Goal: Transaction & Acquisition: Purchase product/service

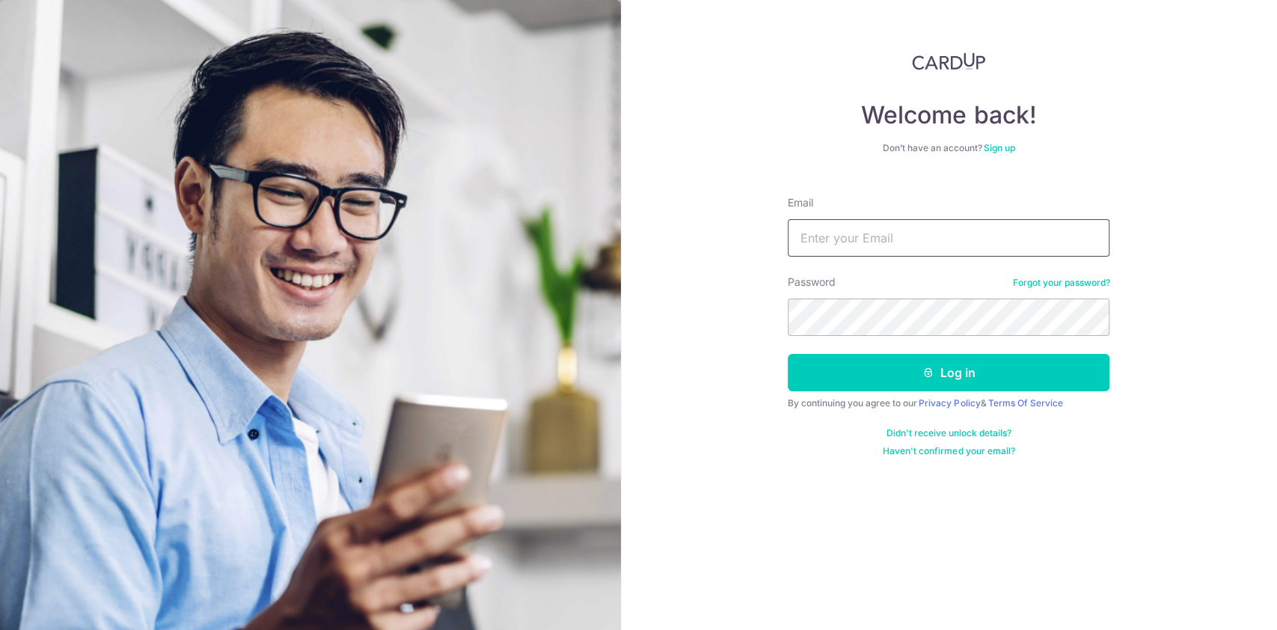
click at [945, 236] on input "Email" at bounding box center [949, 237] width 322 height 37
type input "e"
type input "[EMAIL_ADDRESS][DOMAIN_NAME]"
click at [788, 354] on button "Log in" at bounding box center [949, 372] width 322 height 37
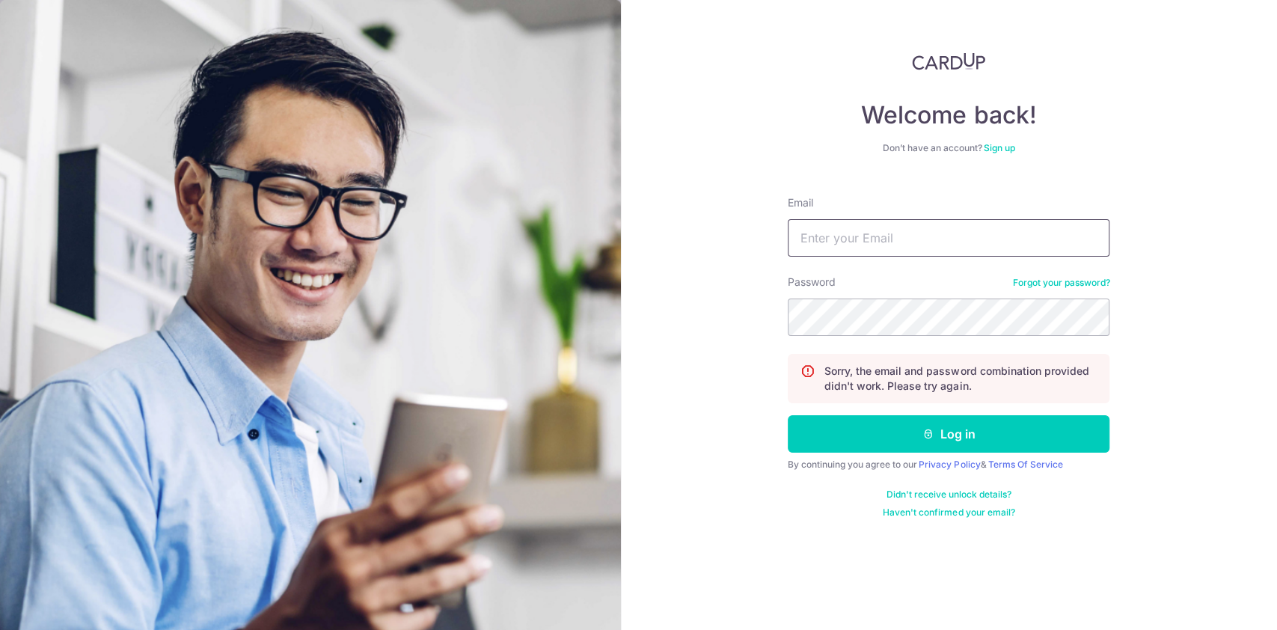
click at [945, 236] on input "Email" at bounding box center [949, 237] width 322 height 37
type input "[EMAIL_ADDRESS][DOMAIN_NAME]"
click at [788, 415] on button "Log in" at bounding box center [949, 433] width 322 height 37
click at [1073, 286] on link "Forgot your password?" at bounding box center [1060, 283] width 97 height 12
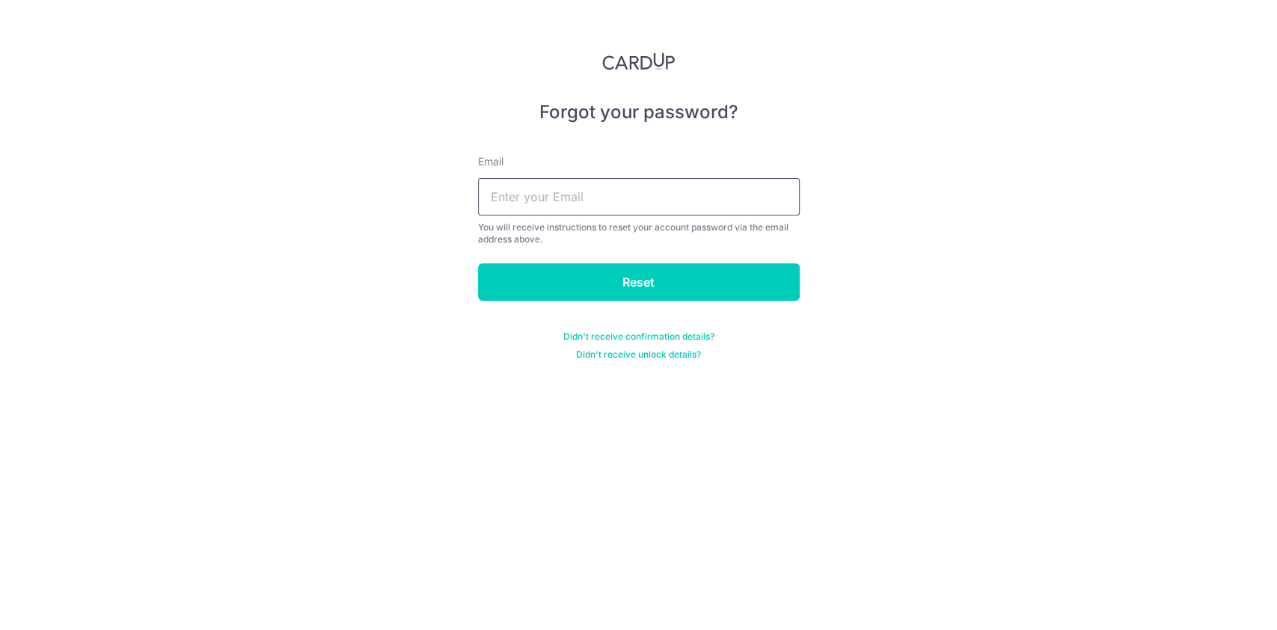
click at [705, 212] on input "text" at bounding box center [639, 196] width 322 height 37
type input "only.elson@gmail.com"
click at [478, 263] on input "Reset" at bounding box center [639, 281] width 322 height 37
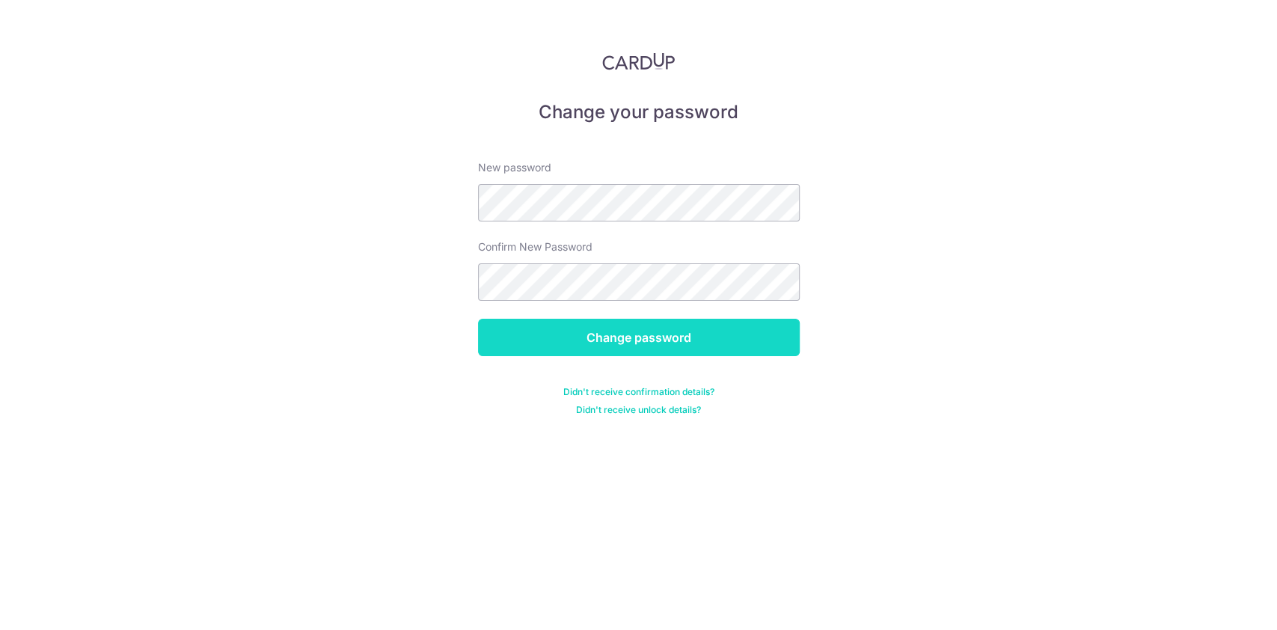
click at [632, 328] on input "Change password" at bounding box center [639, 337] width 322 height 37
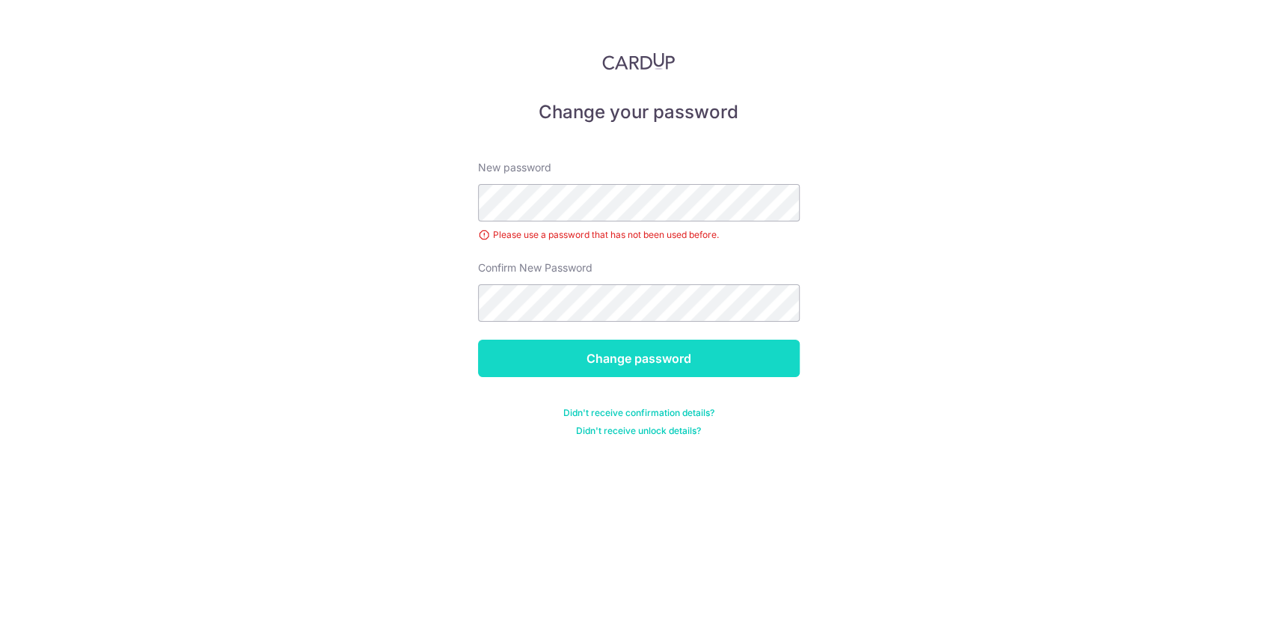
click at [678, 373] on input "Change password" at bounding box center [639, 358] width 322 height 37
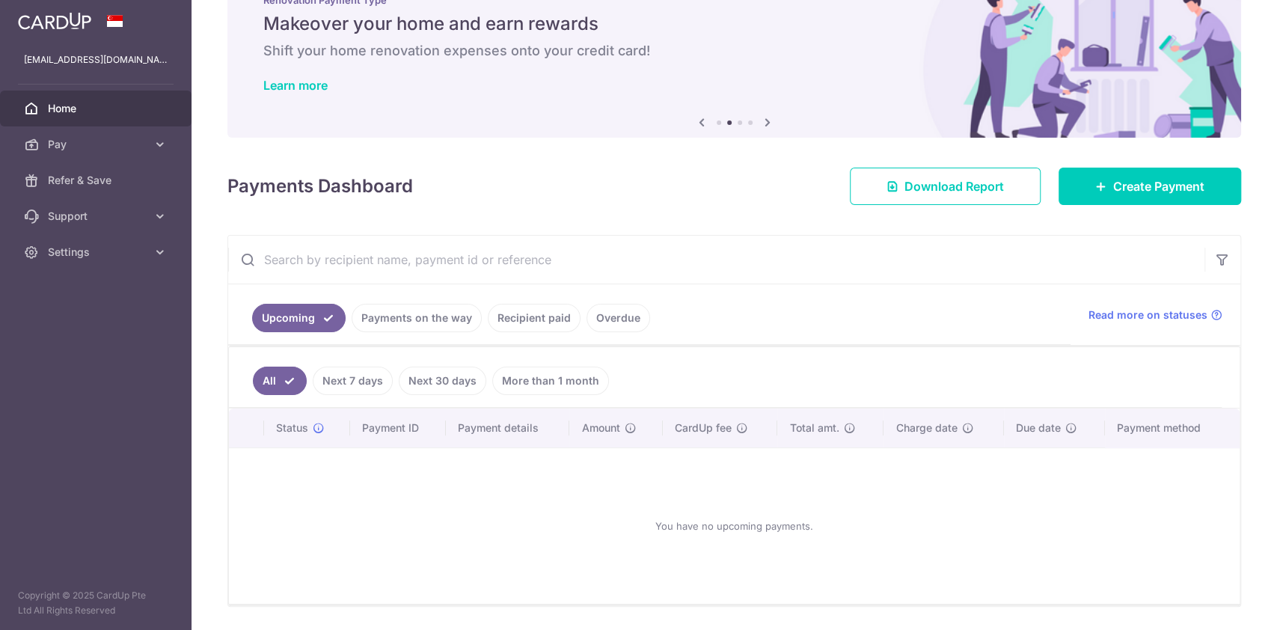
scroll to position [99, 0]
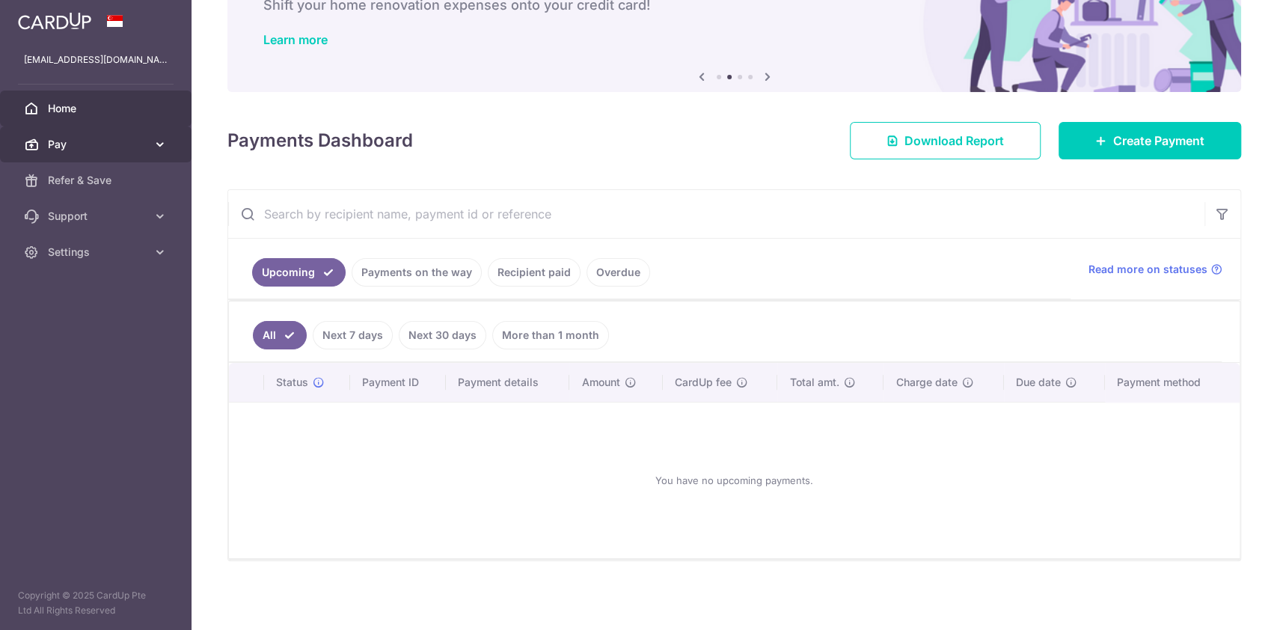
click at [116, 144] on span "Pay" at bounding box center [97, 144] width 99 height 15
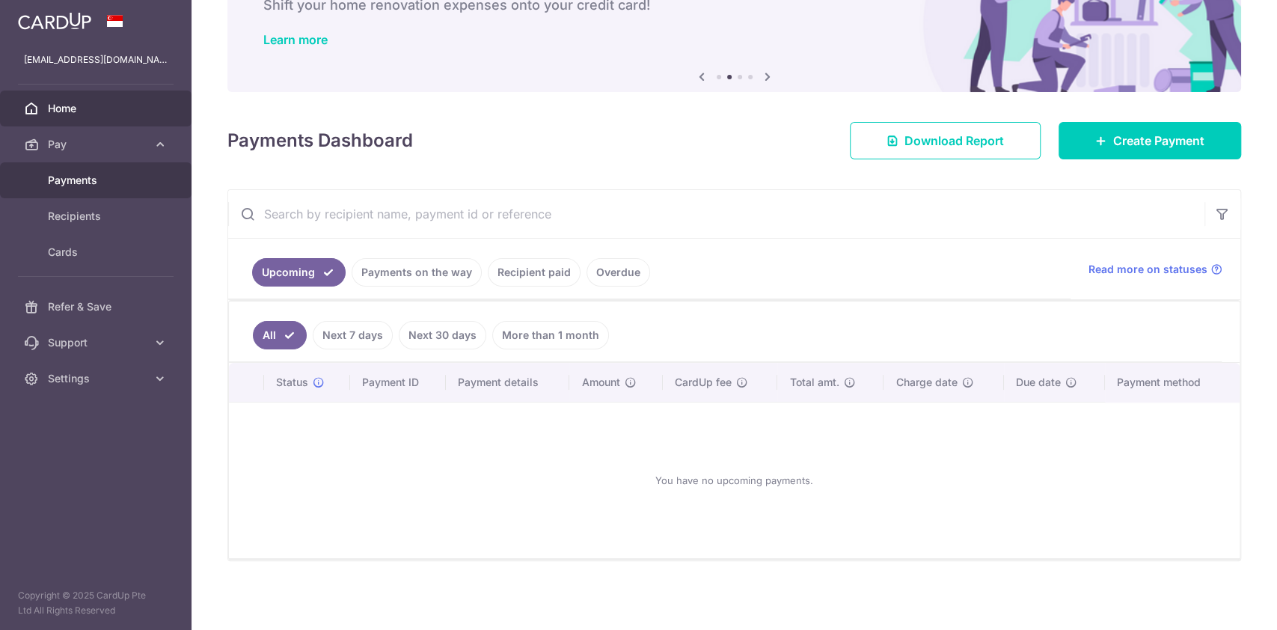
click at [113, 179] on span "Payments" at bounding box center [97, 180] width 99 height 15
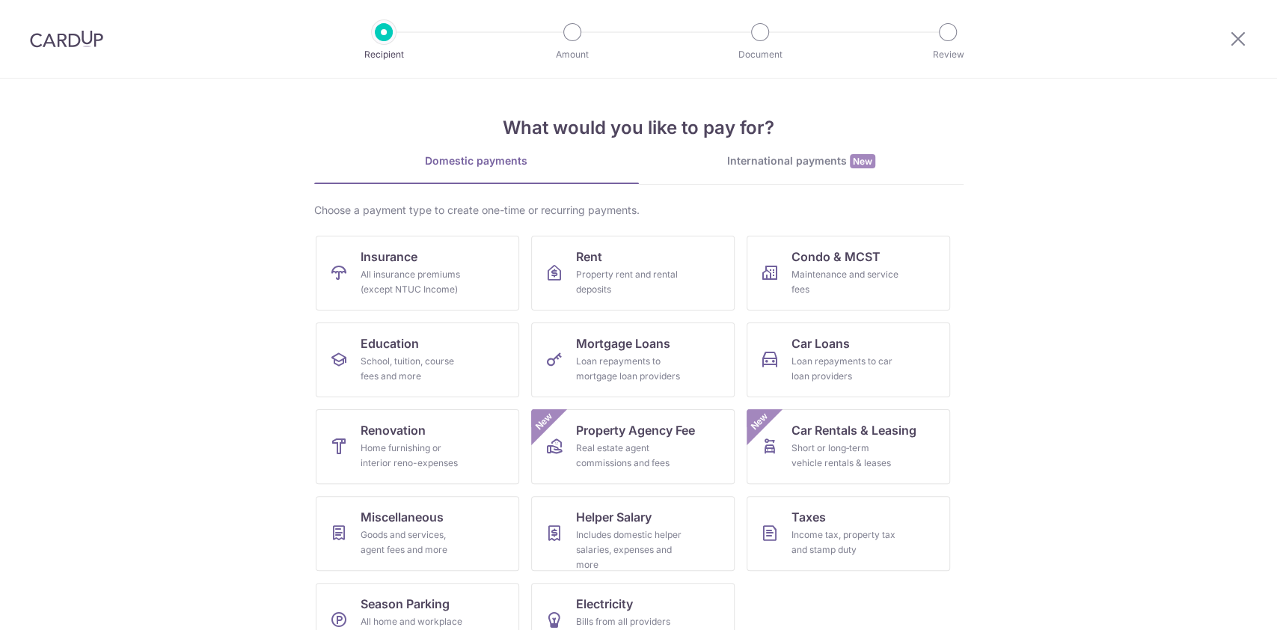
click at [55, 43] on img at bounding box center [66, 39] width 73 height 18
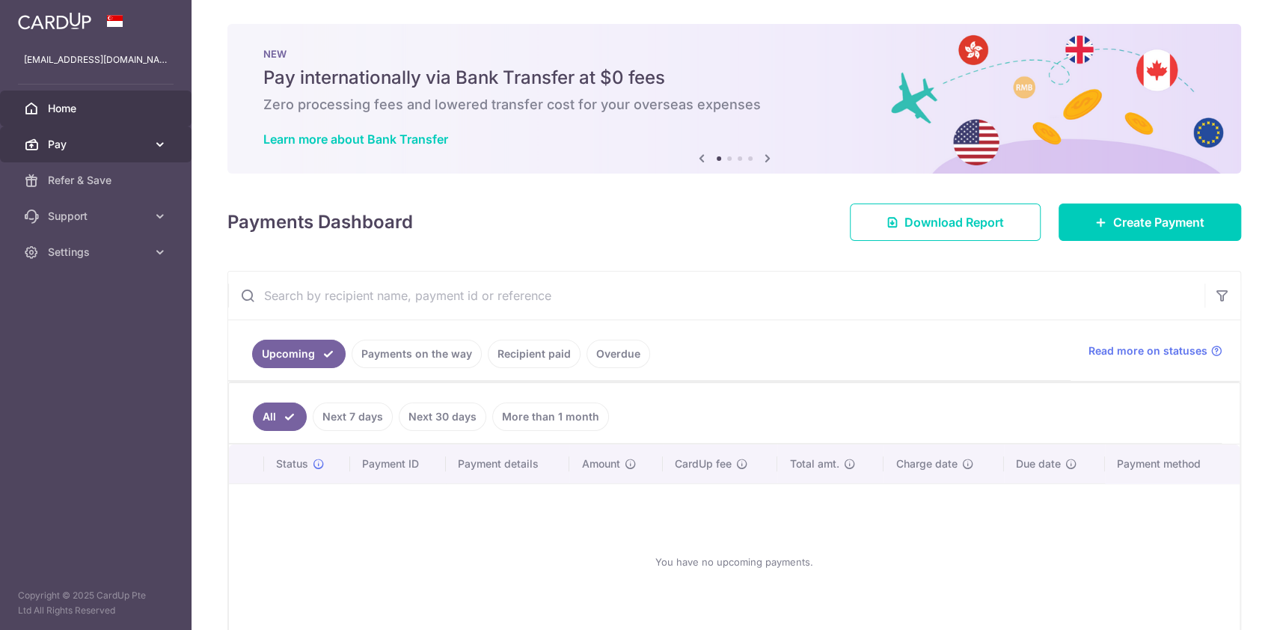
click at [78, 152] on link "Pay" at bounding box center [95, 144] width 191 height 36
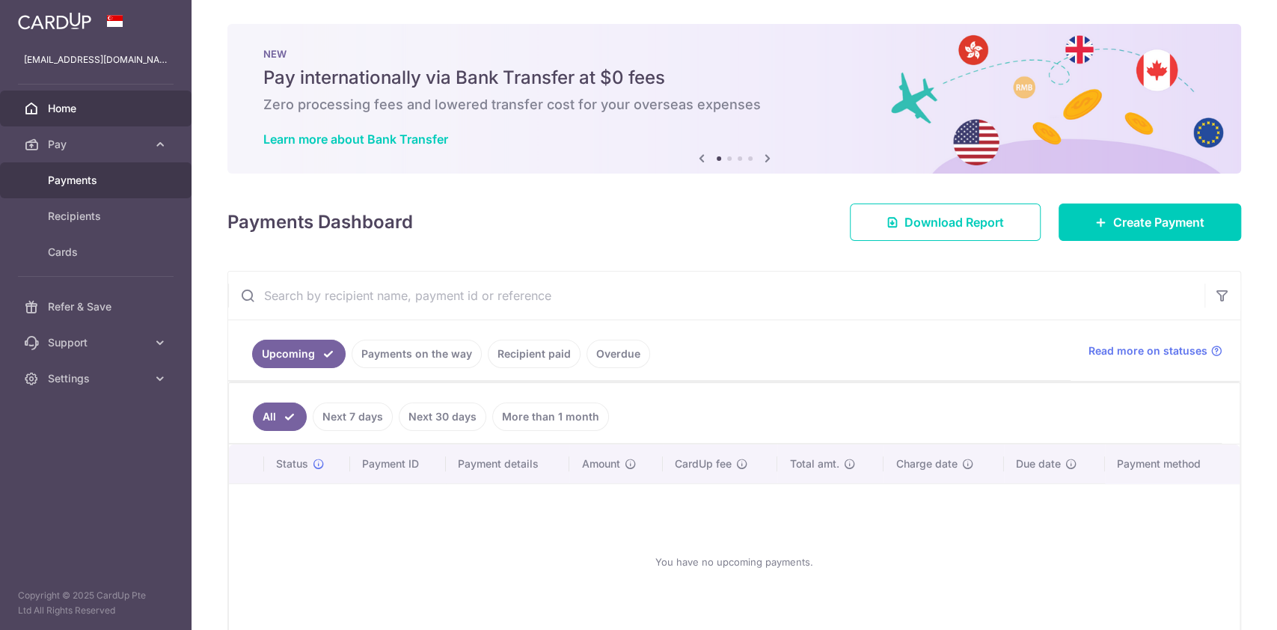
click at [82, 188] on link "Payments" at bounding box center [95, 180] width 191 height 36
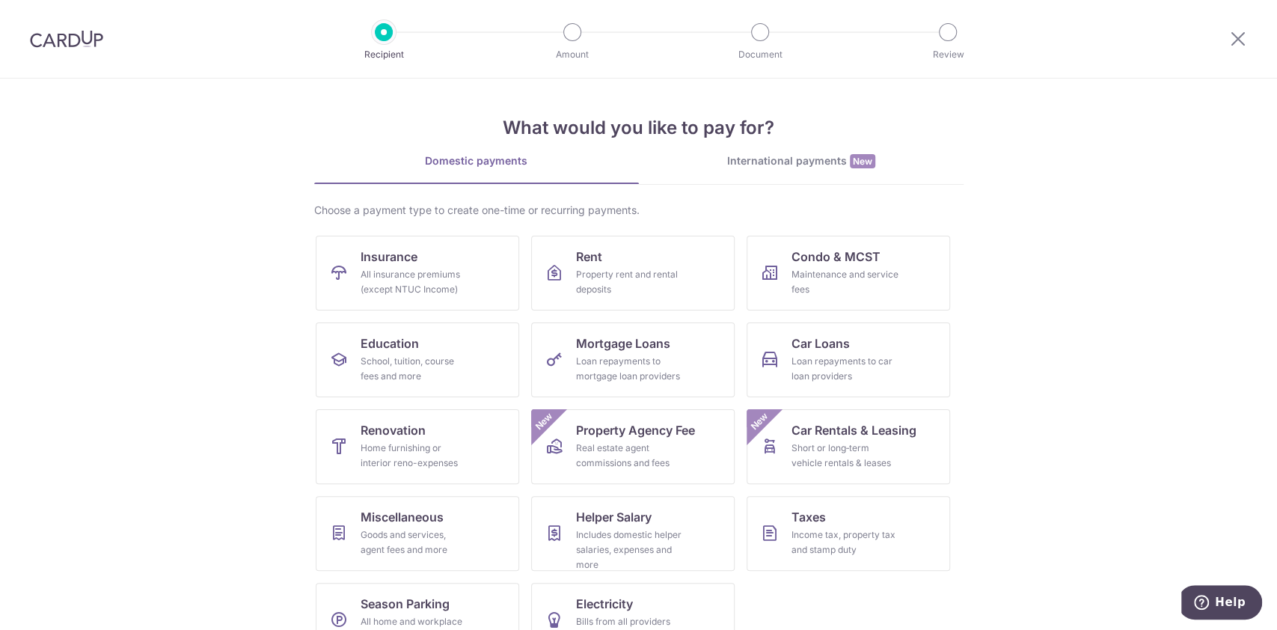
scroll to position [39, 0]
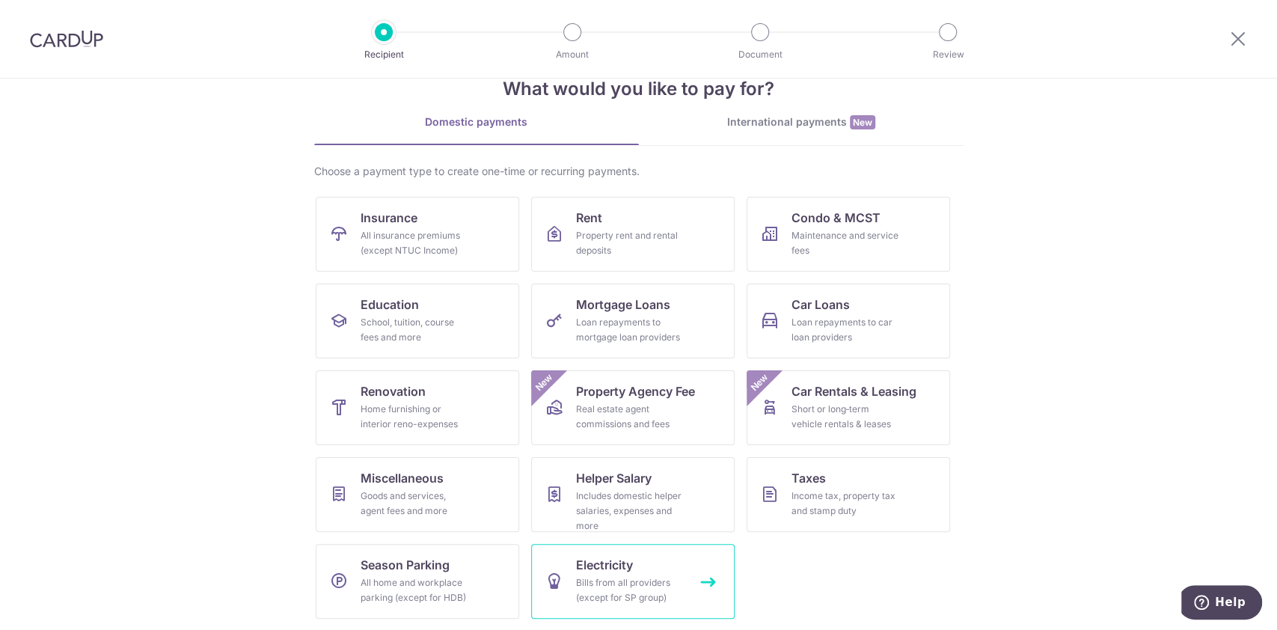
click at [670, 558] on link "Electricity Bills from all providers (except for SP group)" at bounding box center [632, 581] width 203 height 75
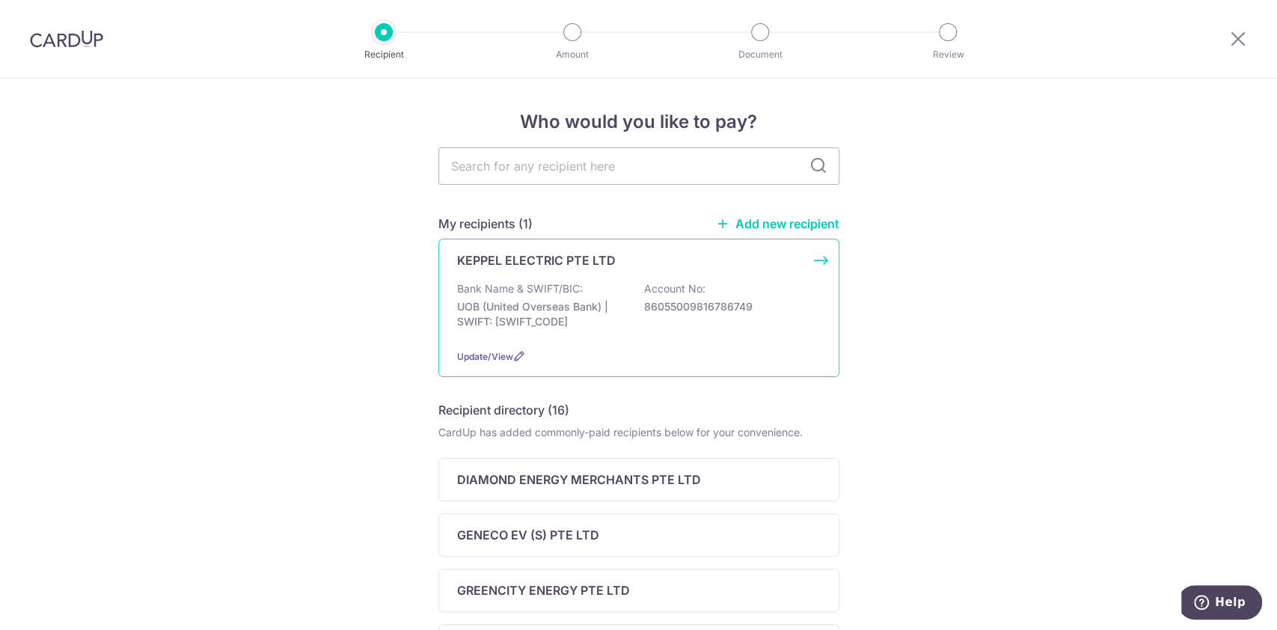
click at [556, 274] on div "KEPPEL ELECTRIC PTE LTD Bank Name & SWIFT/BIC: UOB (United Overseas Bank) | SWI…" at bounding box center [638, 308] width 401 height 138
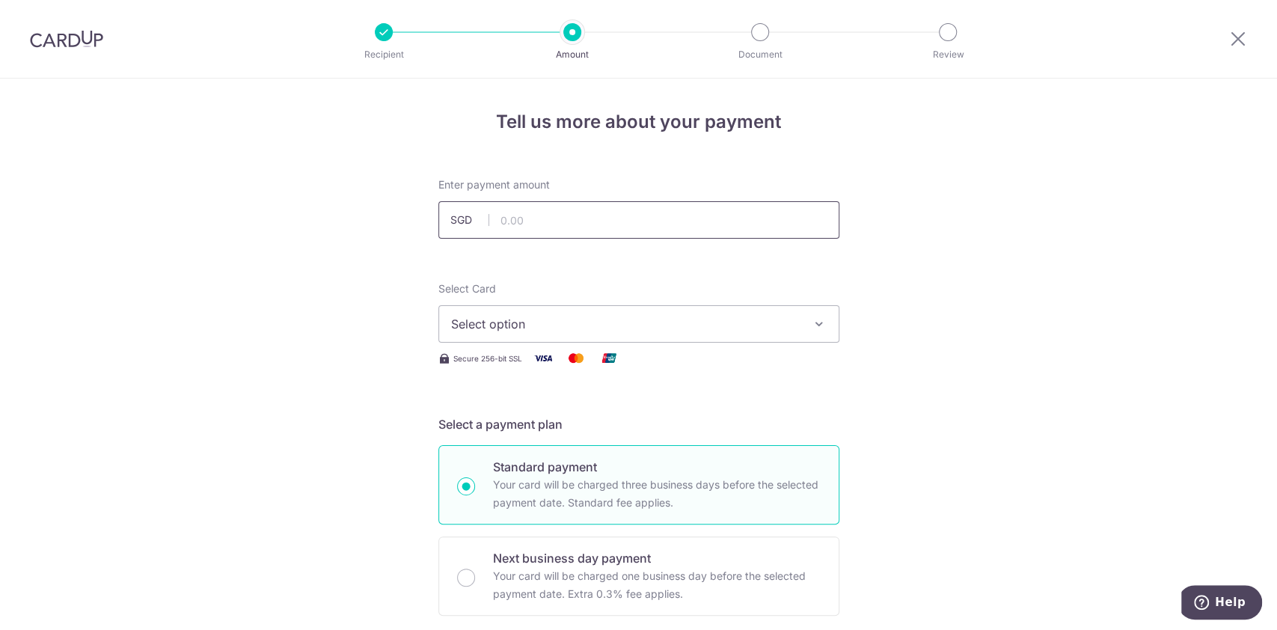
click at [574, 223] on input "text" at bounding box center [638, 219] width 401 height 37
type input "283.31"
click at [709, 329] on span "Select option" at bounding box center [625, 324] width 349 height 18
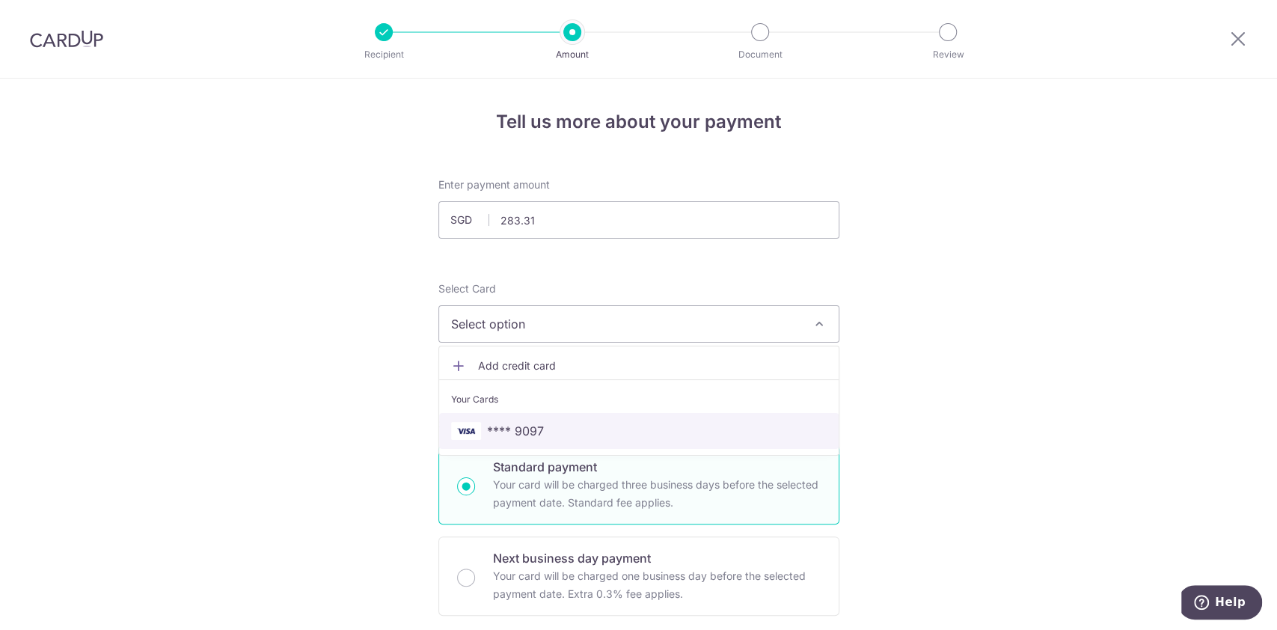
click at [522, 422] on span "**** 9097" at bounding box center [515, 431] width 57 height 18
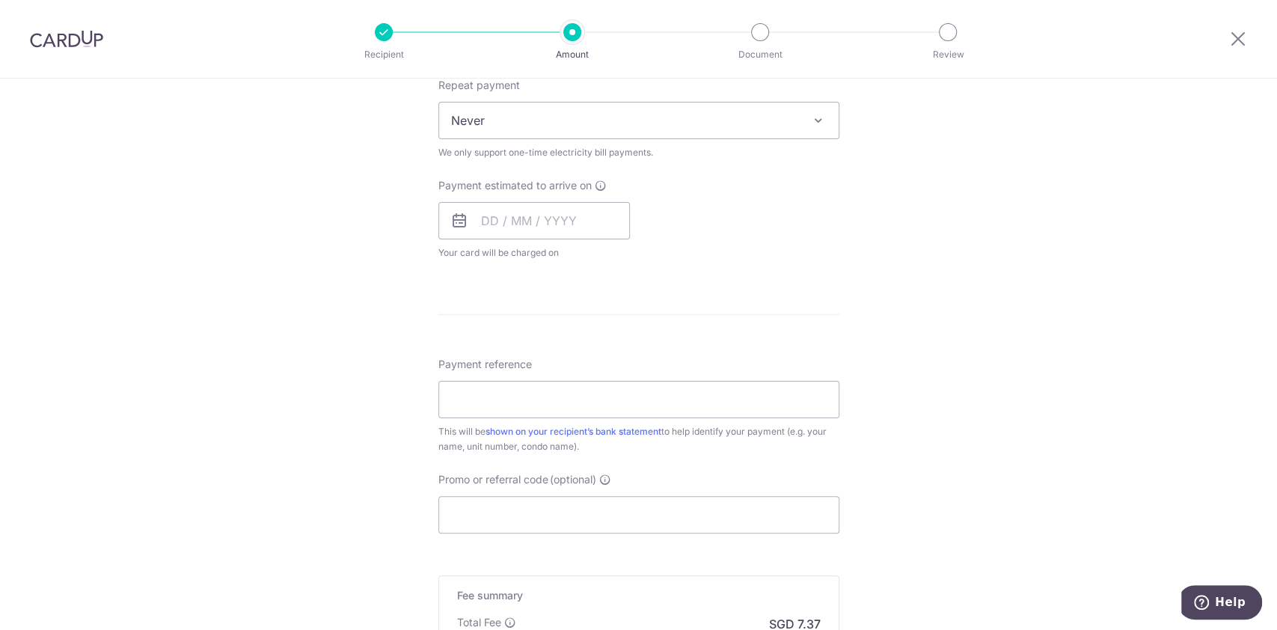
scroll to position [611, 0]
click at [518, 393] on input "Payment reference" at bounding box center [638, 397] width 401 height 37
click at [554, 530] on input "Promo or referral code (optional)" at bounding box center [638, 512] width 401 height 37
paste input "OFF225"
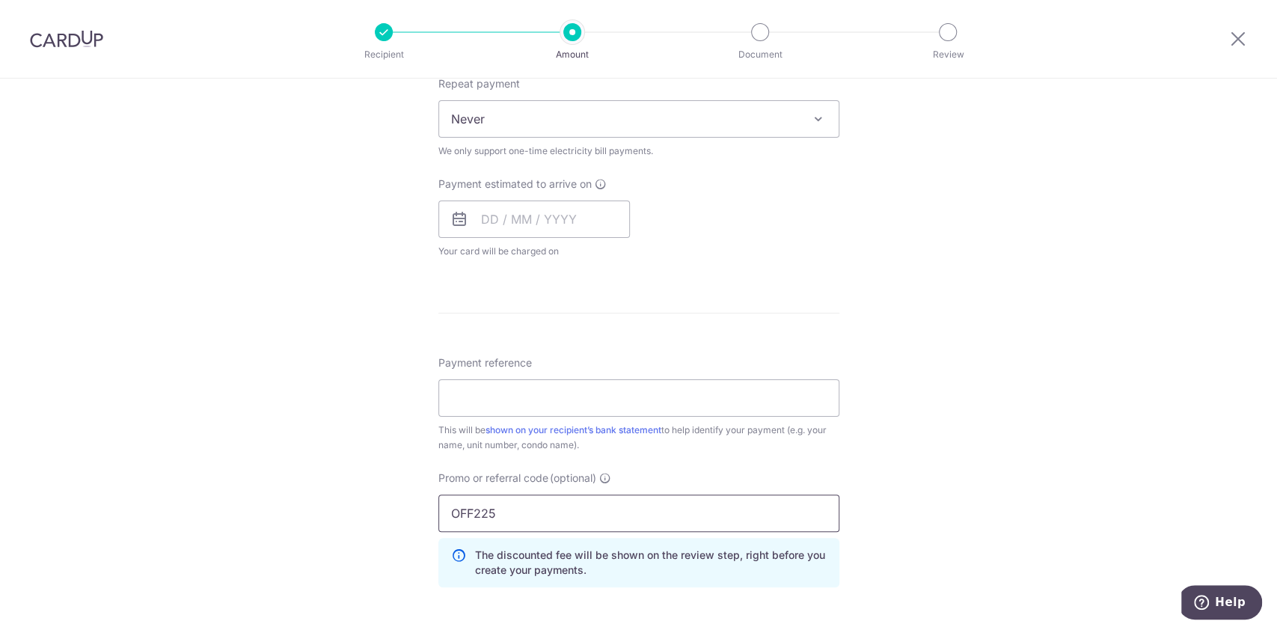
type input "OFF225"
click at [915, 308] on div "Tell us more about your payment Enter payment amount SGD 283.31 283.31 Select C…" at bounding box center [638, 187] width 1277 height 1441
click at [578, 390] on input "Payment reference" at bounding box center [638, 397] width 401 height 37
paste input "Account No: 9816786749"
type input "Account No: 9816786749"
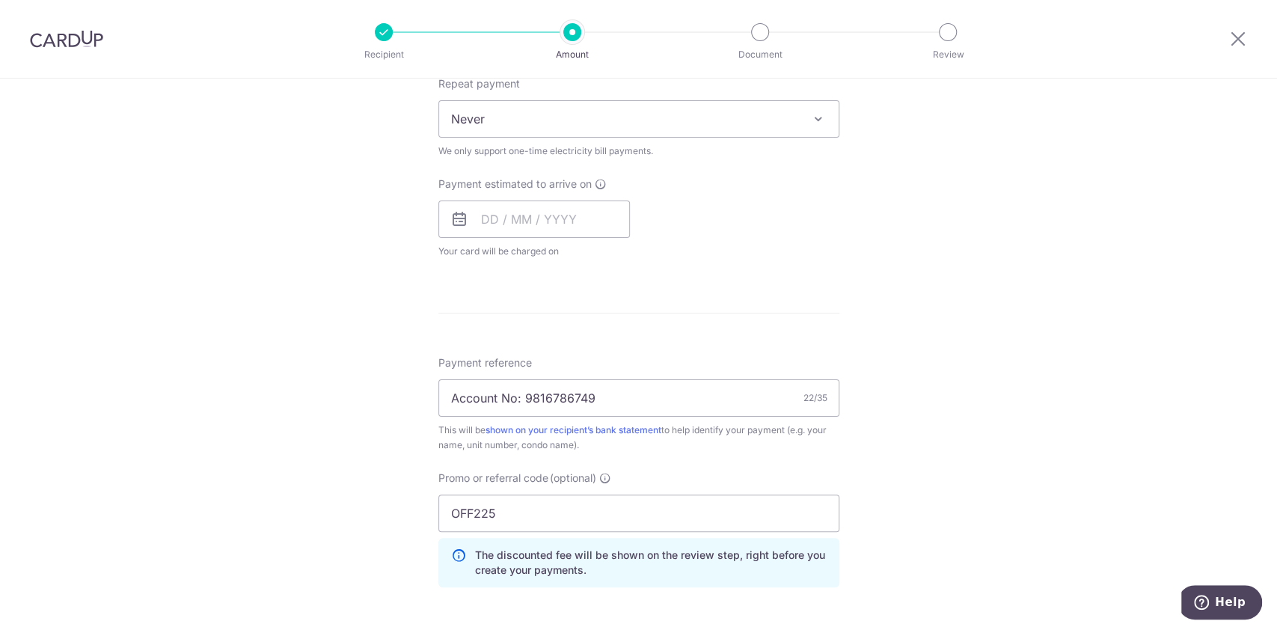
click at [909, 295] on div "Tell us more about your payment Enter payment amount SGD 283.31 283.31 Select C…" at bounding box center [638, 187] width 1277 height 1441
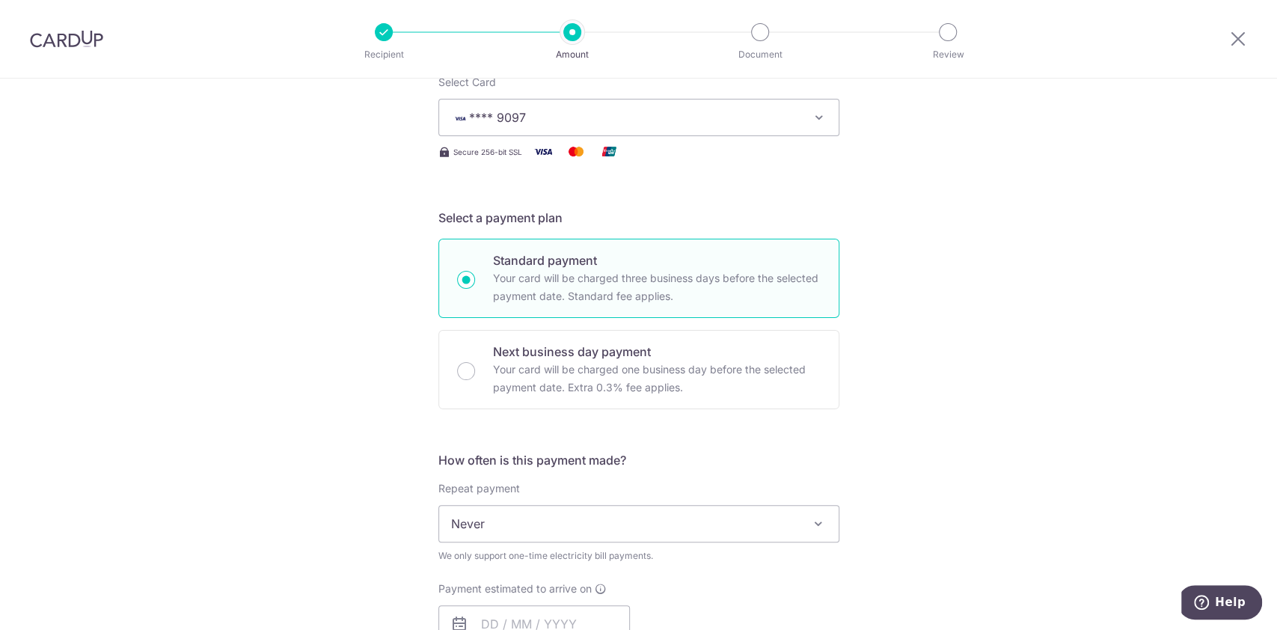
scroll to position [412, 0]
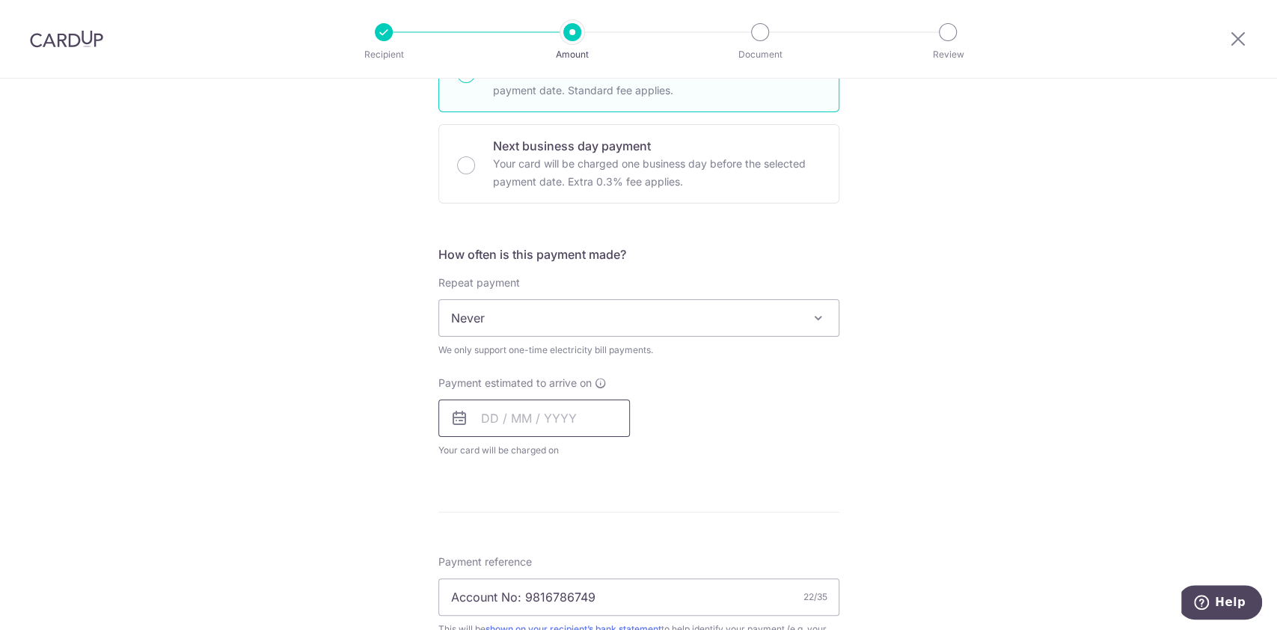
click at [566, 418] on input "text" at bounding box center [533, 417] width 191 height 37
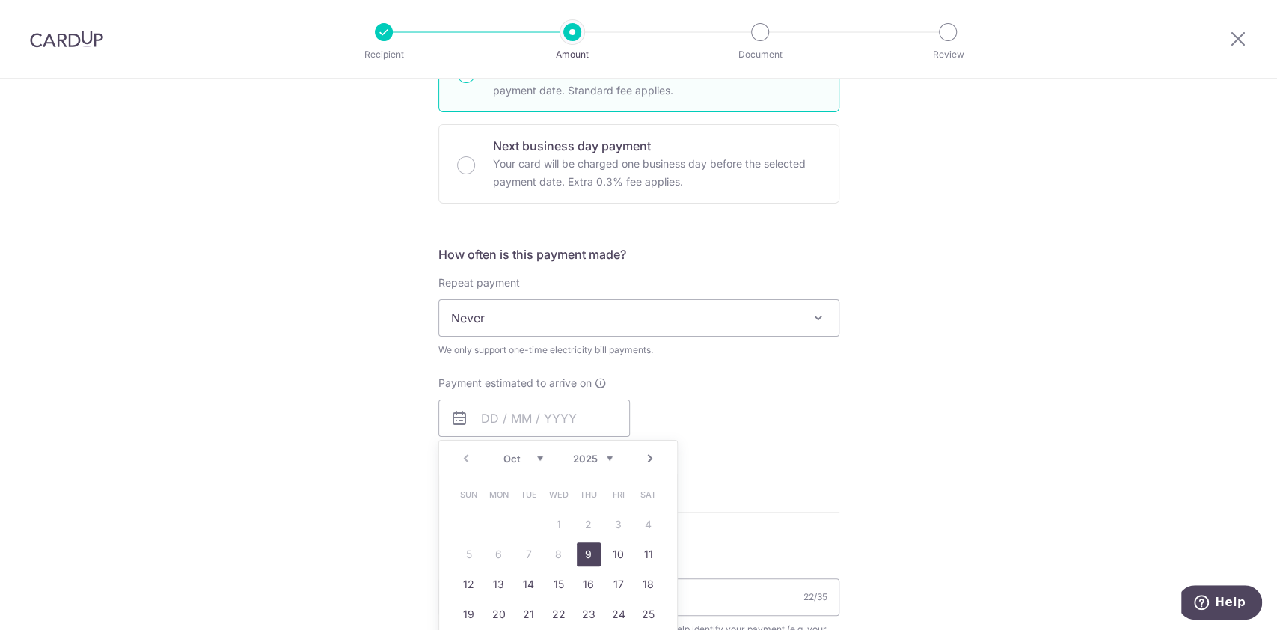
click at [577, 553] on link "9" at bounding box center [589, 554] width 24 height 24
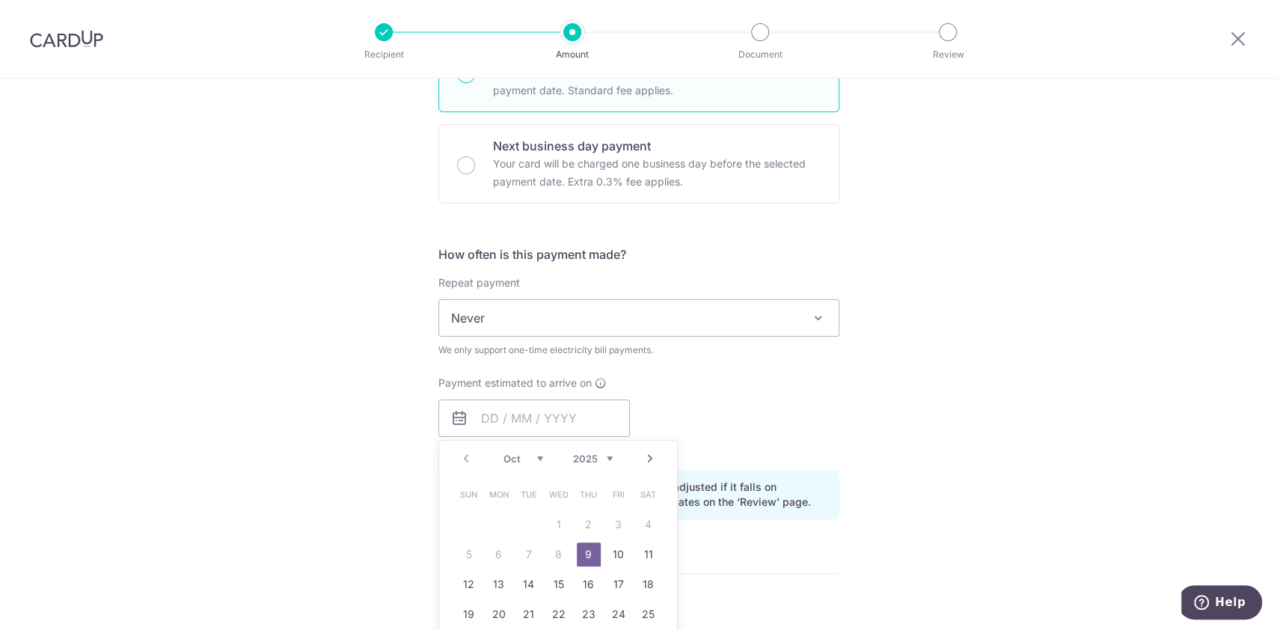
type input "09/10/2025"
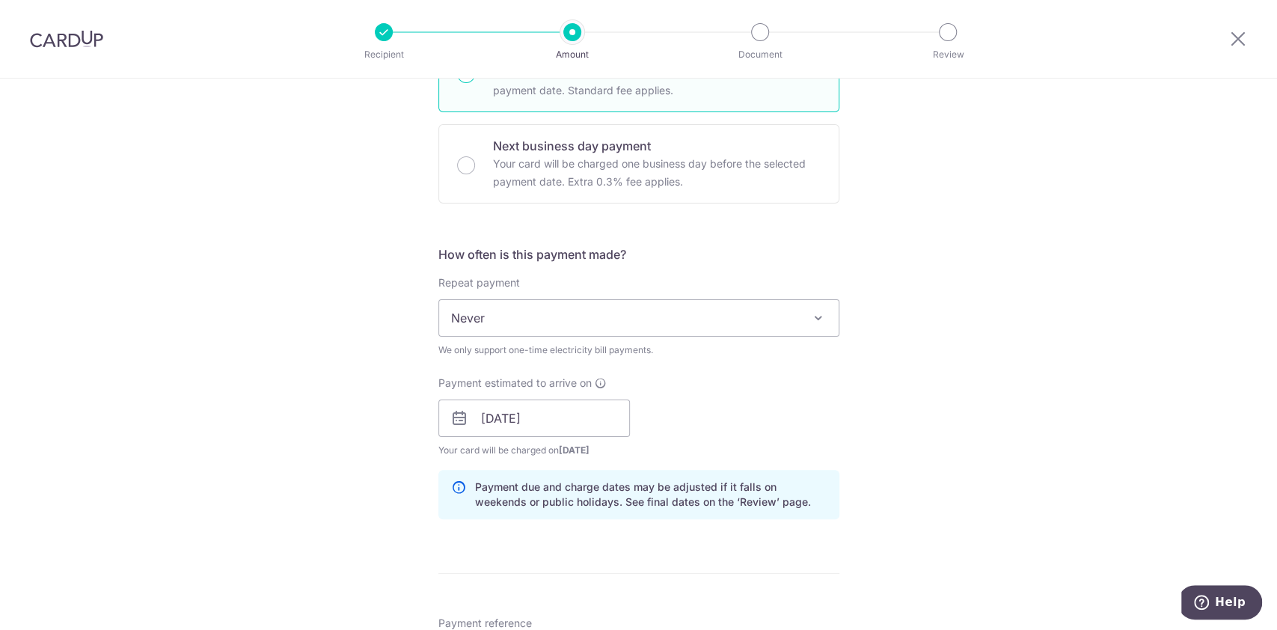
click at [894, 355] on div "Tell us more about your payment Enter payment amount SGD 283.31 283.31 Select C…" at bounding box center [638, 417] width 1277 height 1503
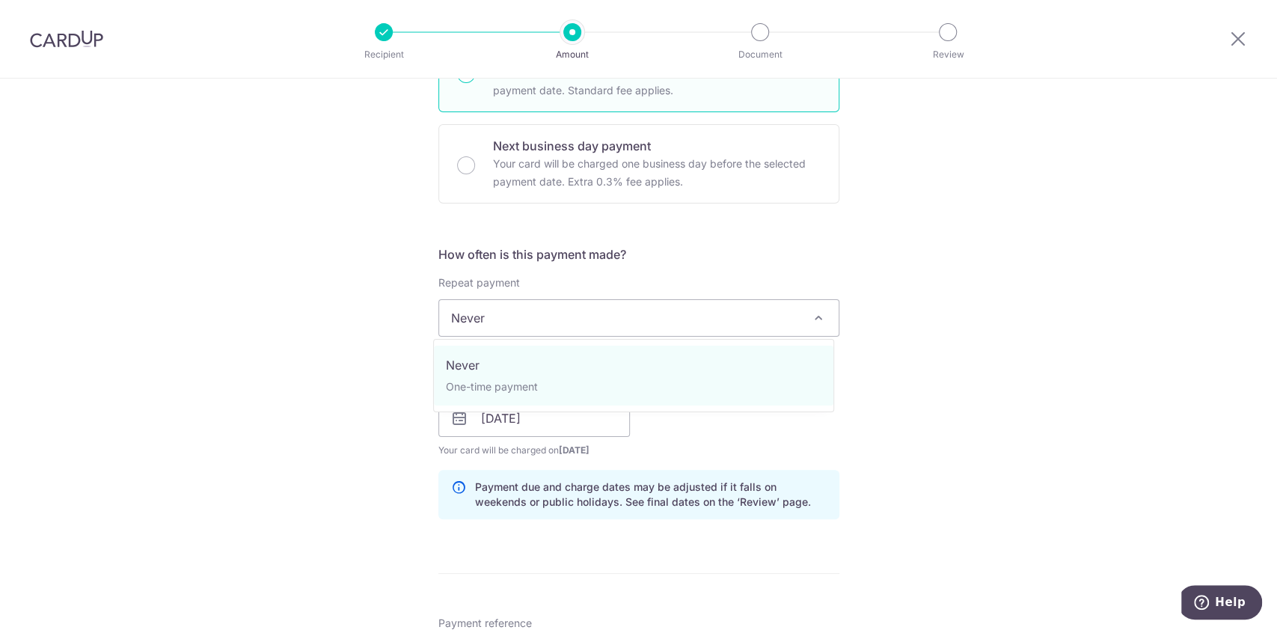
click at [746, 324] on span "Never" at bounding box center [638, 318] width 399 height 36
click at [1081, 256] on div "Tell us more about your payment Enter payment amount SGD 283.31 283.31 Select C…" at bounding box center [638, 417] width 1277 height 1503
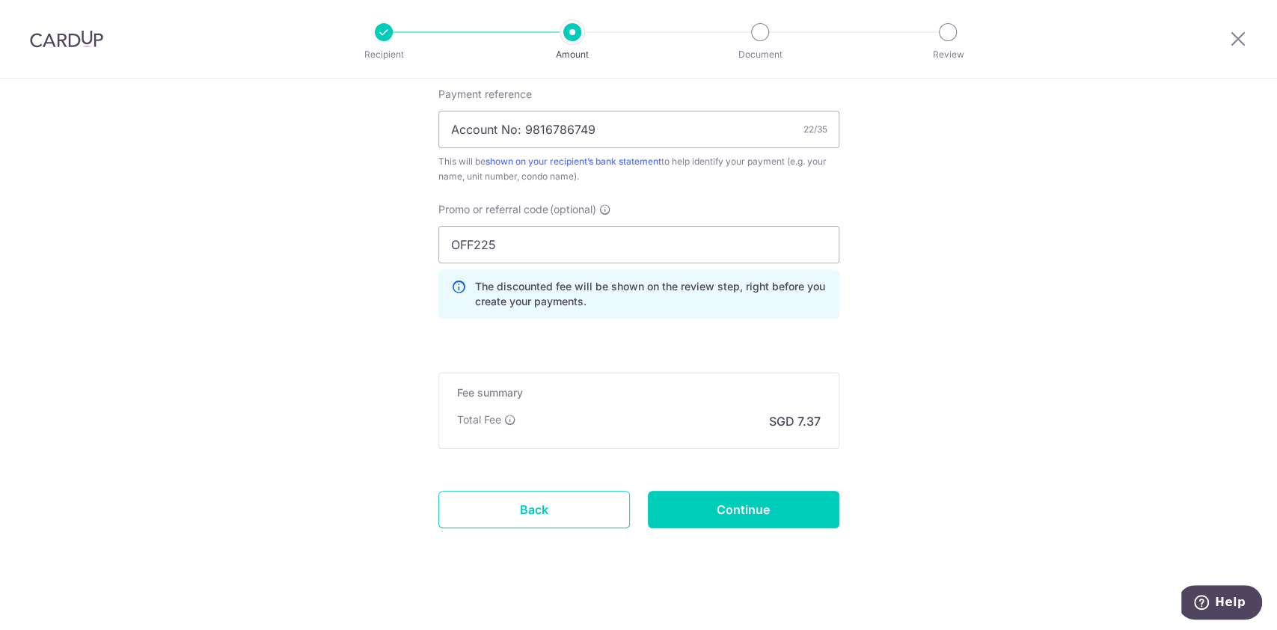
scroll to position [950, 0]
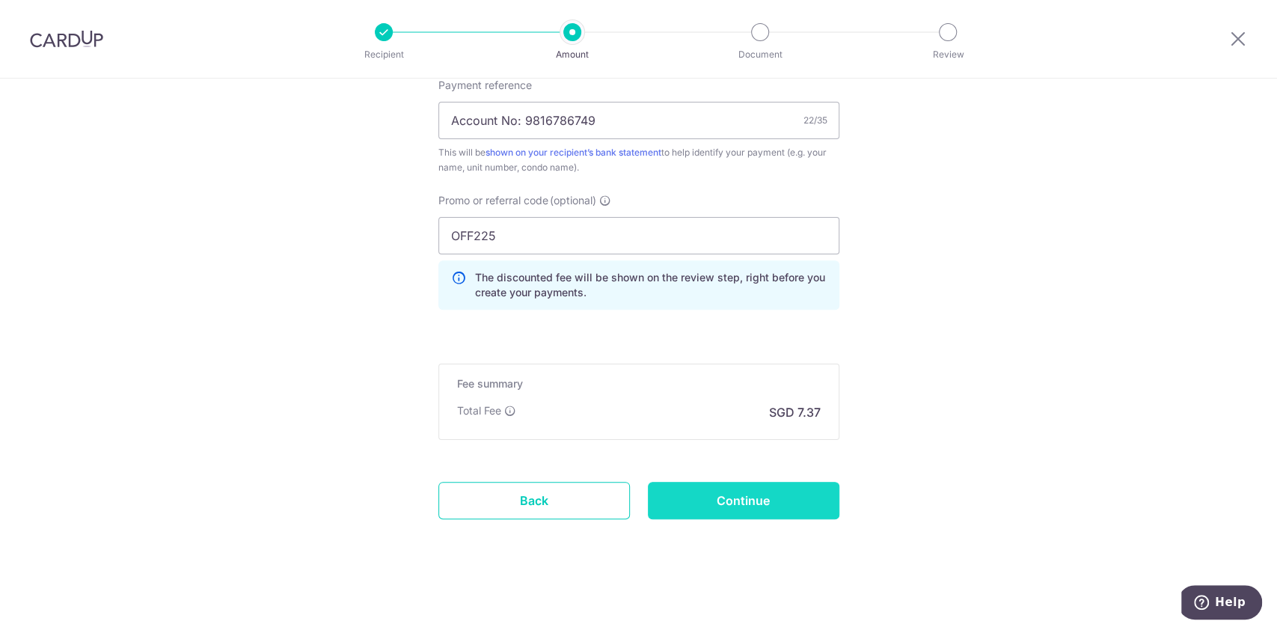
drag, startPoint x: 740, startPoint y: 496, endPoint x: 786, endPoint y: 468, distance: 54.0
click at [741, 495] on input "Continue" at bounding box center [743, 500] width 191 height 37
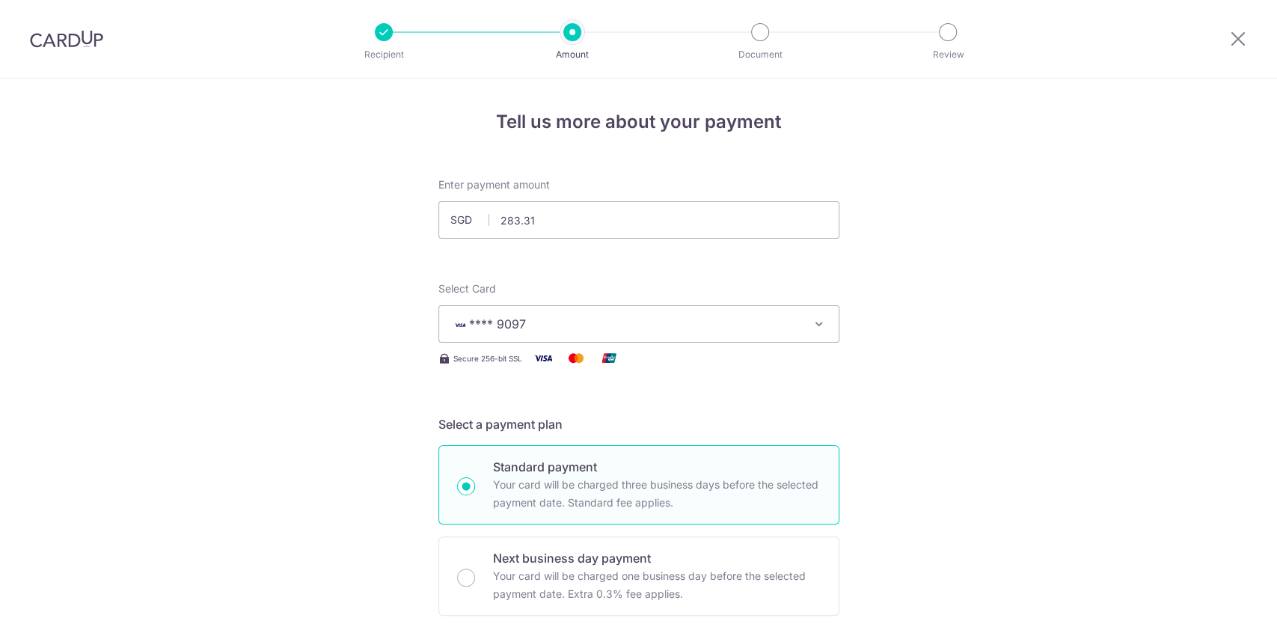
scroll to position [971, 0]
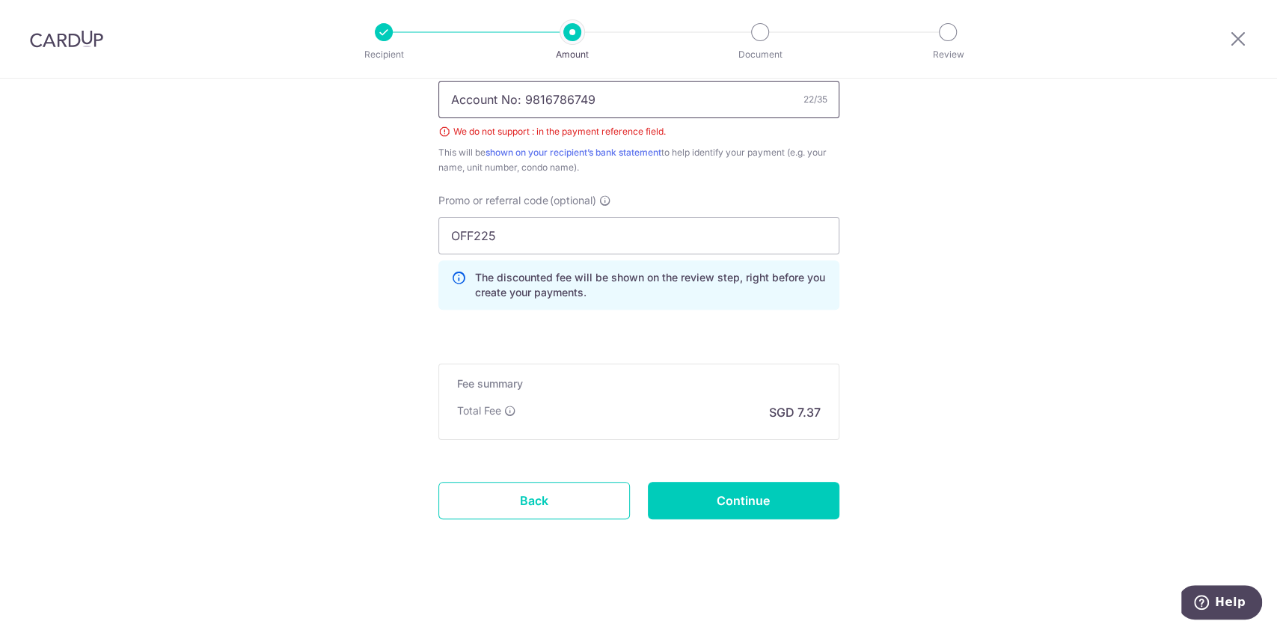
click at [515, 105] on input "Account No: 9816786749" at bounding box center [638, 99] width 401 height 37
click at [514, 103] on input "Account No: 9816786749" at bounding box center [638, 99] width 401 height 37
type input "Account No 9816786749"
click at [776, 502] on input "Continue" at bounding box center [743, 500] width 191 height 37
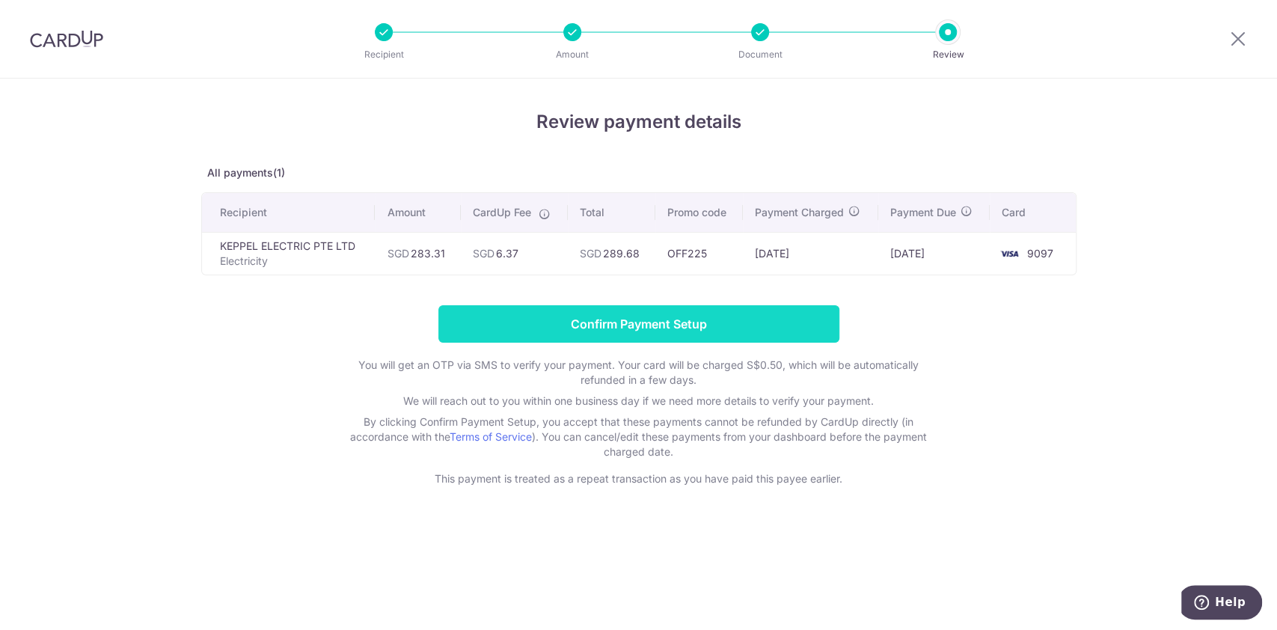
click at [693, 328] on input "Confirm Payment Setup" at bounding box center [638, 323] width 401 height 37
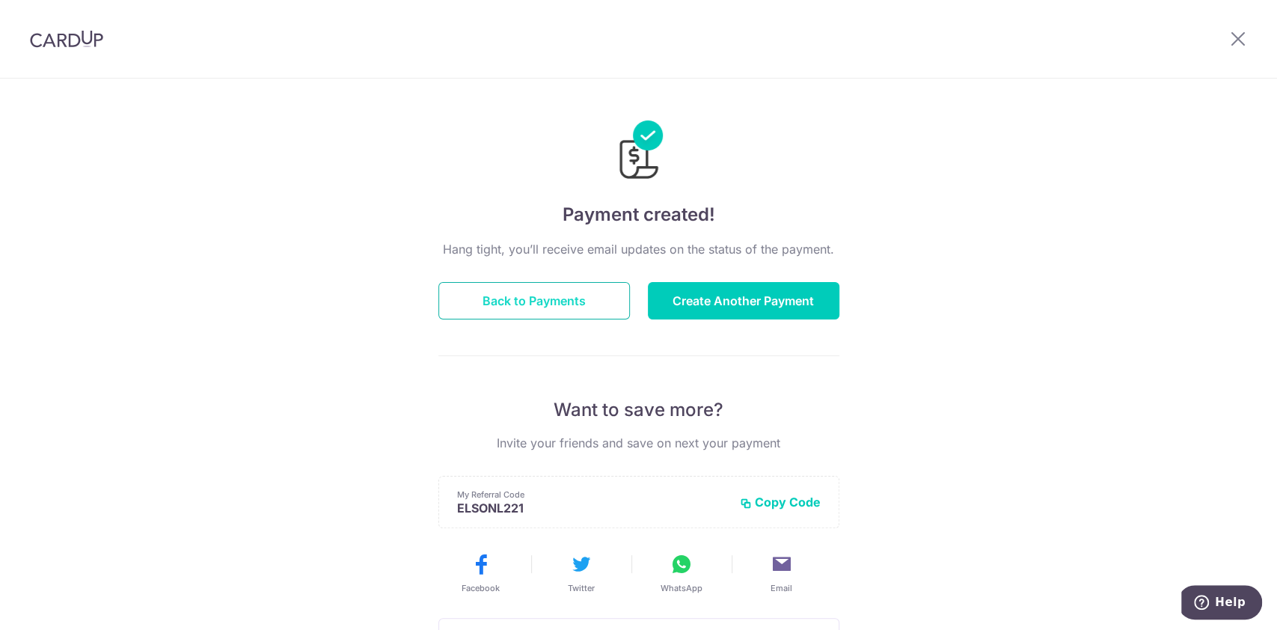
click at [502, 295] on button "Back to Payments" at bounding box center [533, 300] width 191 height 37
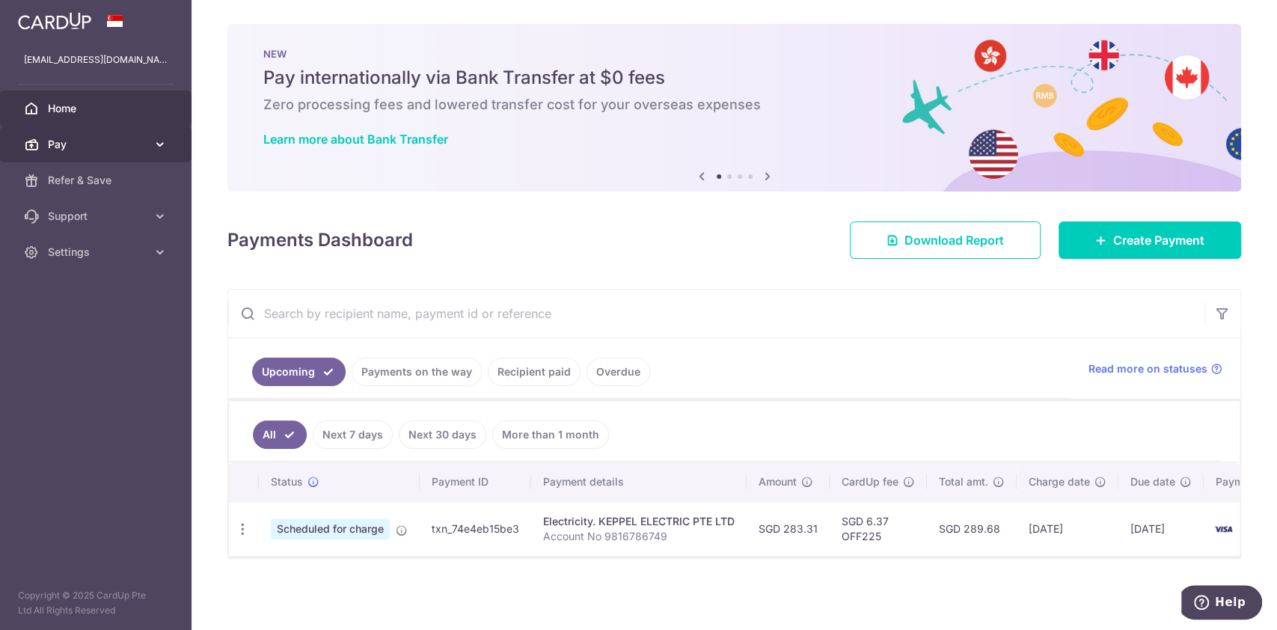
click at [136, 140] on span "Pay" at bounding box center [97, 144] width 99 height 15
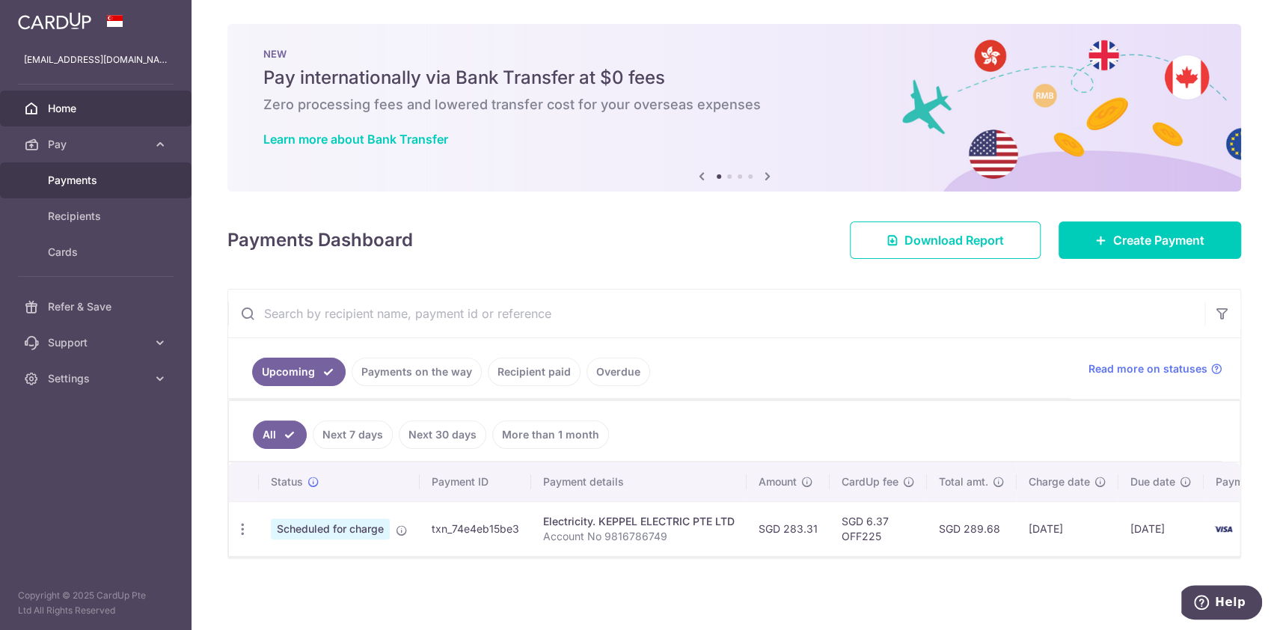
click at [90, 184] on span "Payments" at bounding box center [97, 180] width 99 height 15
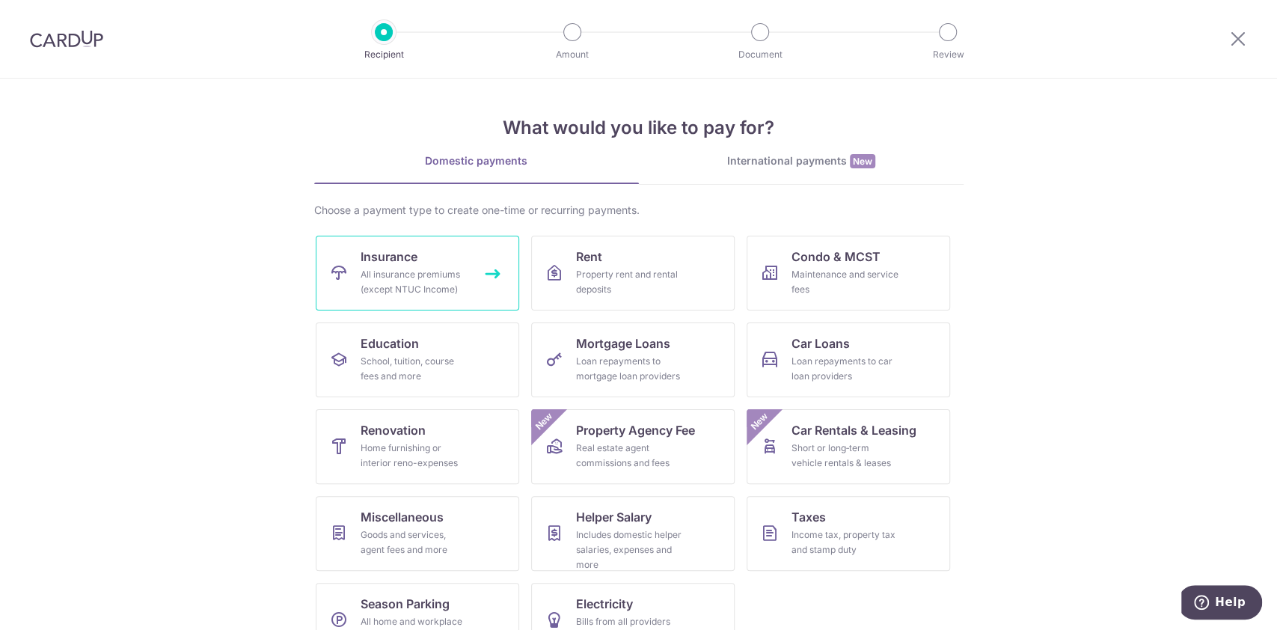
click at [377, 285] on div "All insurance premiums (except NTUC Income)" at bounding box center [414, 282] width 108 height 30
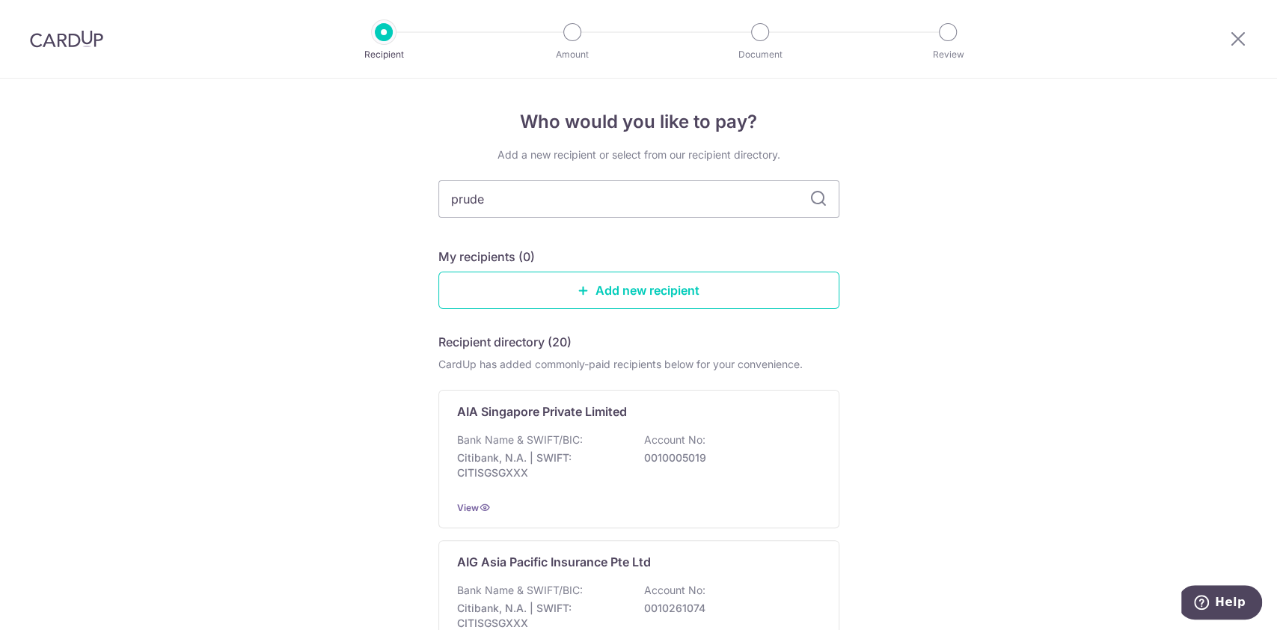
type input "pruden"
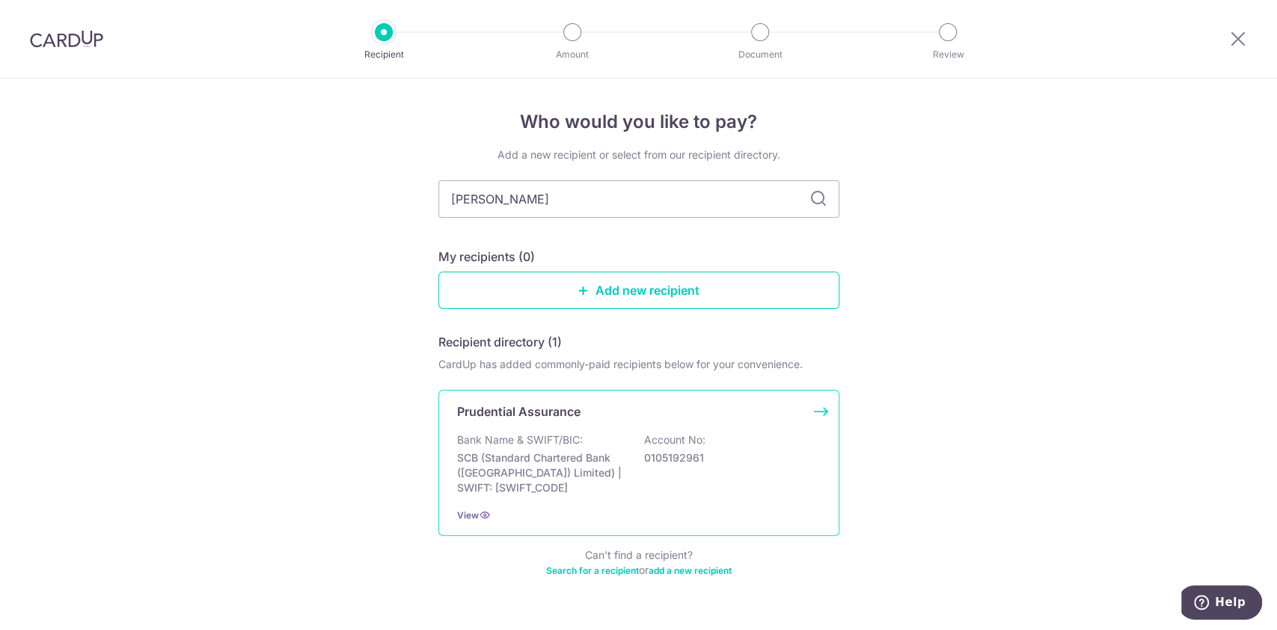
click at [595, 442] on div "Bank Name & SWIFT/BIC: SCB (Standard Chartered Bank (Singapore) Limited) | SWIF…" at bounding box center [638, 463] width 363 height 63
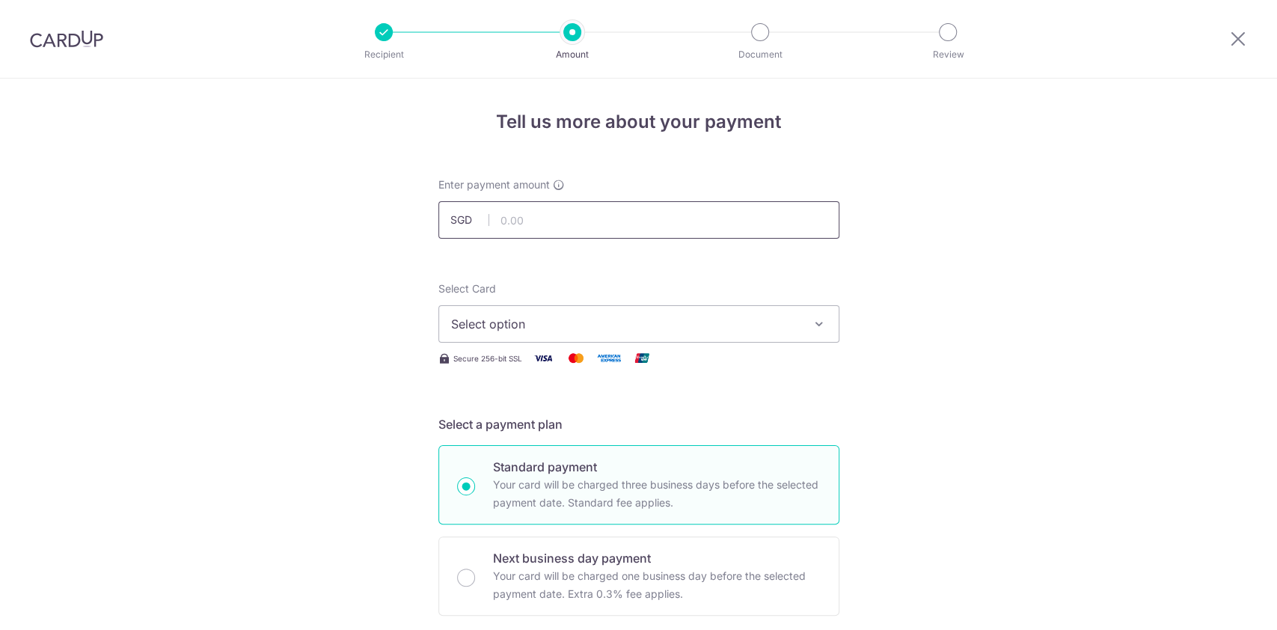
click at [639, 224] on input "text" at bounding box center [638, 219] width 401 height 37
type input "30,000.00"
click at [571, 315] on span "Select option" at bounding box center [625, 324] width 349 height 18
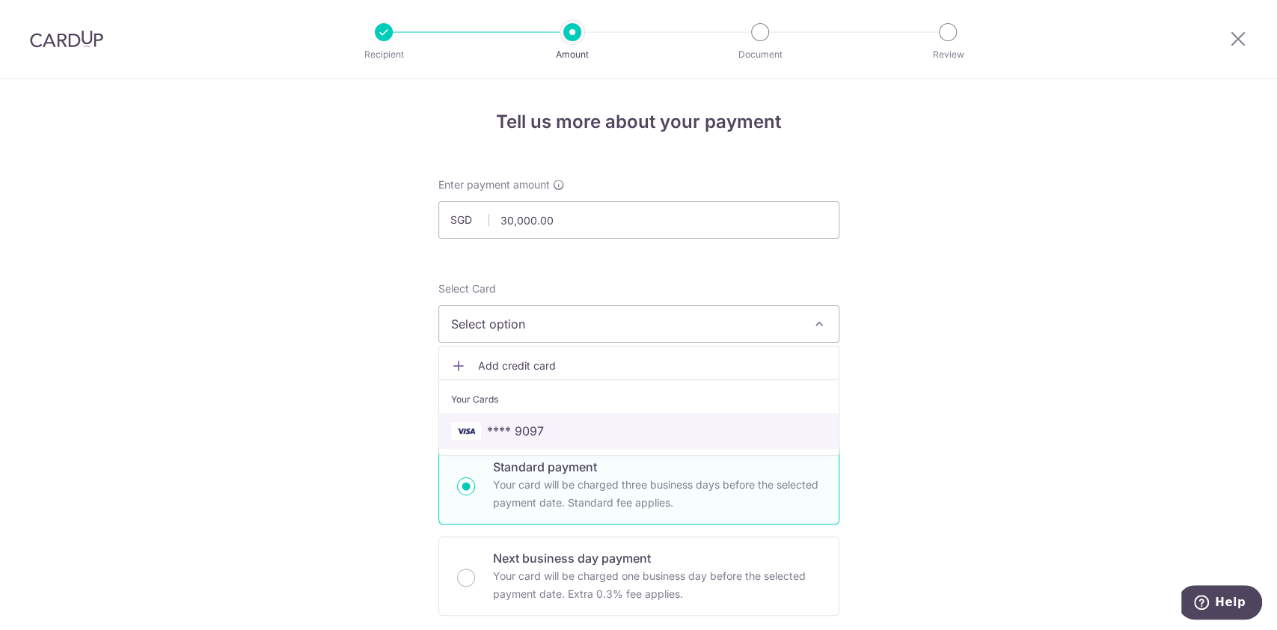
drag, startPoint x: 528, startPoint y: 414, endPoint x: 641, endPoint y: 388, distance: 115.8
click at [528, 414] on link "**** 9097" at bounding box center [638, 431] width 399 height 36
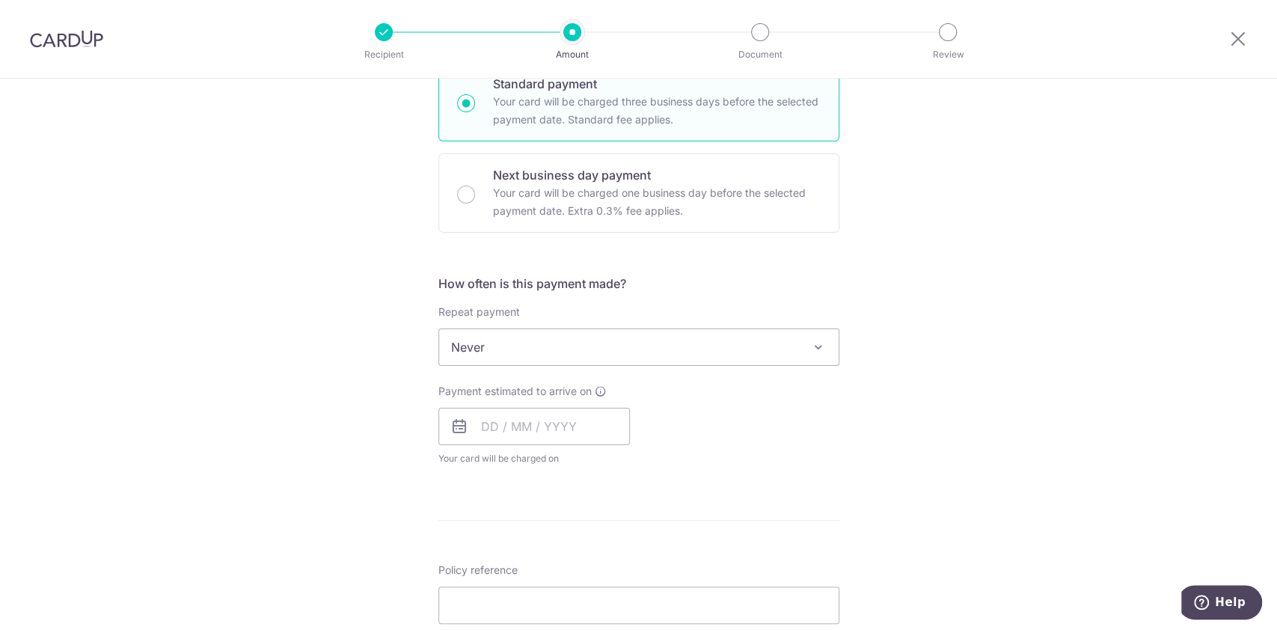
scroll to position [371, 0]
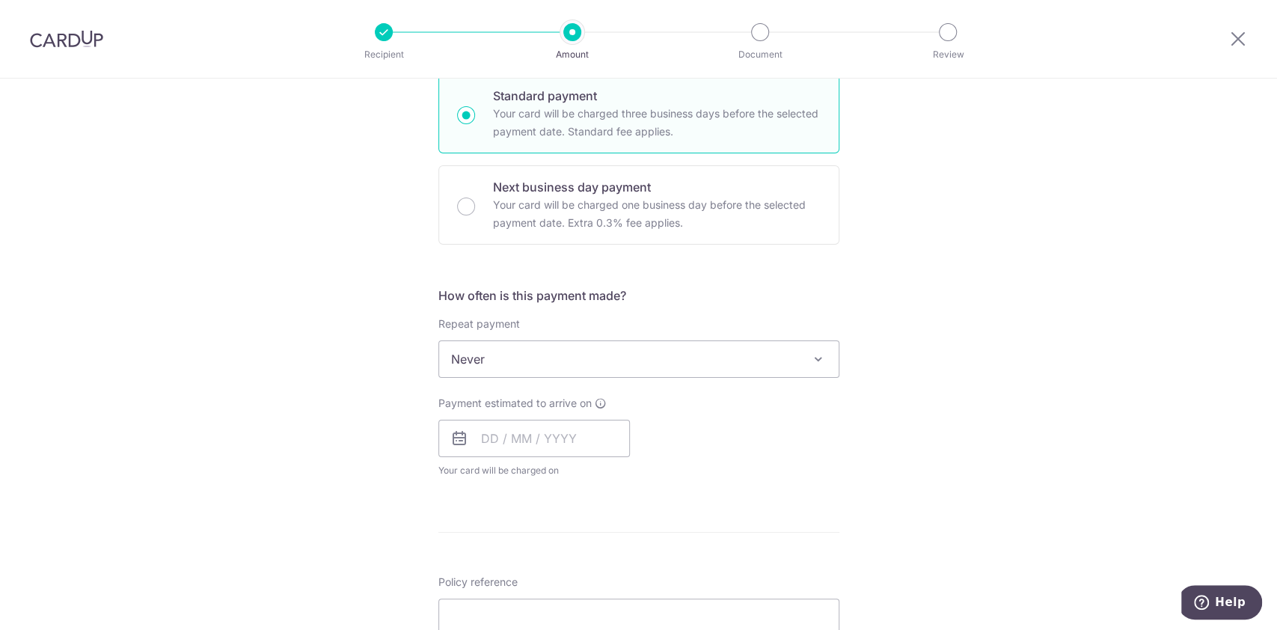
click at [556, 374] on span "Never" at bounding box center [638, 359] width 399 height 36
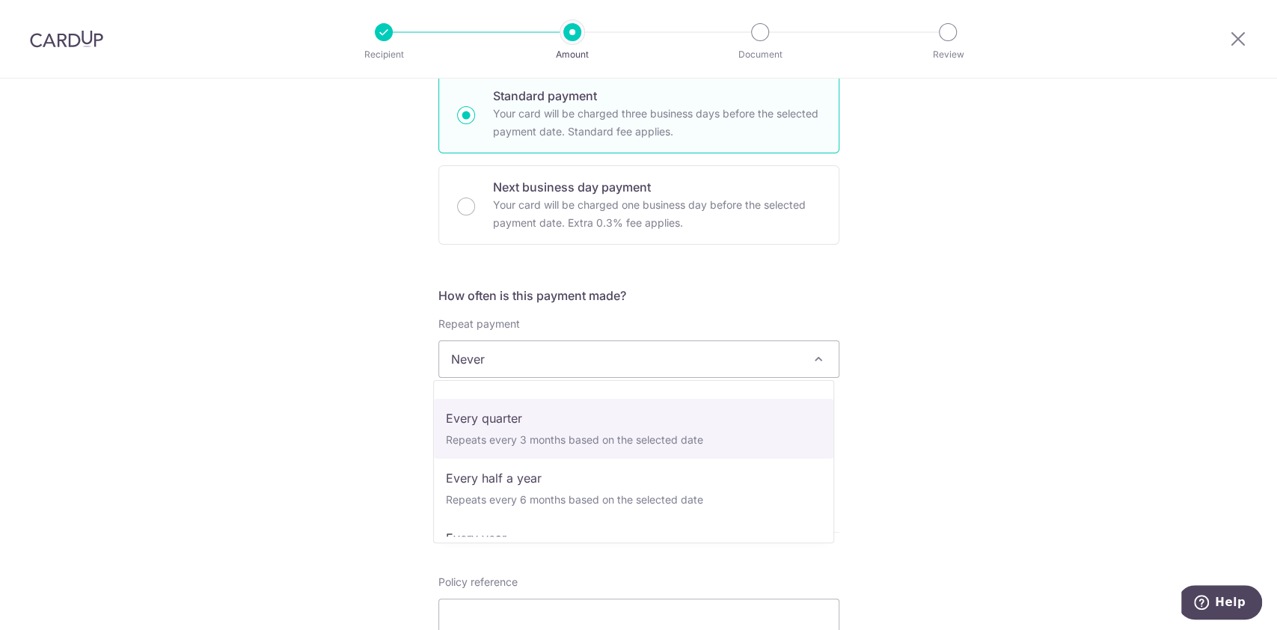
scroll to position [209, 0]
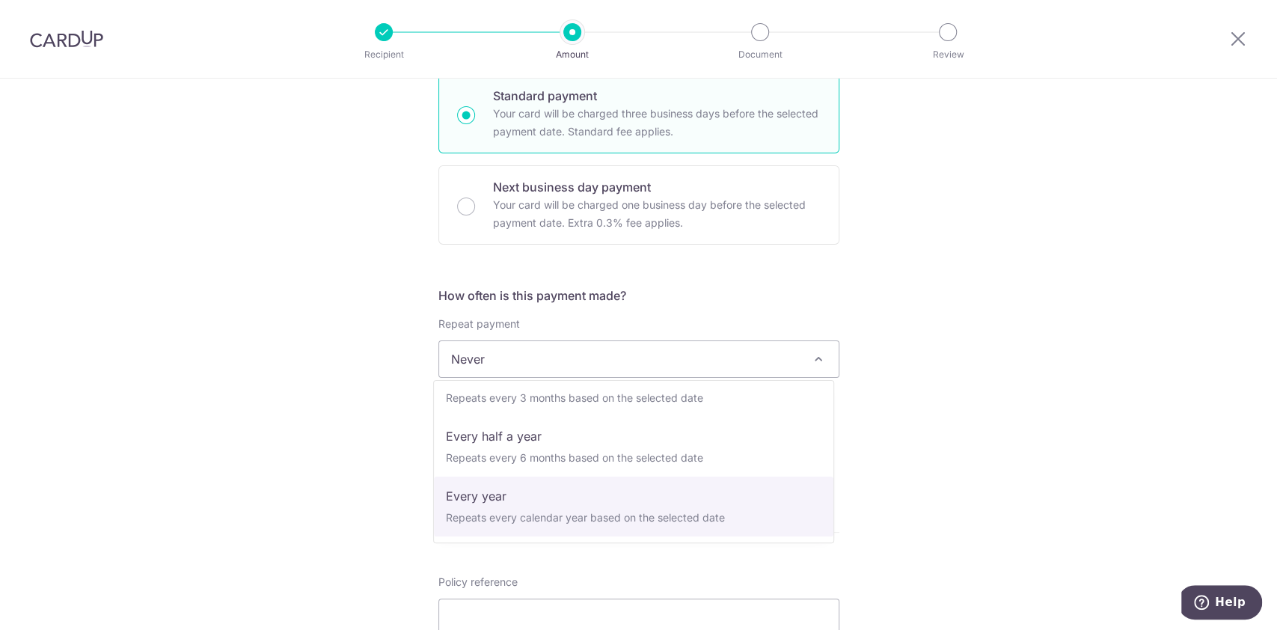
select select "6"
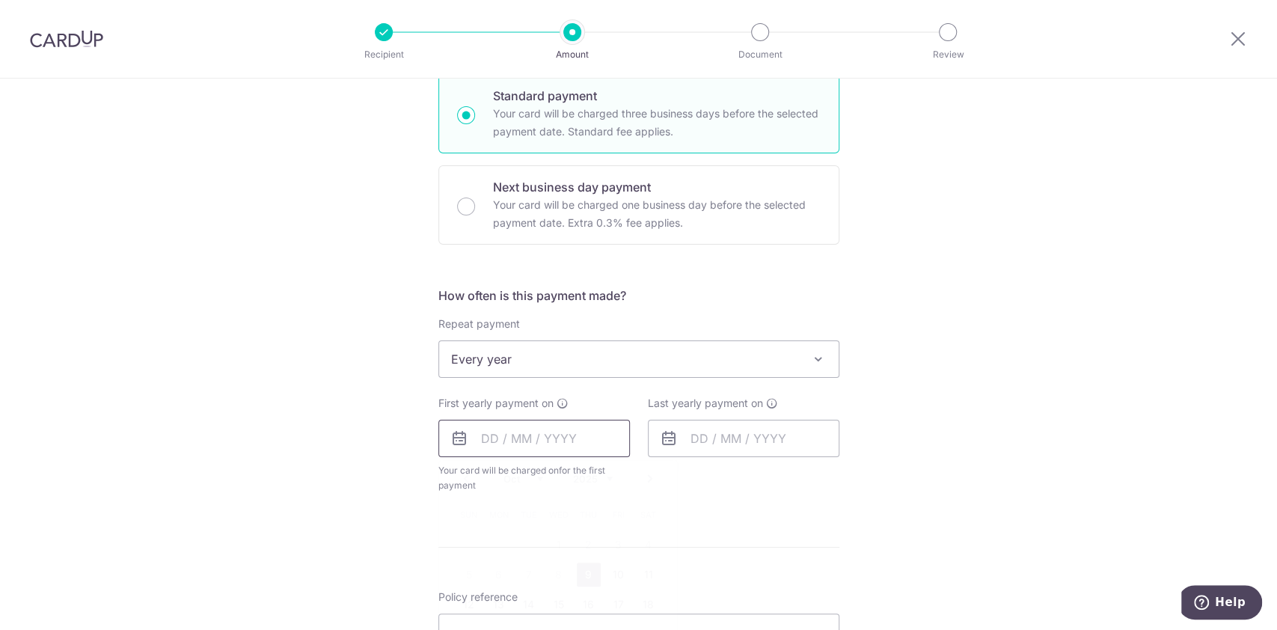
click at [541, 429] on input "text" at bounding box center [533, 438] width 191 height 37
click at [693, 442] on input "text" at bounding box center [743, 438] width 191 height 37
click at [459, 444] on icon at bounding box center [459, 438] width 18 height 18
click at [489, 442] on input "text" at bounding box center [533, 438] width 191 height 37
type input "12"
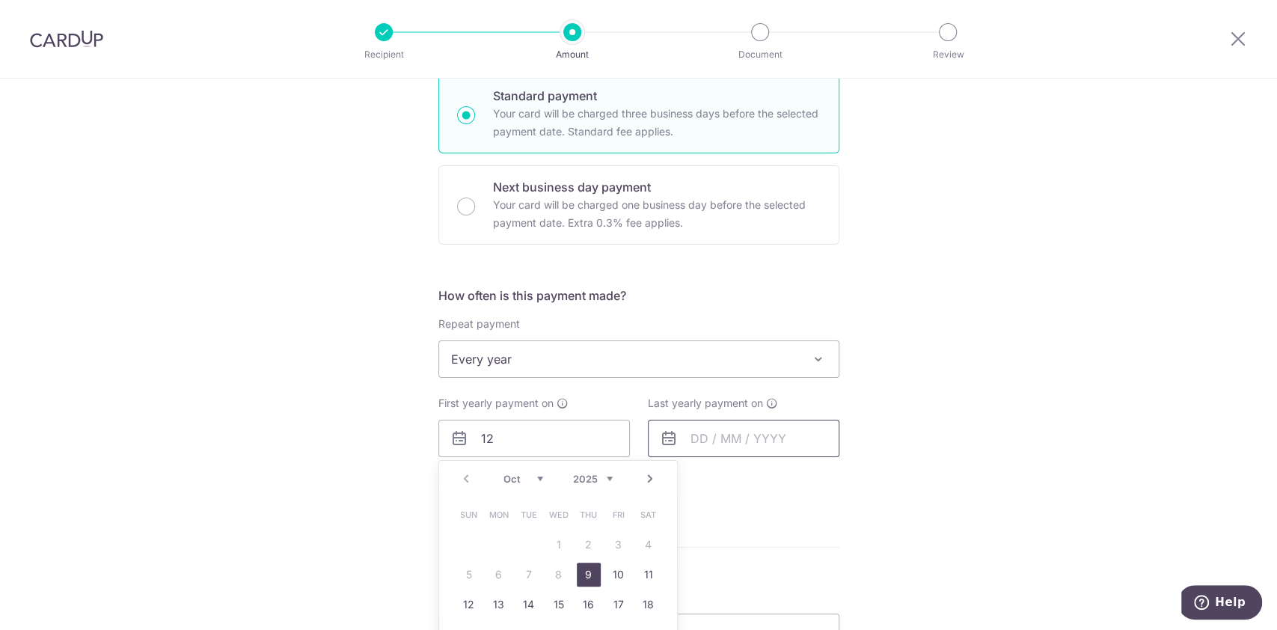
click at [699, 440] on input "text" at bounding box center [743, 438] width 191 height 37
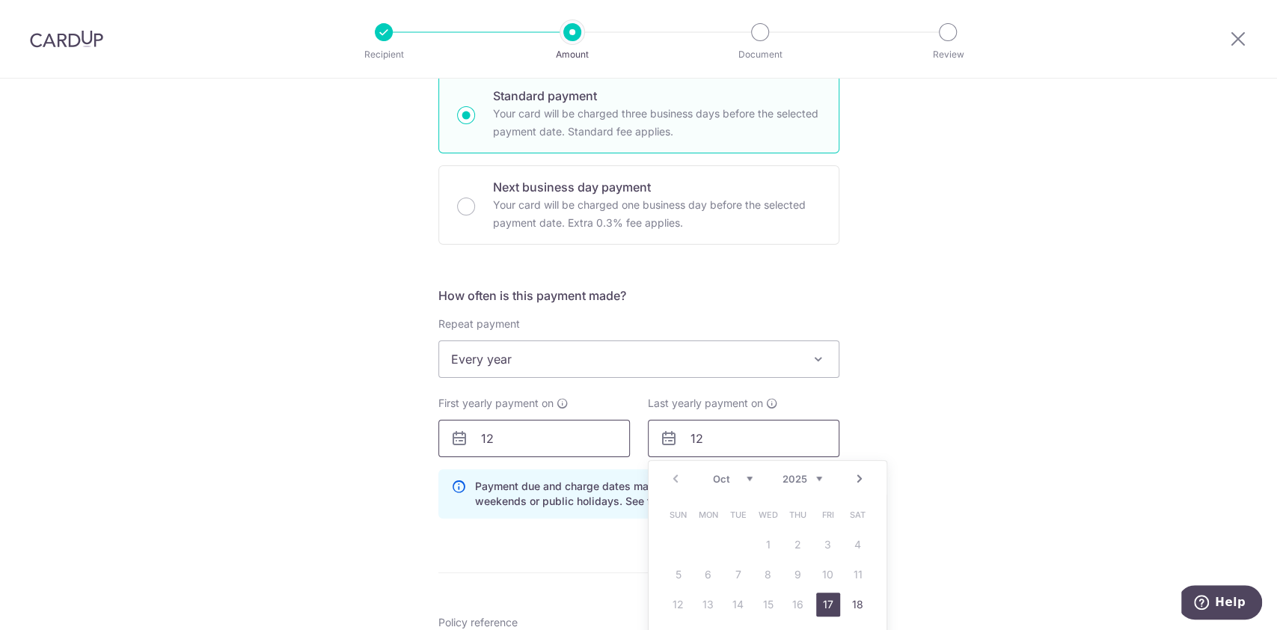
type input "12"
drag, startPoint x: 527, startPoint y: 449, endPoint x: 499, endPoint y: 452, distance: 27.8
click at [526, 449] on input "12" at bounding box center [533, 438] width 191 height 37
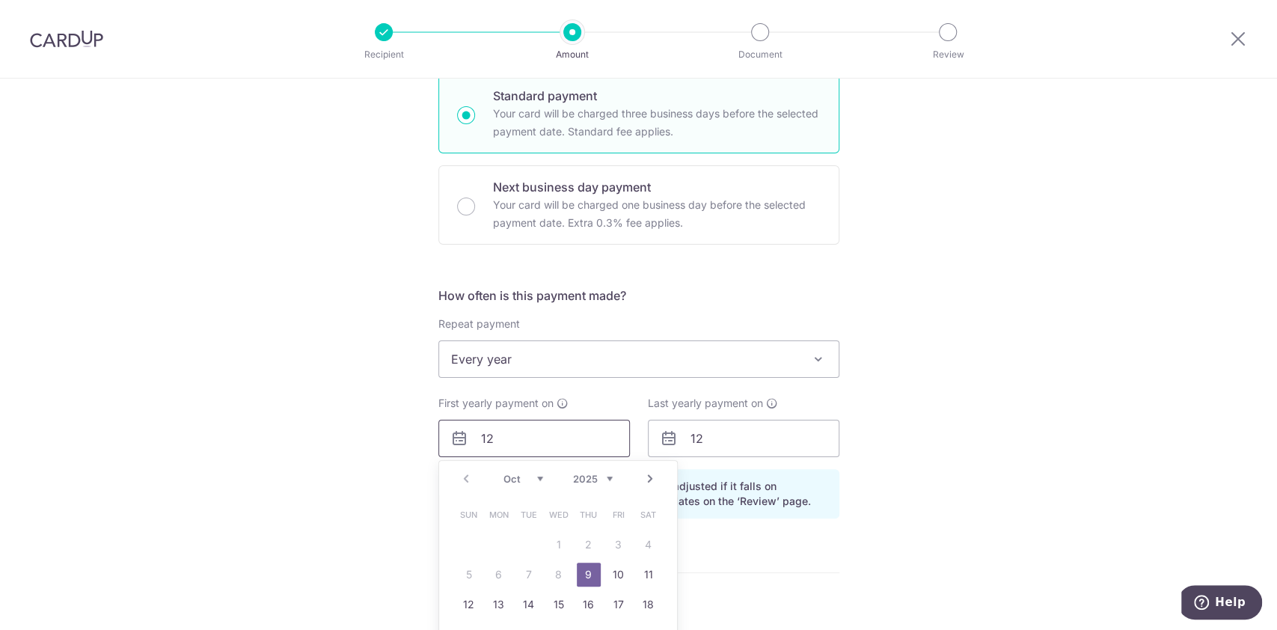
click at [506, 440] on input "12" at bounding box center [533, 438] width 191 height 37
type input "12/10/2025"
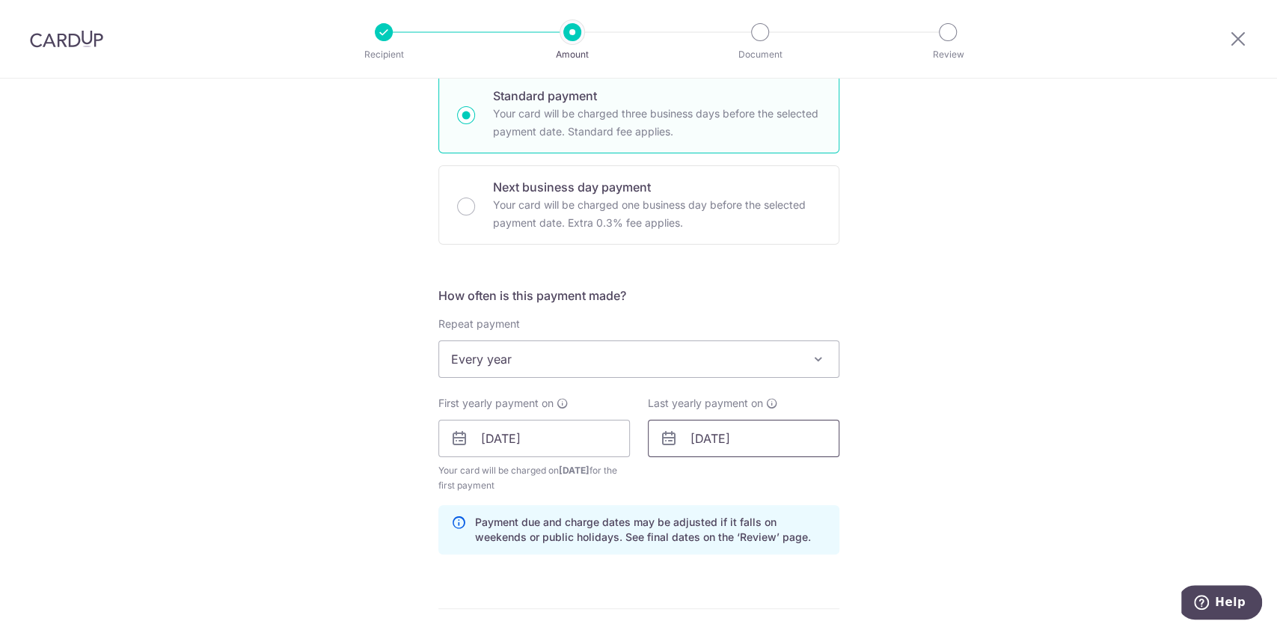
click at [748, 449] on input "17/10/2025" at bounding box center [743, 438] width 191 height 37
click at [337, 350] on div "Tell us more about your payment Enter payment amount SGD 30,000.00 30000.00 Sel…" at bounding box center [638, 422] width 1277 height 1429
click at [790, 447] on input "17/10/2025" at bounding box center [743, 438] width 191 height 37
click at [854, 599] on link "17" at bounding box center [858, 604] width 24 height 24
click at [764, 452] on input "17/10/2026" at bounding box center [743, 438] width 191 height 37
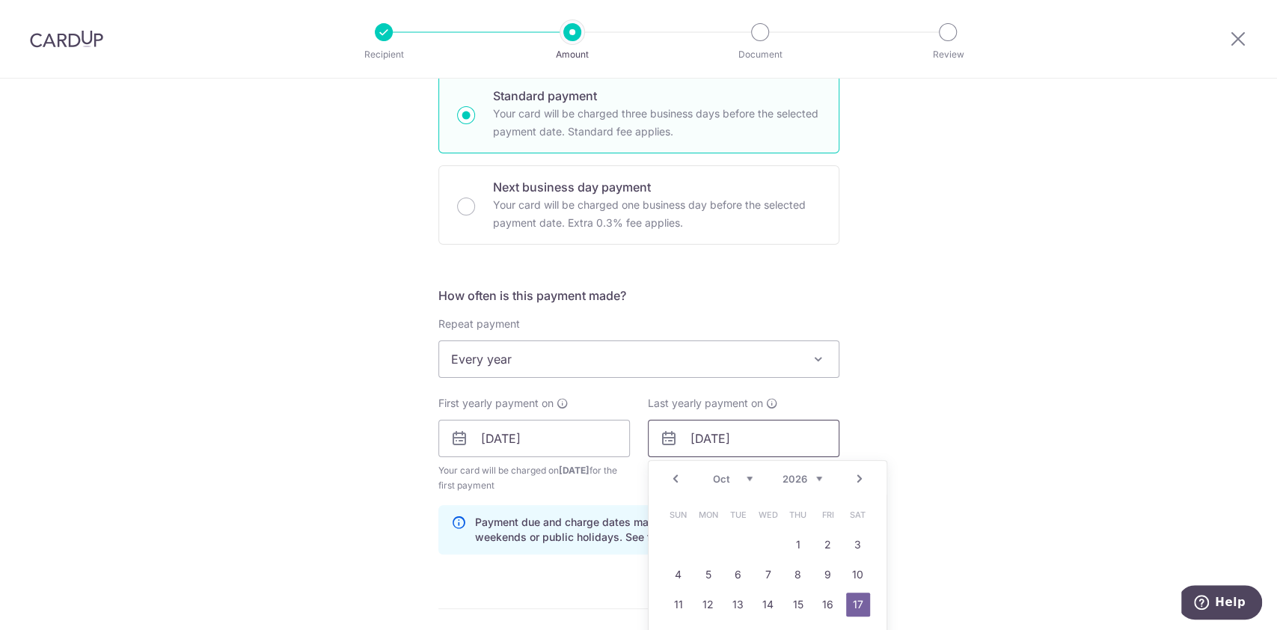
click at [690, 443] on input "17/10/2026" at bounding box center [743, 438] width 191 height 37
type input "12/10/2026"
click at [935, 393] on div "Tell us more about your payment Enter payment amount SGD 30,000.00 30000.00 Sel…" at bounding box center [638, 422] width 1277 height 1429
drag, startPoint x: 694, startPoint y: 438, endPoint x: 685, endPoint y: 438, distance: 9.0
click at [685, 438] on input "12/10/2026" at bounding box center [743, 438] width 191 height 37
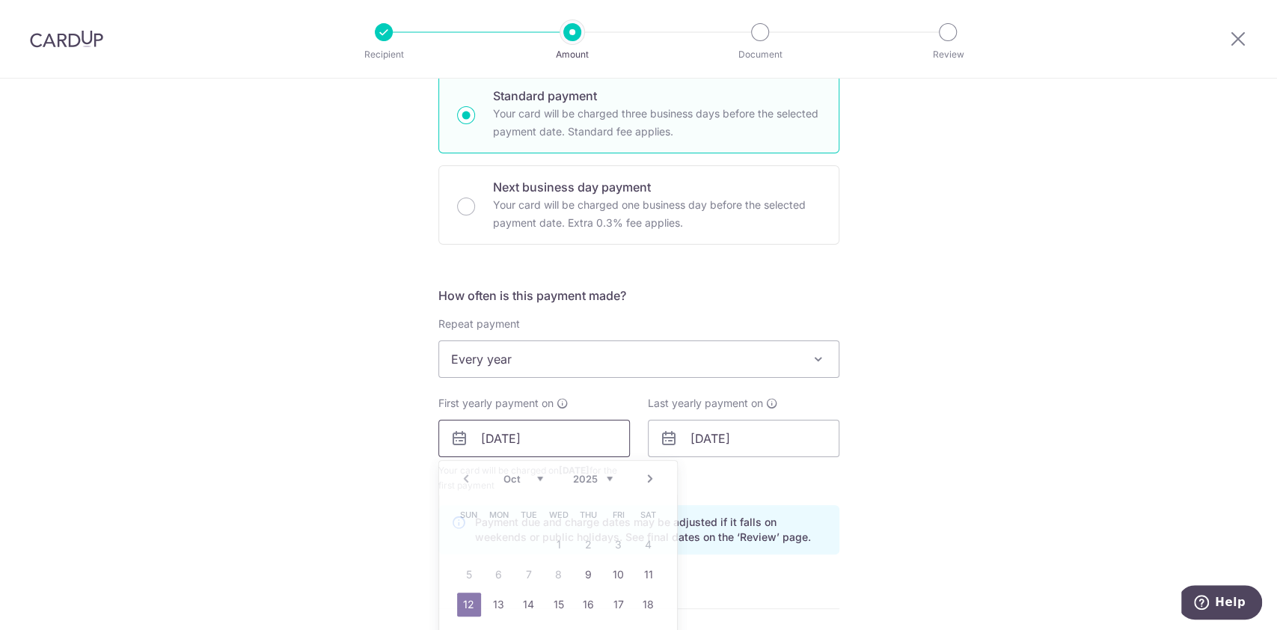
drag, startPoint x: 485, startPoint y: 434, endPoint x: 465, endPoint y: 441, distance: 20.8
click at [463, 438] on input "12/10/2025" at bounding box center [533, 438] width 191 height 37
type input "[DATE]"
click at [692, 440] on input "12/10/2026" at bounding box center [743, 438] width 191 height 37
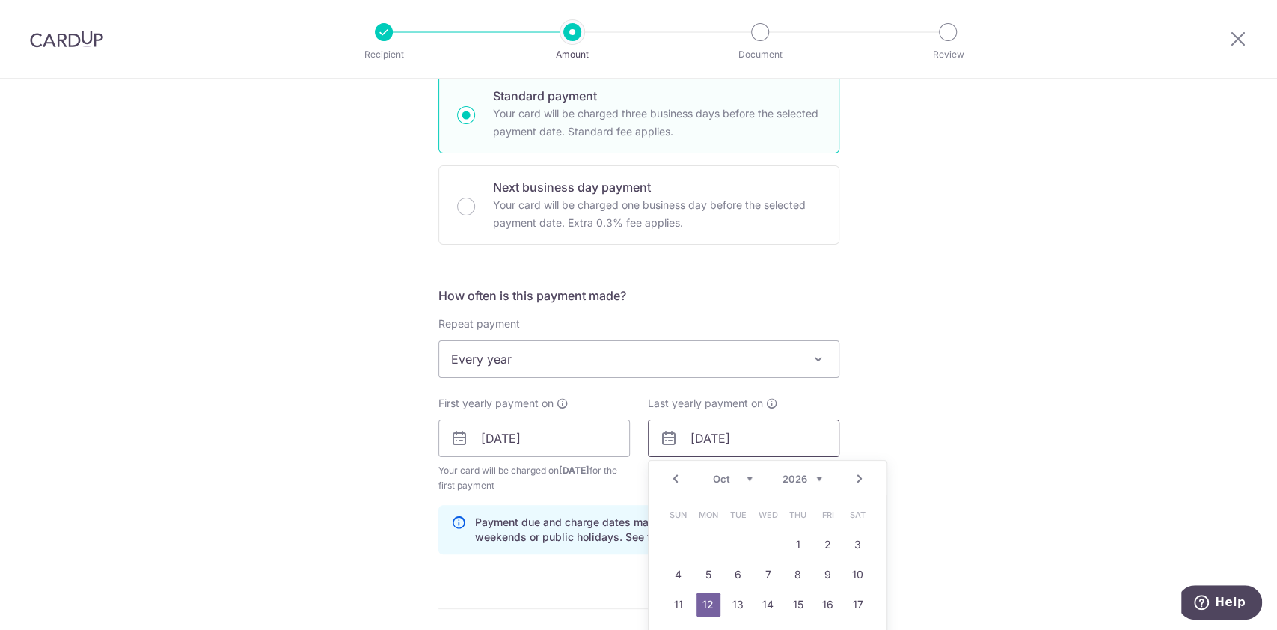
drag, startPoint x: 694, startPoint y: 438, endPoint x: 675, endPoint y: 438, distance: 18.7
click at [675, 438] on input "12/10/2026" at bounding box center [743, 438] width 191 height 37
type input "10/10/2026"
click at [975, 374] on div "Tell us more about your payment Enter payment amount SGD 30,000.00 30000.00 Sel…" at bounding box center [638, 422] width 1277 height 1429
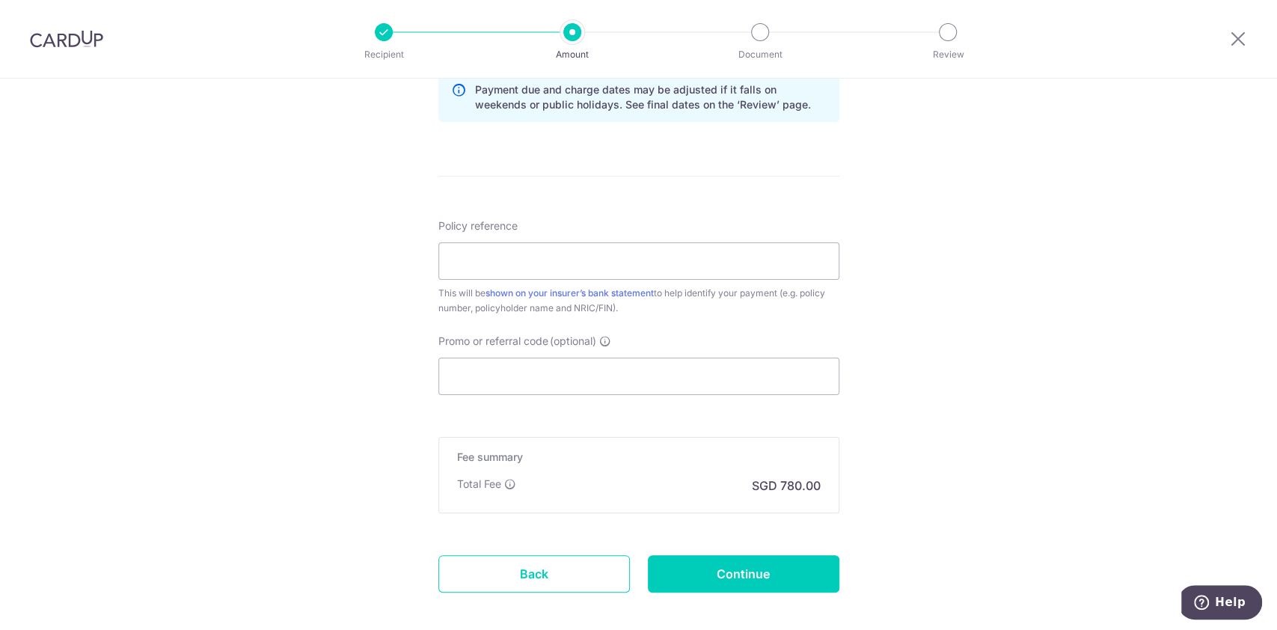
scroll to position [816, 0]
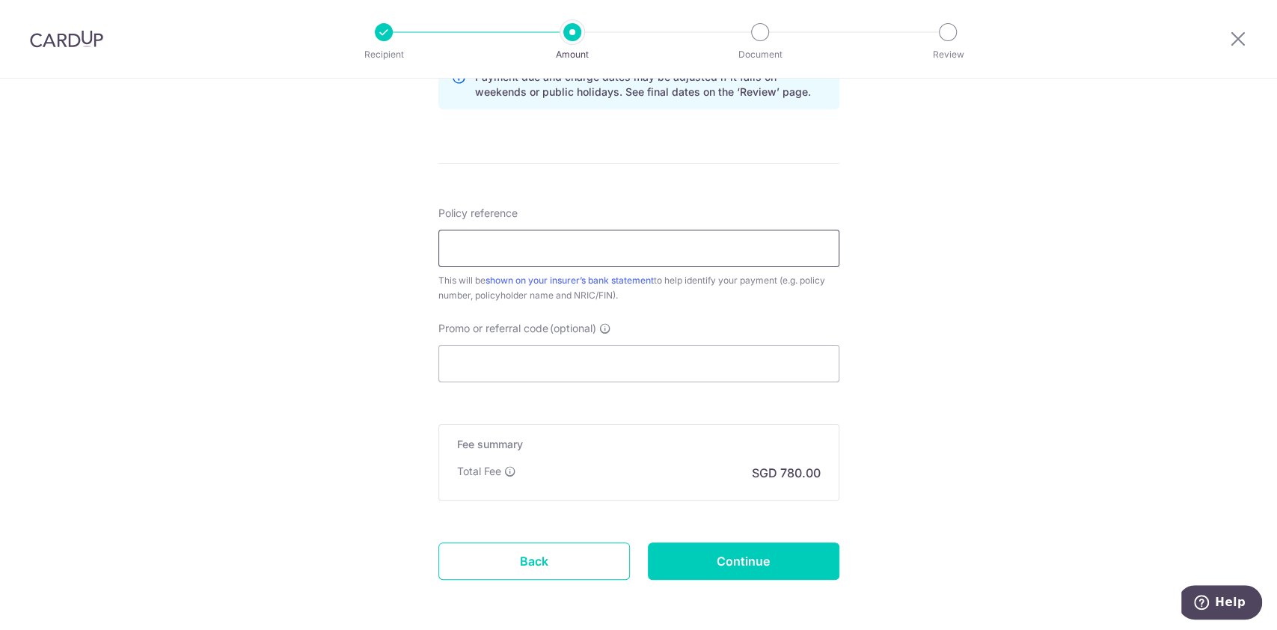
click at [561, 239] on input "Policy reference" at bounding box center [638, 248] width 401 height 37
click at [574, 373] on input "Promo or referral code (optional)" at bounding box center [638, 363] width 401 height 37
paste input "REC185"
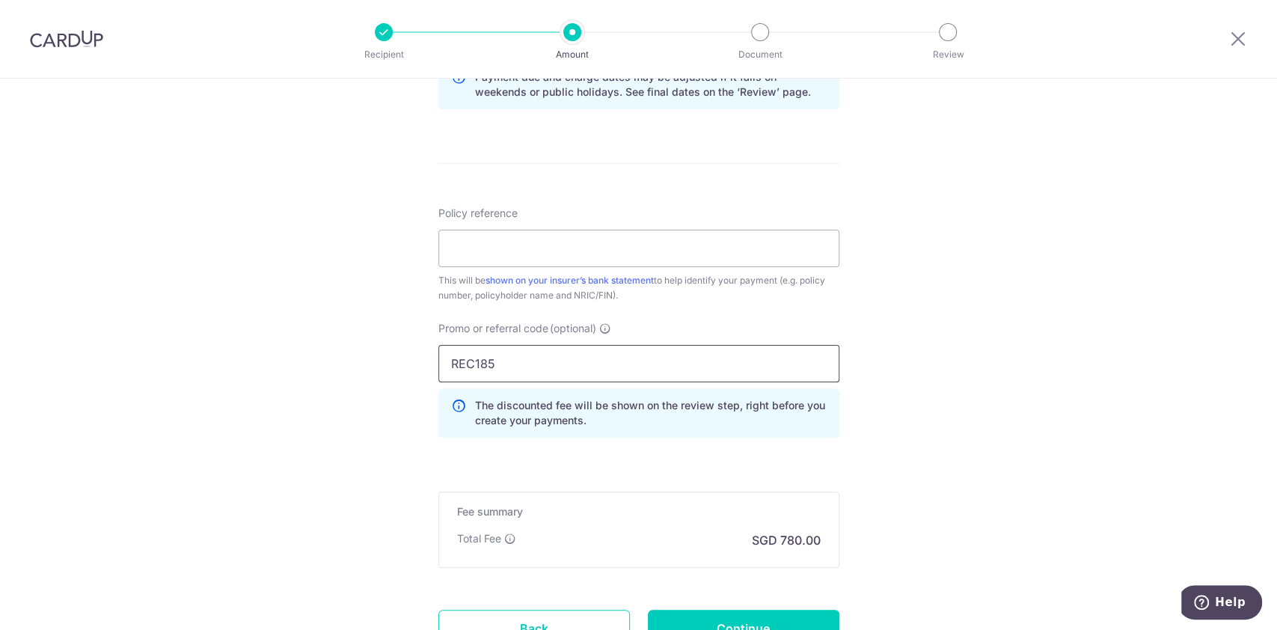
type input "REC185"
click at [562, 273] on div "This will be shown on your insurer’s bank statement to help identify your payme…" at bounding box center [638, 288] width 401 height 30
click at [580, 251] on input "Policy reference" at bounding box center [638, 248] width 401 height 37
type input "86049902"
click at [975, 302] on div "Tell us more about your payment Enter payment amount SGD 30,000.00 30000.00 Sel…" at bounding box center [638, 11] width 1277 height 1497
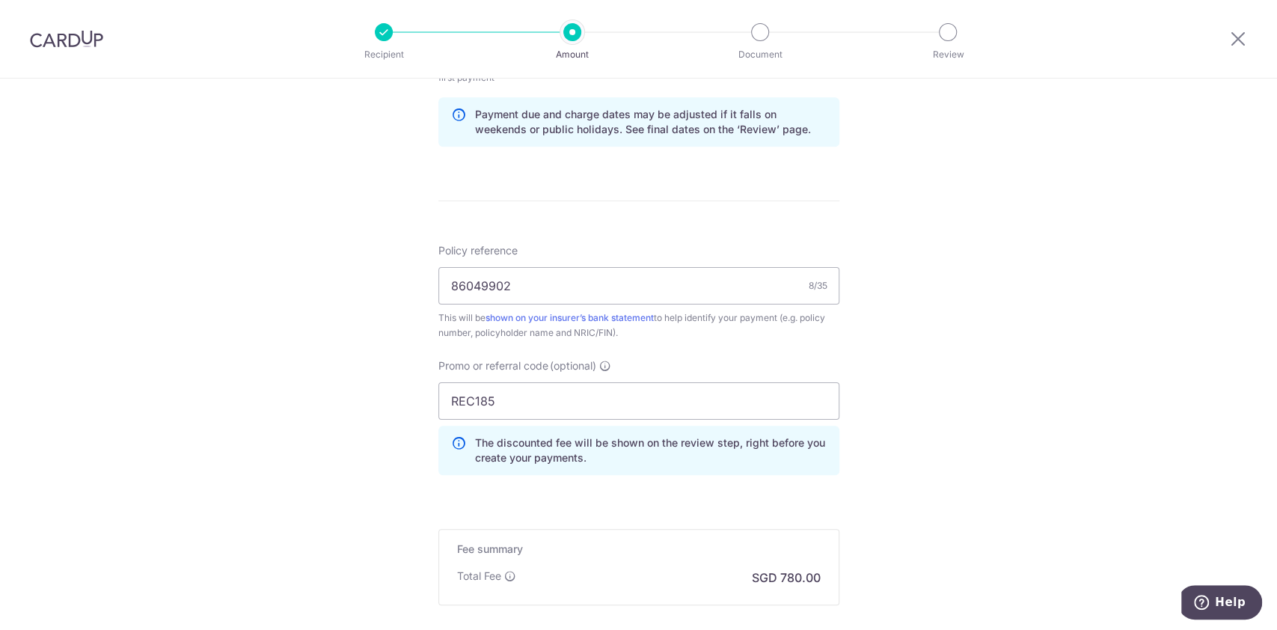
scroll to position [944, 0]
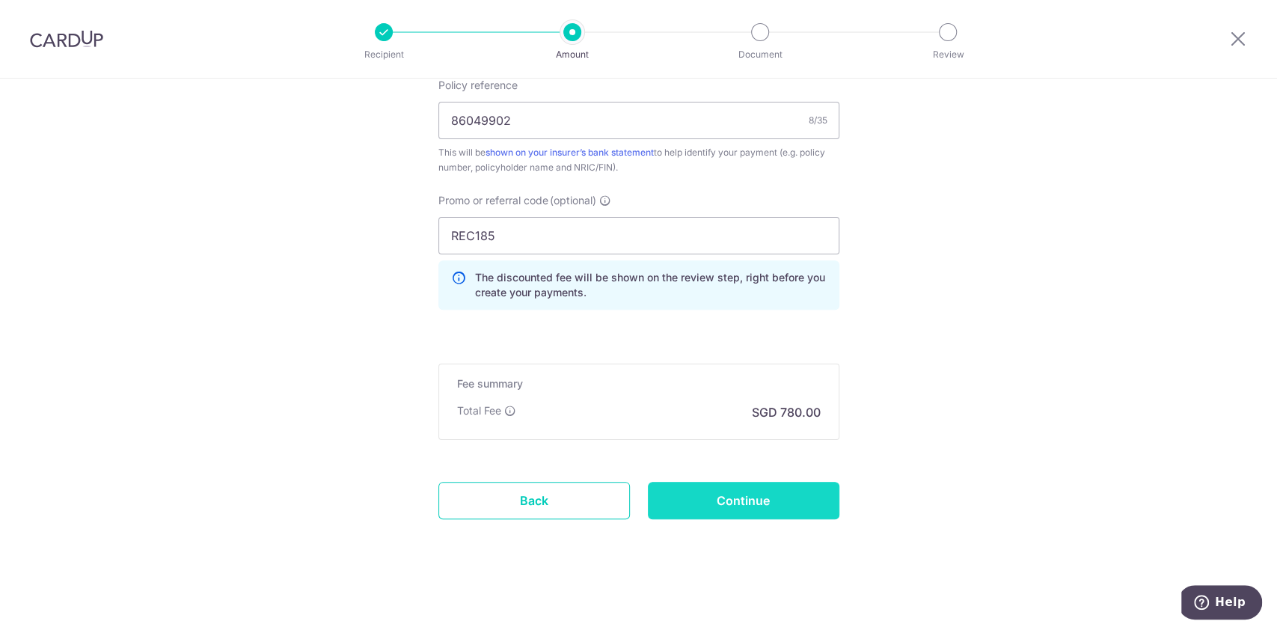
click at [770, 500] on input "Continue" at bounding box center [743, 500] width 191 height 37
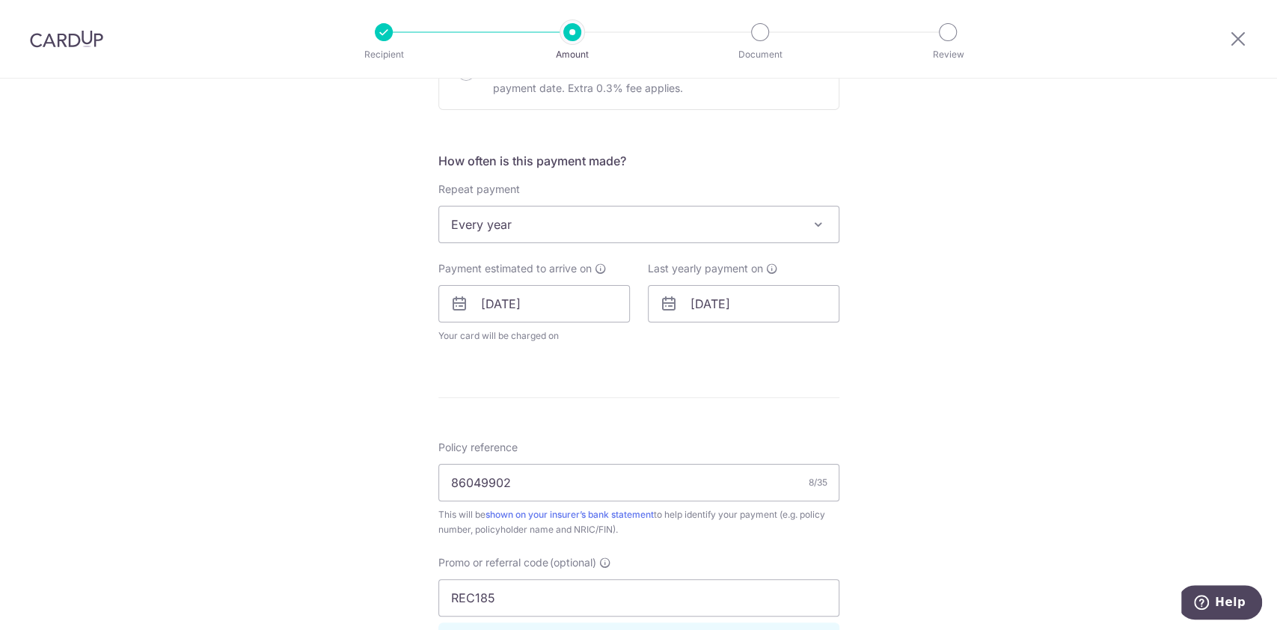
scroll to position [602, 0]
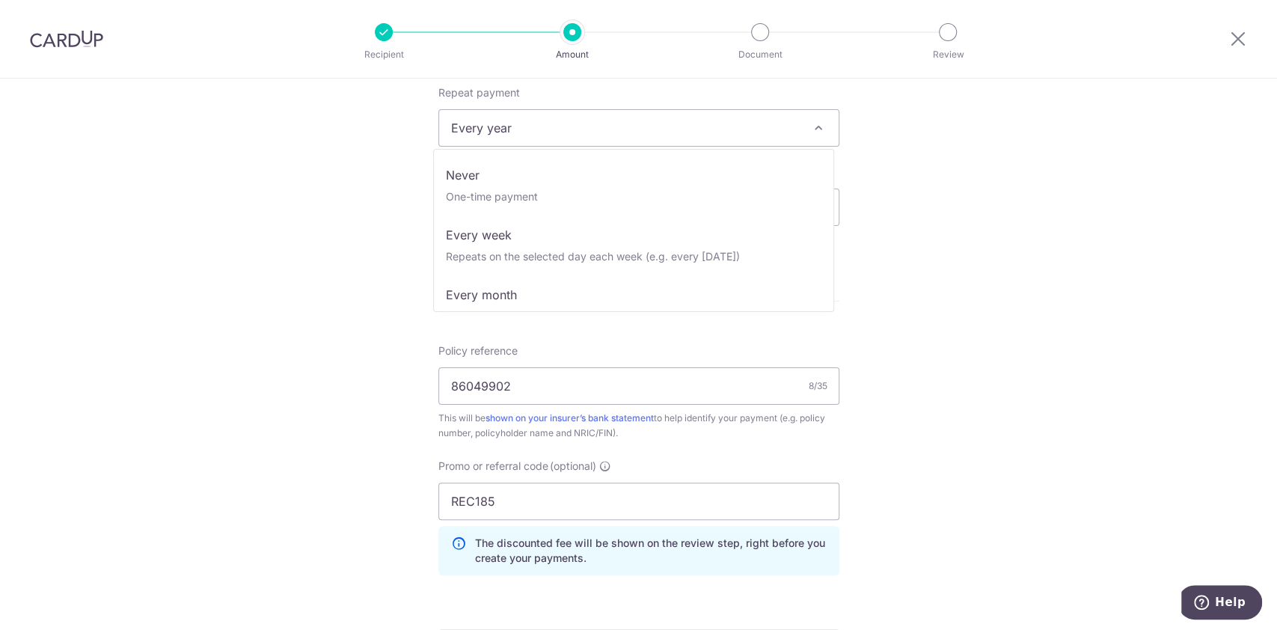
click at [518, 132] on span "Every year" at bounding box center [638, 128] width 399 height 36
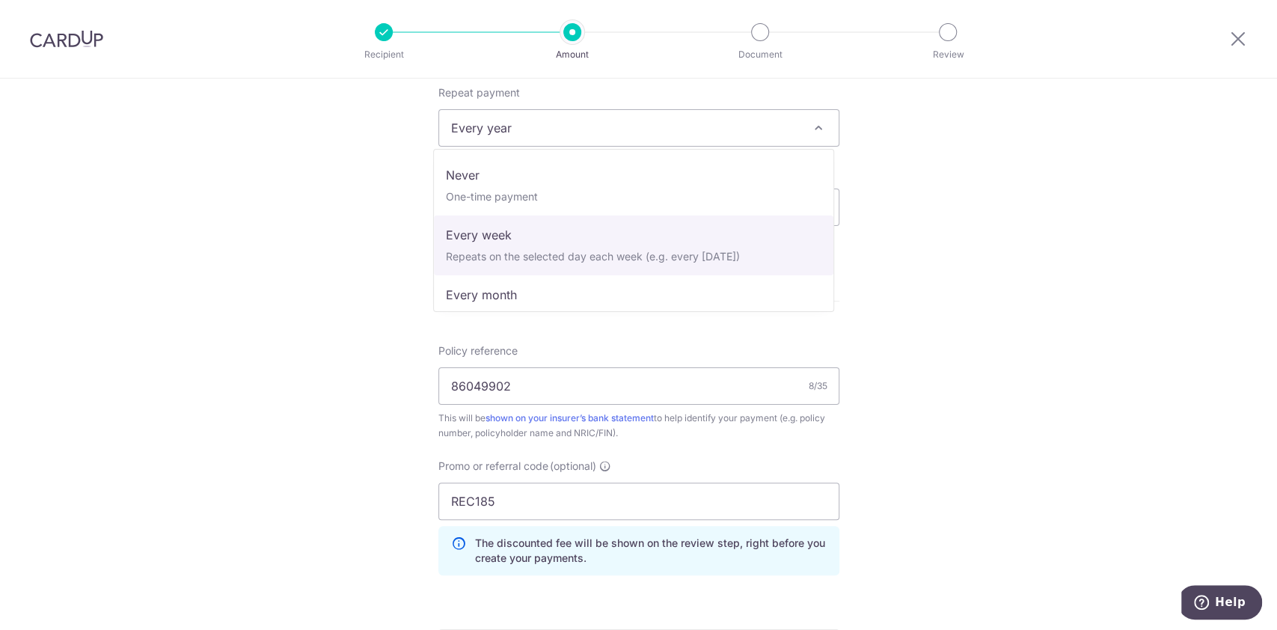
scroll to position [209, 0]
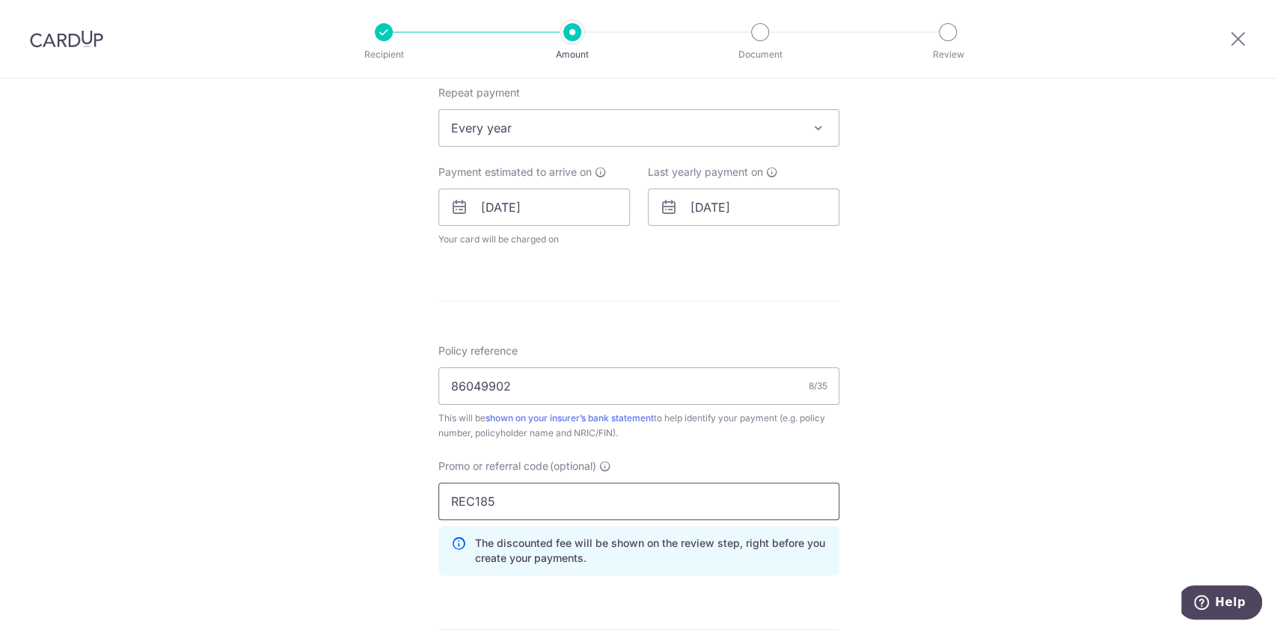
drag, startPoint x: 653, startPoint y: 506, endPoint x: 392, endPoint y: 503, distance: 261.0
click at [392, 503] on div "Tell us more about your payment Enter payment amount SGD 30,000.00 30000.00 Sel…" at bounding box center [638, 186] width 1277 height 1420
click at [635, 500] on input "REC185" at bounding box center [638, 500] width 401 height 37
click at [738, 494] on input "REC185" at bounding box center [638, 500] width 401 height 37
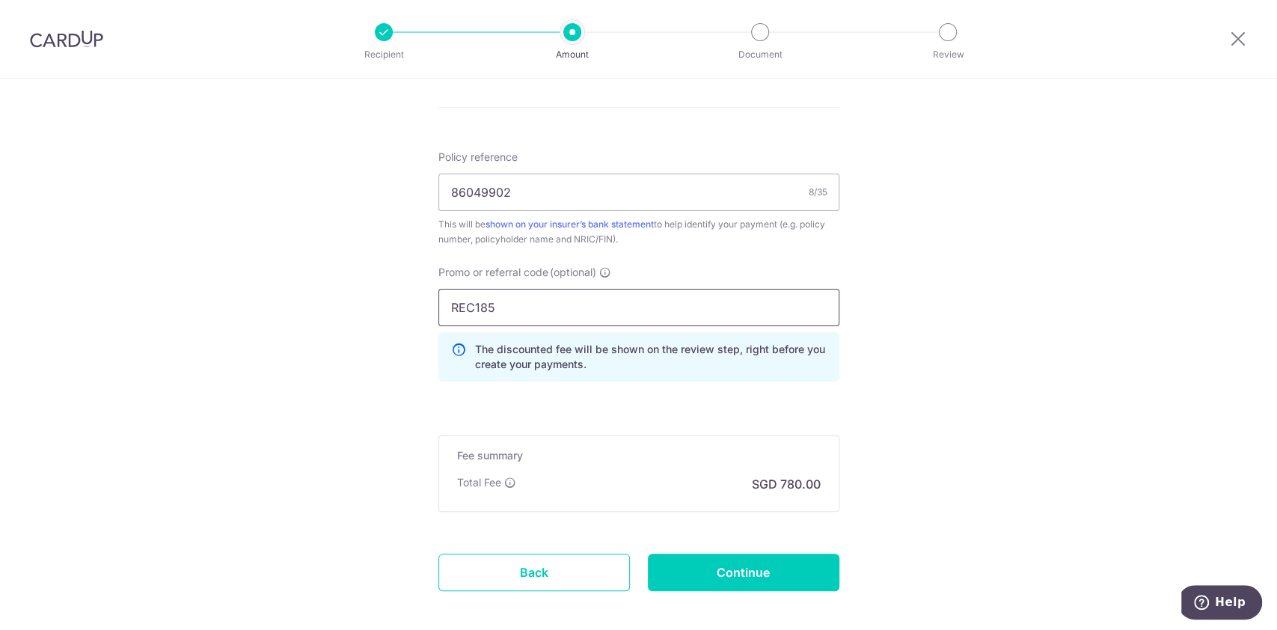
scroll to position [868, 0]
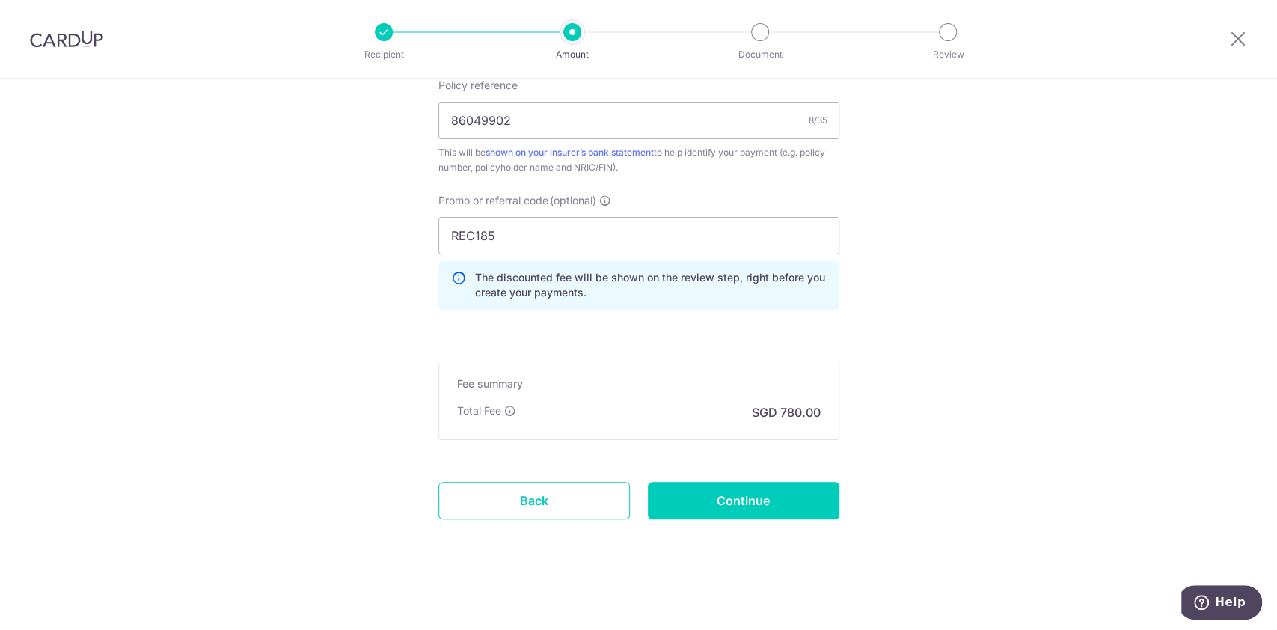
click at [758, 506] on input "Continue" at bounding box center [743, 500] width 191 height 37
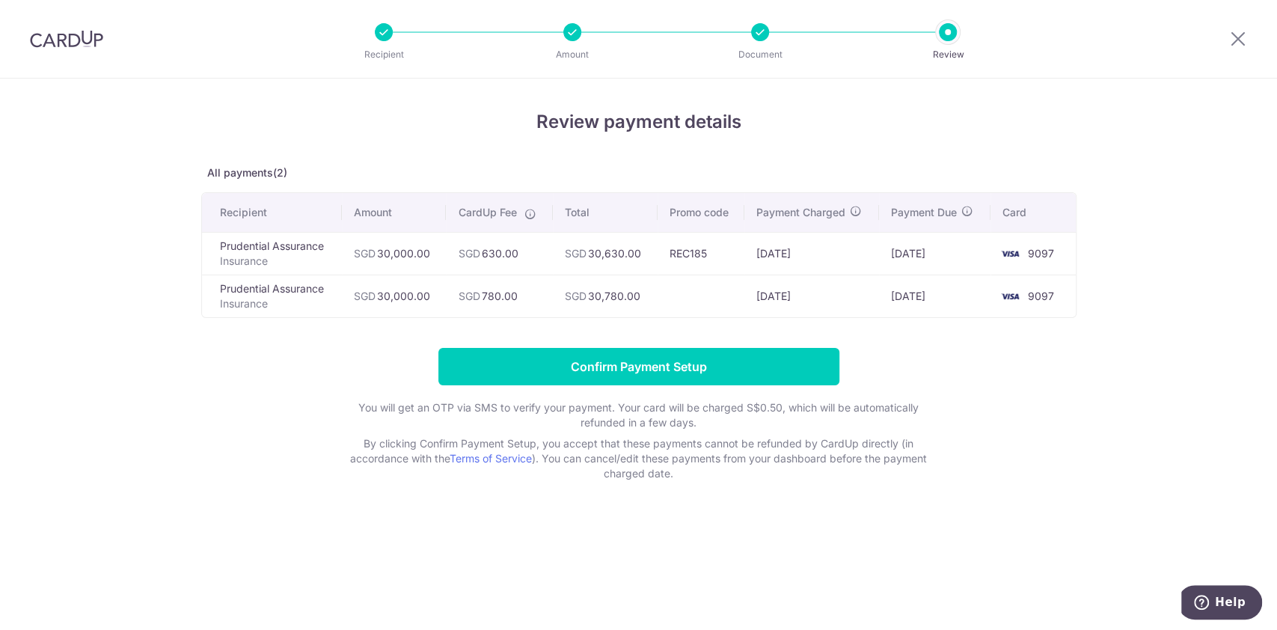
click at [1247, 39] on div at bounding box center [1238, 39] width 78 height 78
click at [1238, 43] on icon at bounding box center [1238, 38] width 18 height 19
click at [1242, 42] on icon at bounding box center [1238, 38] width 18 height 19
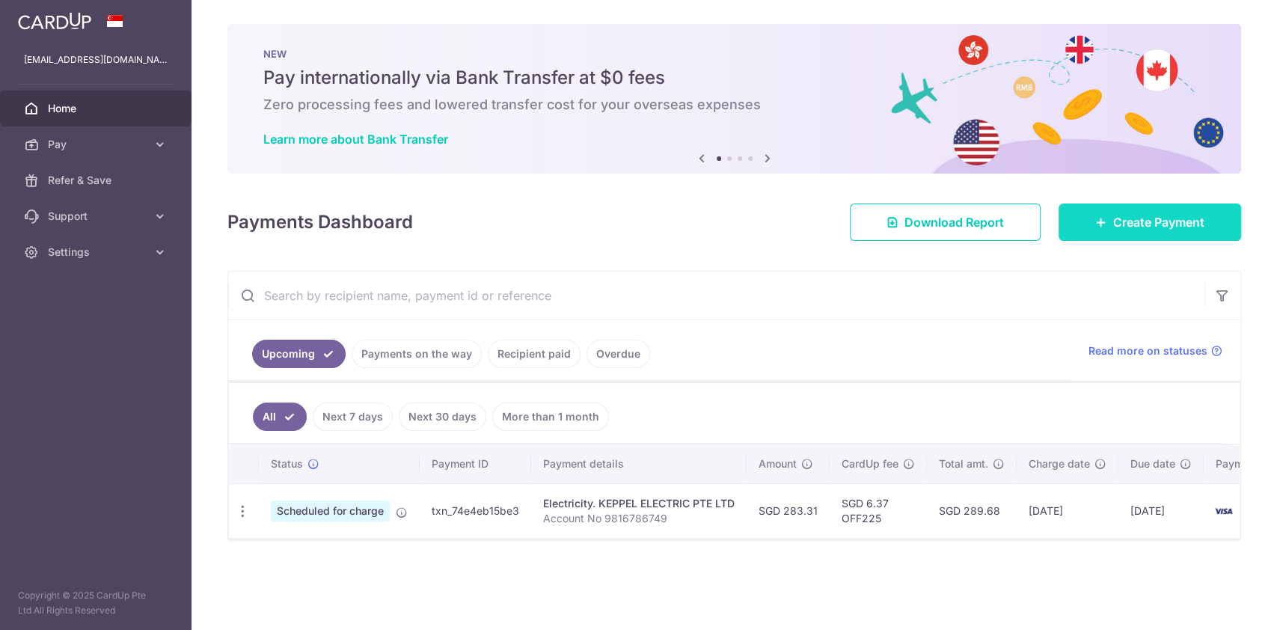
click at [1131, 223] on span "Create Payment" at bounding box center [1158, 222] width 91 height 18
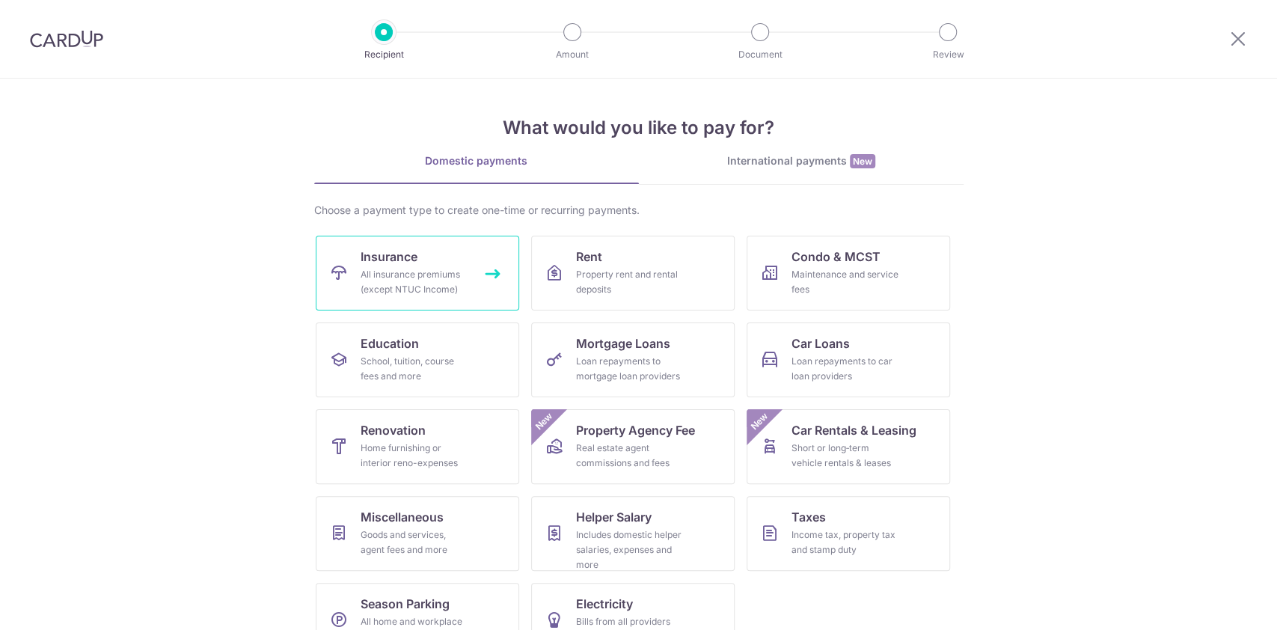
click at [384, 267] on div "All insurance premiums (except NTUC Income)" at bounding box center [414, 282] width 108 height 30
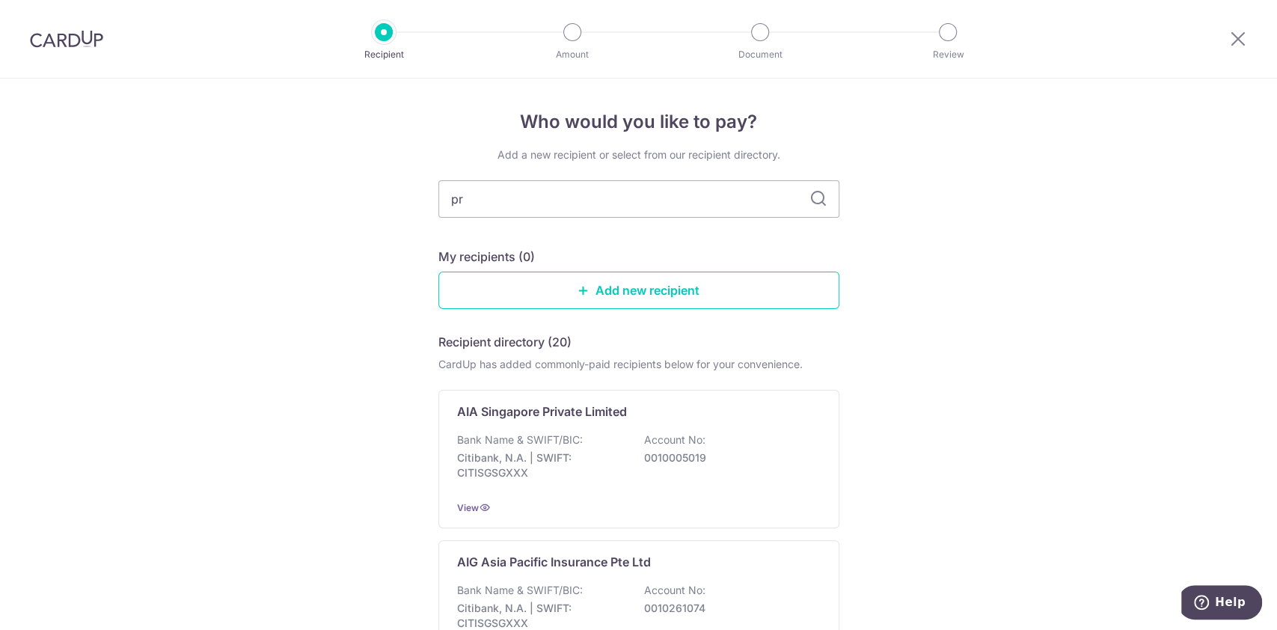
type input "p"
type input "[PERSON_NAME]"
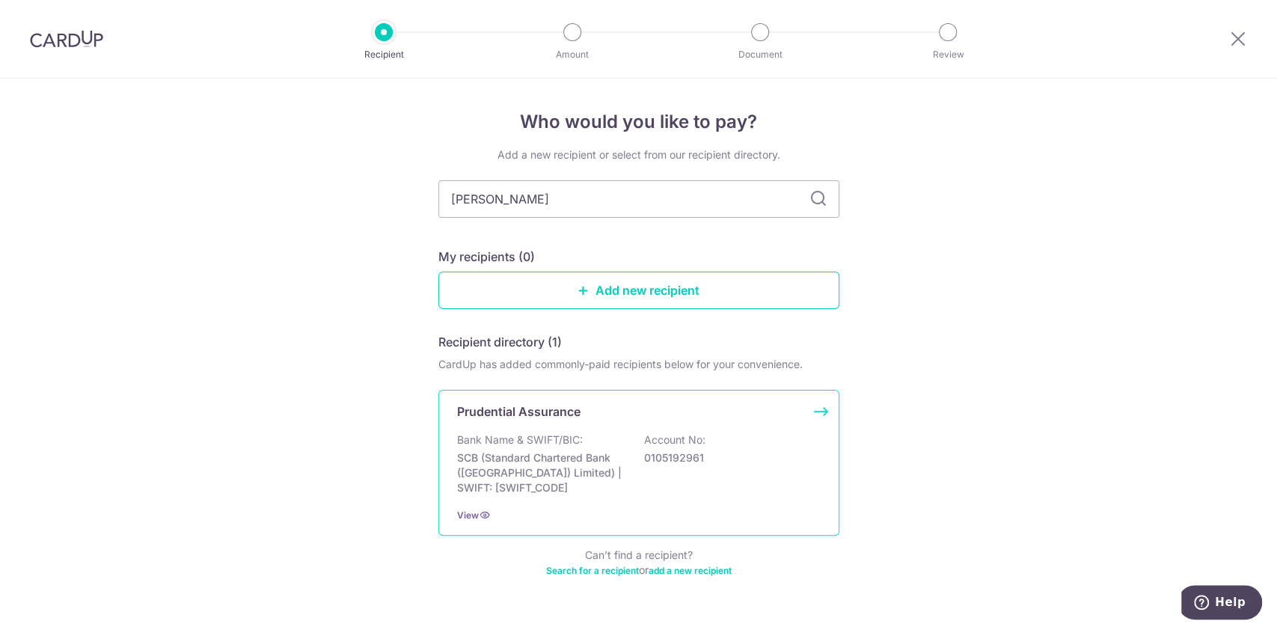
click at [604, 470] on p "SCB (Standard Chartered Bank ([GEOGRAPHIC_DATA]) Limited) | SWIFT: [SWIFT_CODE]" at bounding box center [541, 472] width 168 height 45
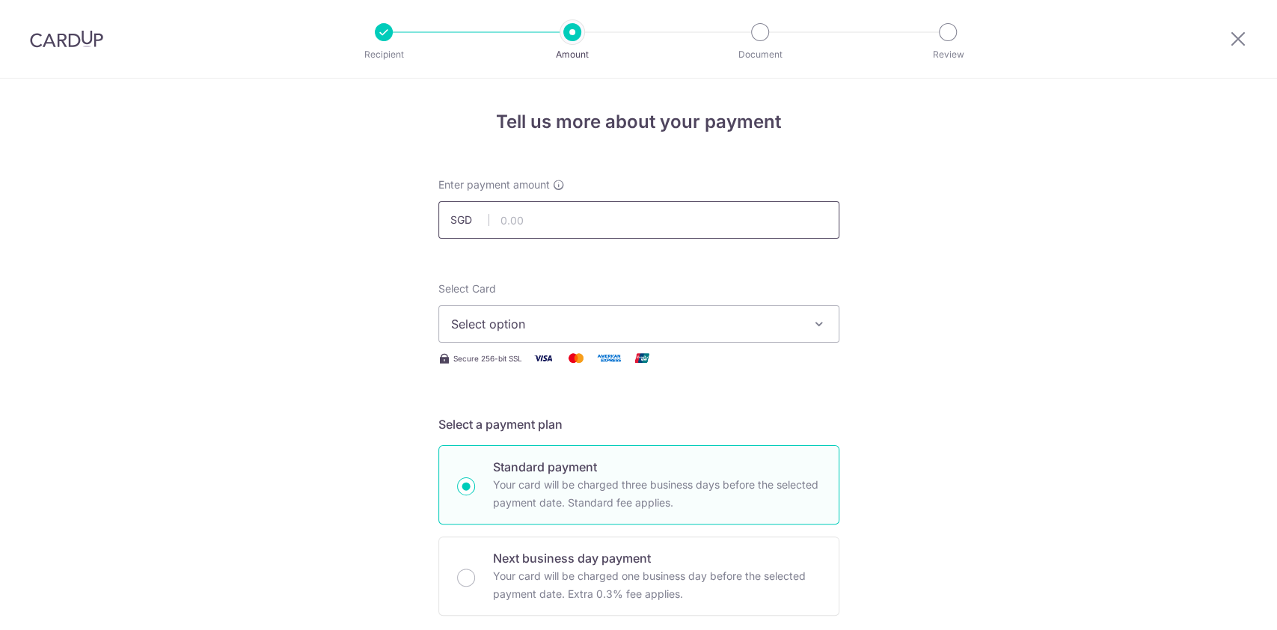
click at [544, 218] on input "text" at bounding box center [638, 219] width 401 height 37
type input "30,000.00"
click at [477, 315] on span "Select option" at bounding box center [625, 324] width 349 height 18
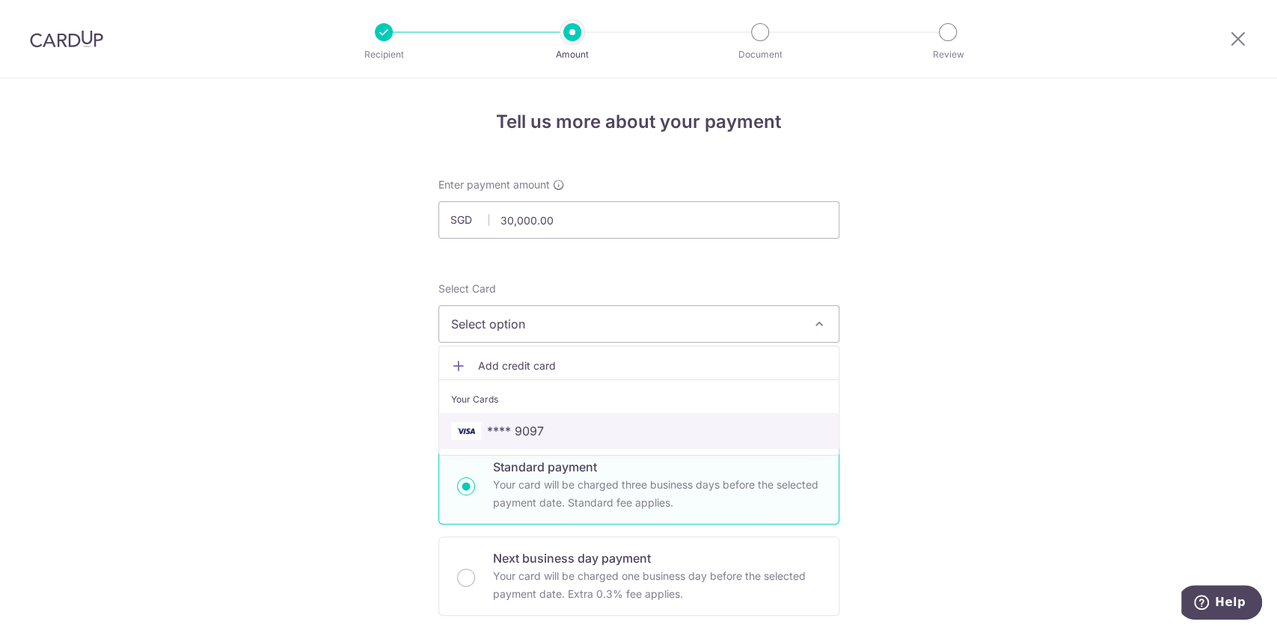
click at [525, 424] on span "**** 9097" at bounding box center [515, 431] width 57 height 18
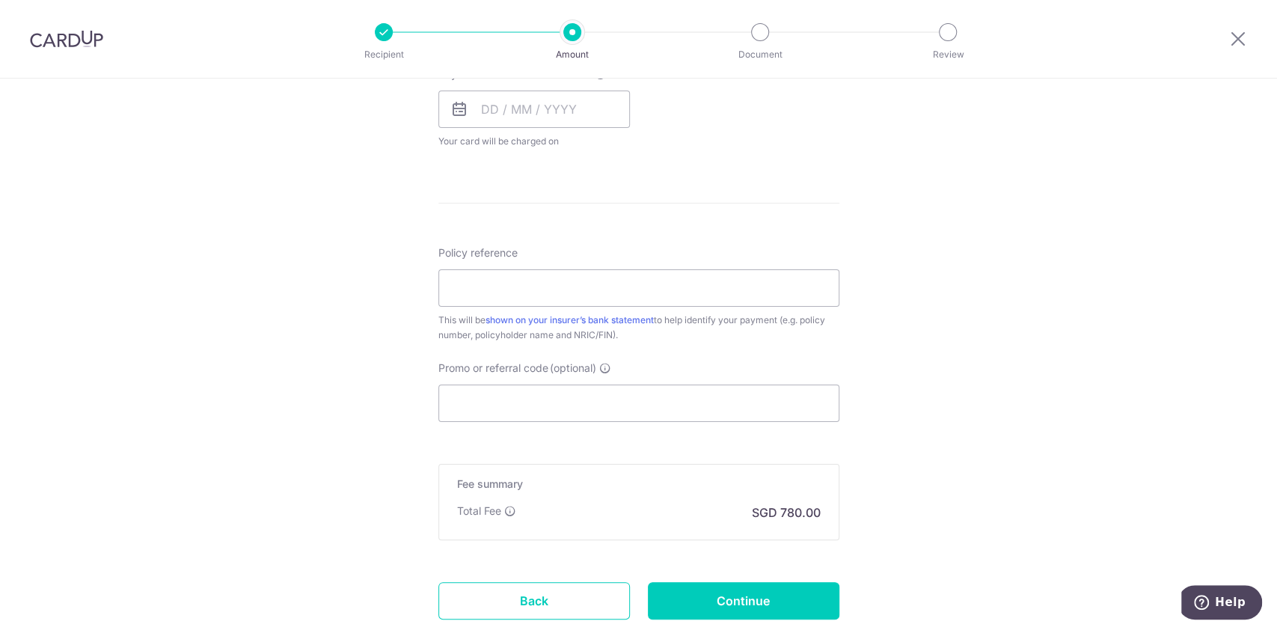
scroll to position [801, 0]
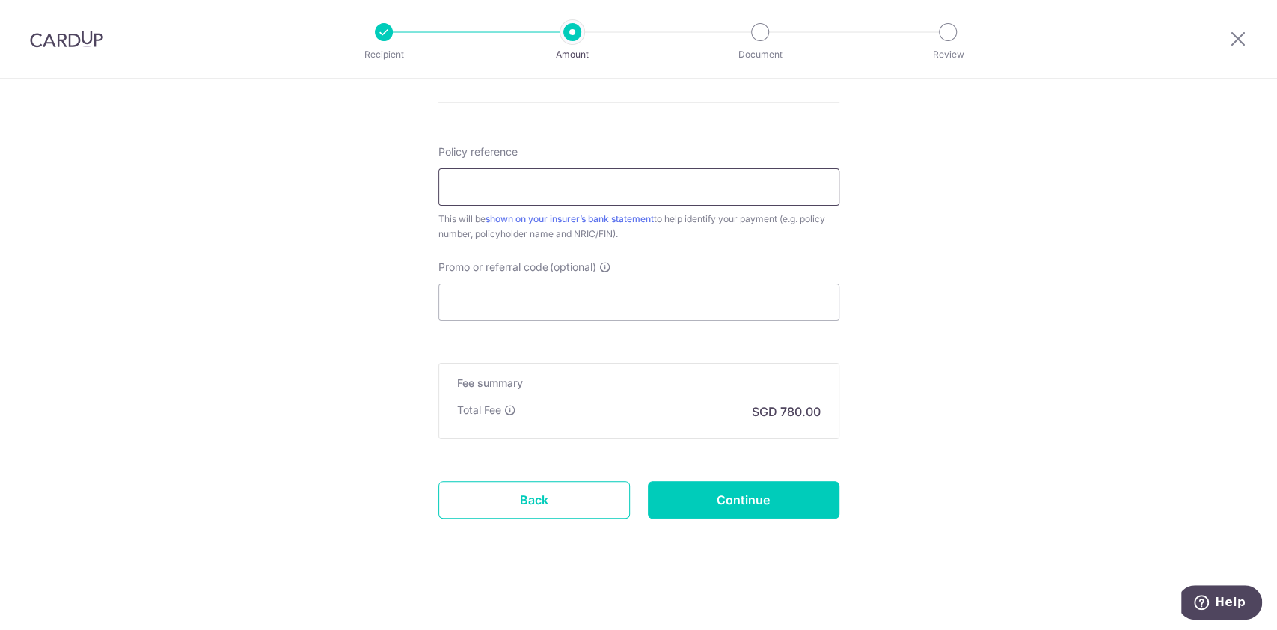
click at [593, 182] on input "Policy reference" at bounding box center [638, 186] width 401 height 37
click at [679, 305] on input "Promo or referral code (optional)" at bounding box center [638, 301] width 401 height 37
click at [541, 196] on input "Policy reference" at bounding box center [638, 186] width 401 height 37
click at [560, 305] on input "Promo or referral code (optional)" at bounding box center [638, 301] width 401 height 37
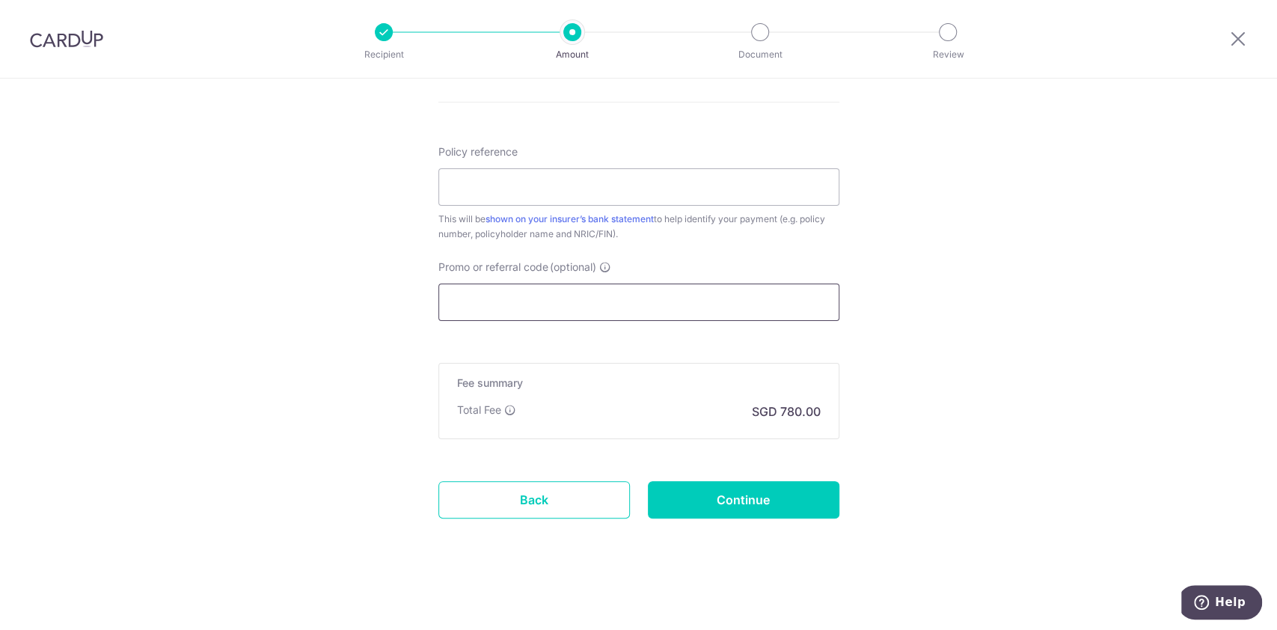
paste input "OFF225"
type input "OFF225"
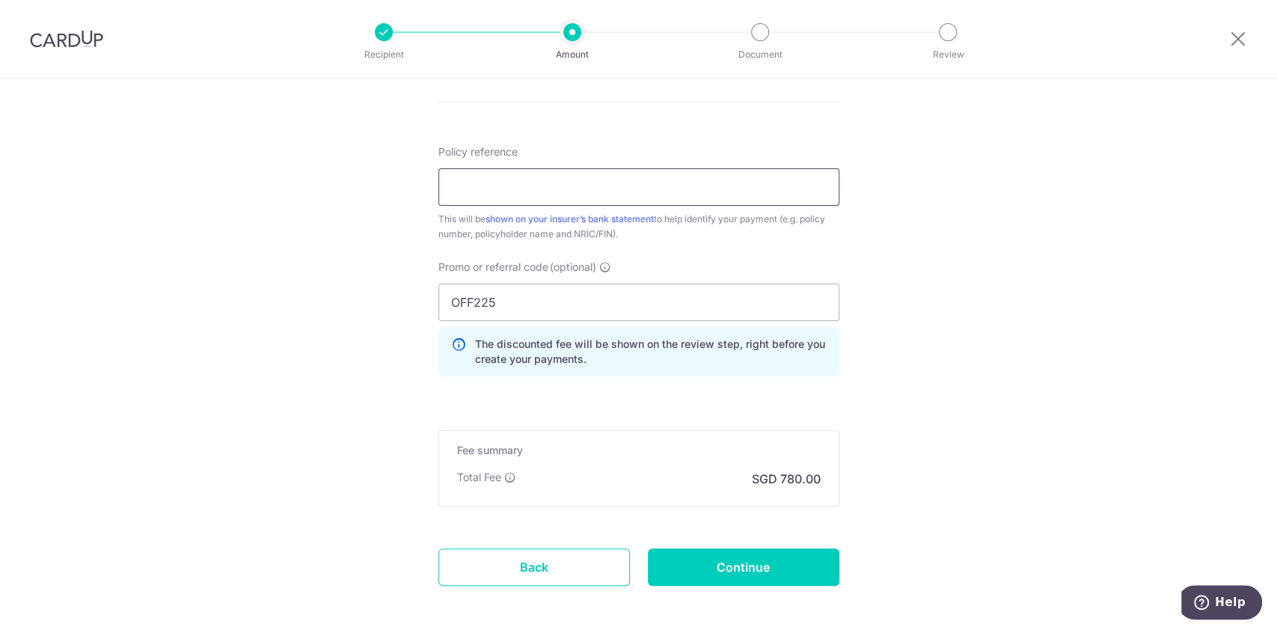
click at [525, 190] on input "Policy reference" at bounding box center [638, 186] width 401 height 37
drag, startPoint x: 532, startPoint y: 182, endPoint x: 365, endPoint y: 177, distance: 166.9
type input "86049902"
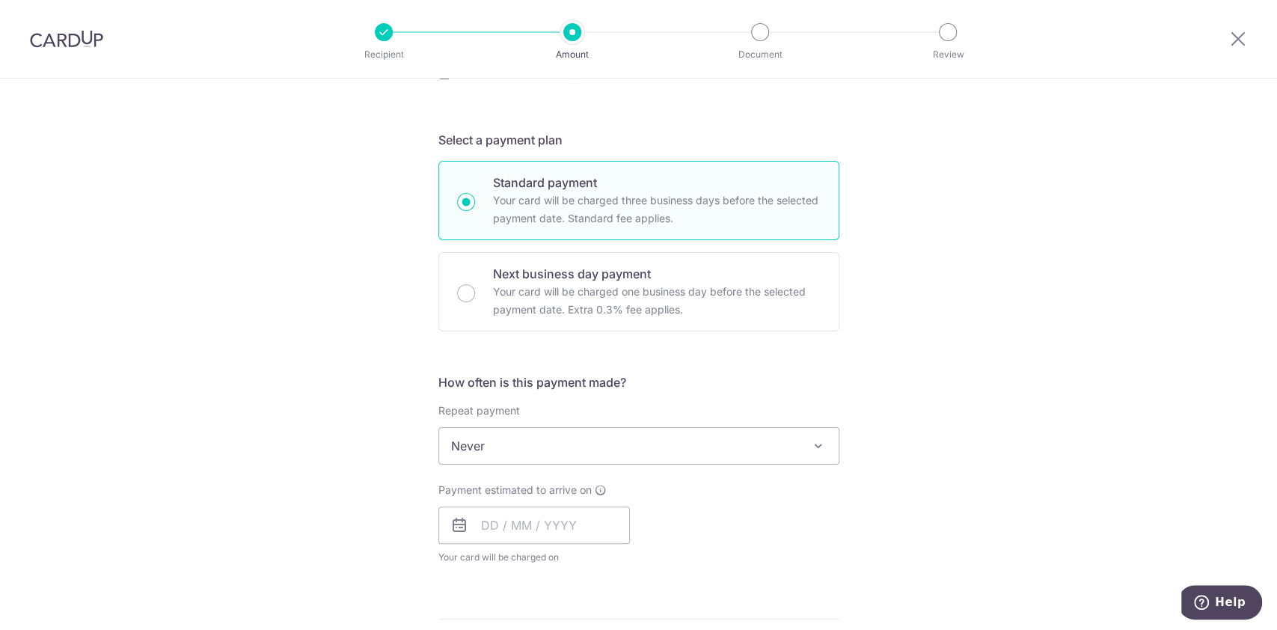
scroll to position [297, 0]
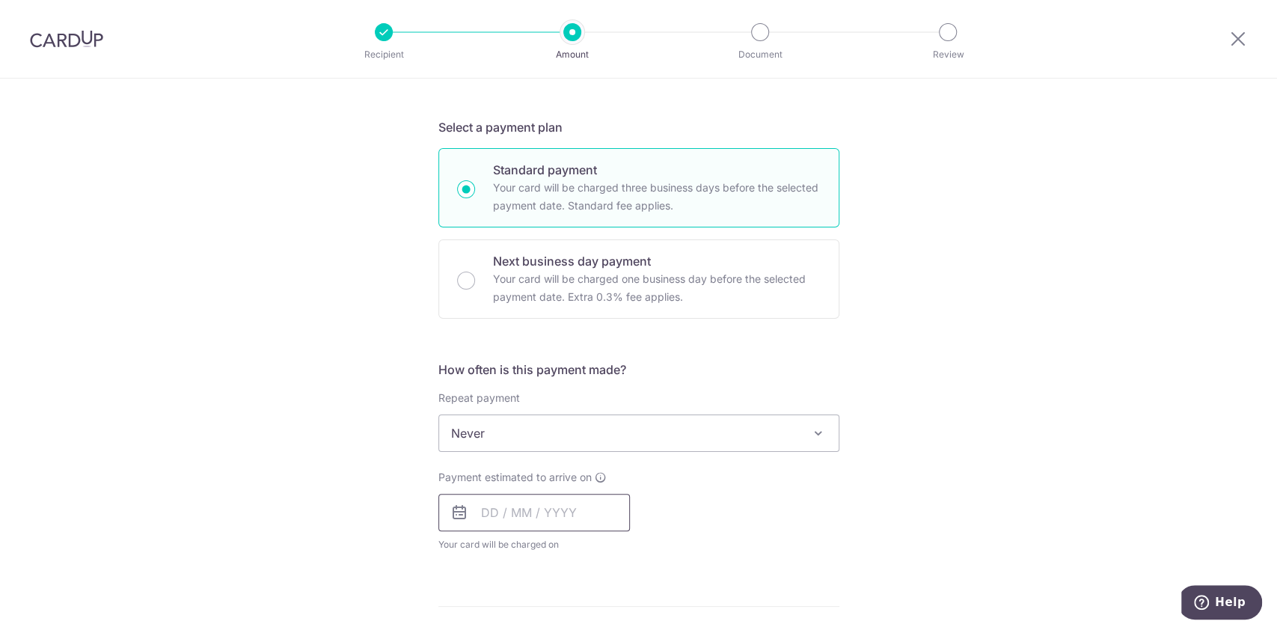
click at [577, 513] on input "text" at bounding box center [533, 512] width 191 height 37
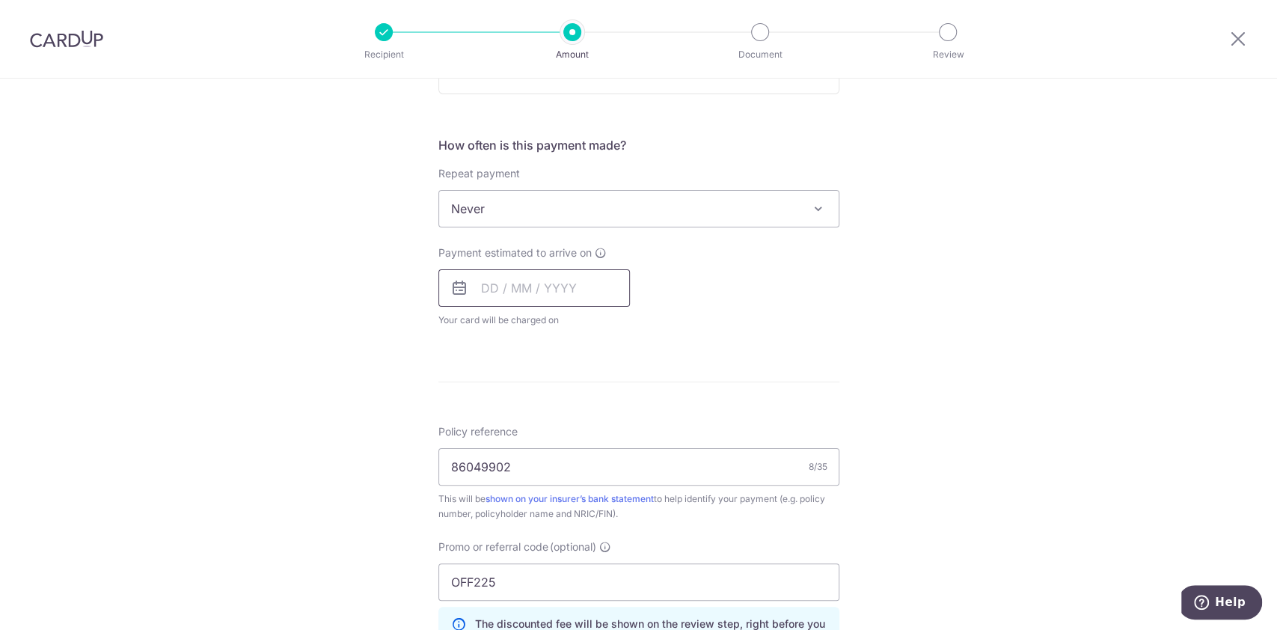
scroll to position [472, 0]
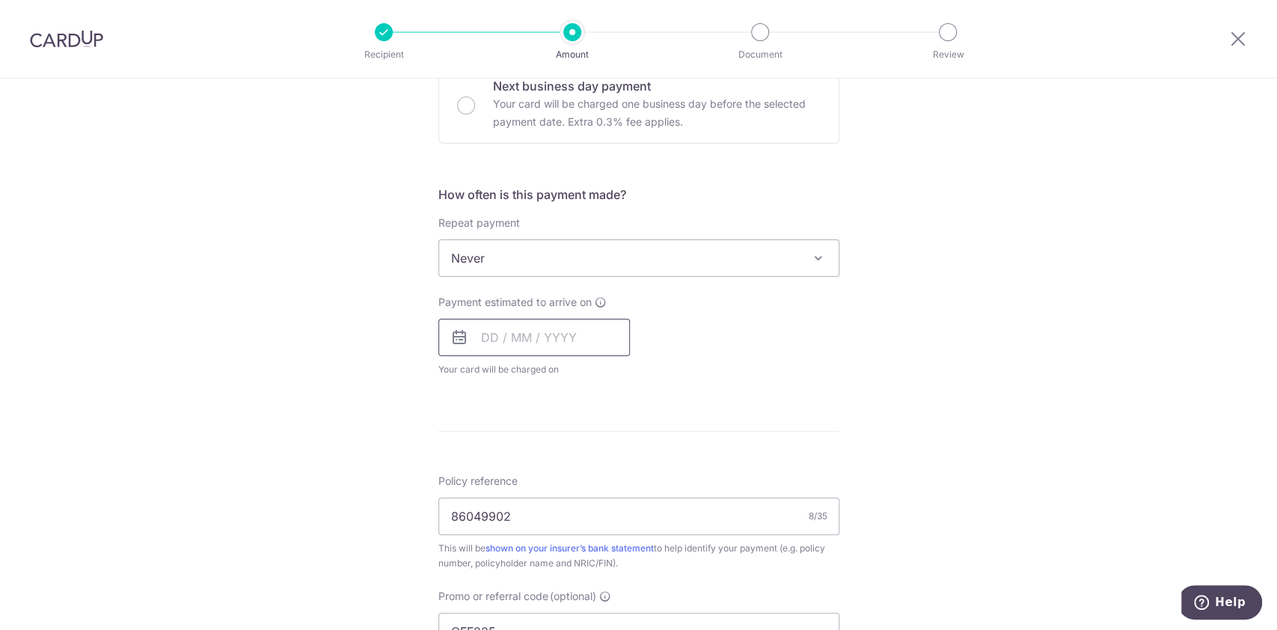
click at [536, 320] on input "text" at bounding box center [533, 337] width 191 height 37
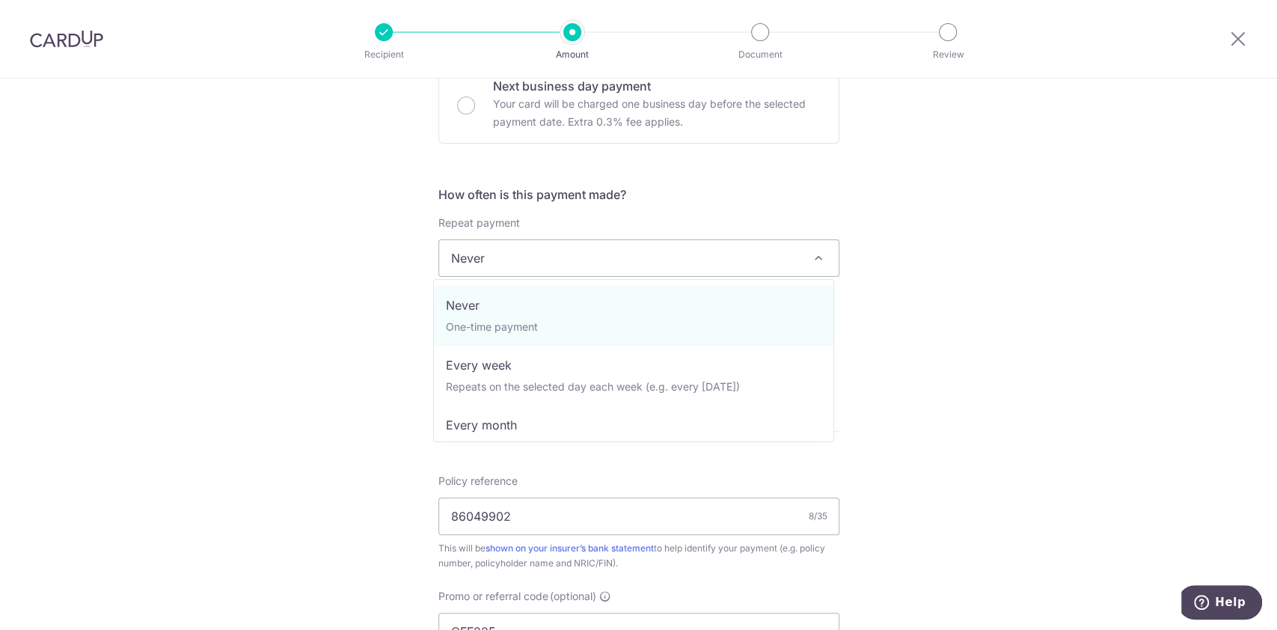
click at [632, 273] on span "Never" at bounding box center [638, 258] width 399 height 36
click at [642, 264] on span "Never" at bounding box center [638, 258] width 399 height 36
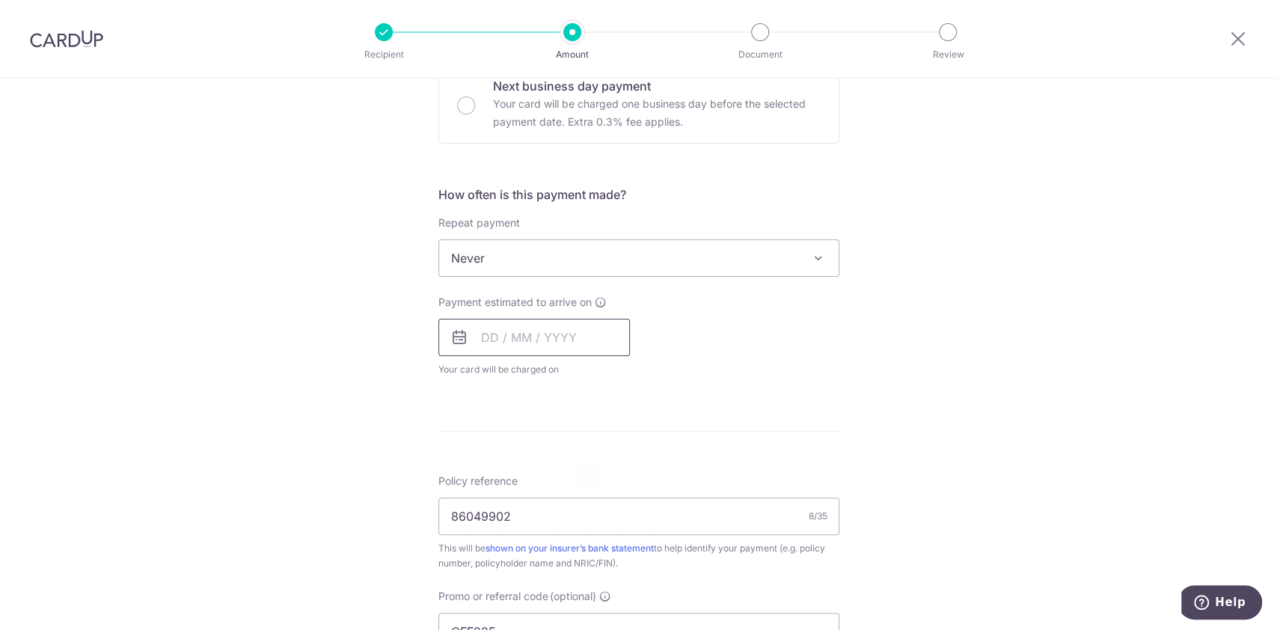
click at [503, 335] on input "text" at bounding box center [533, 337] width 191 height 37
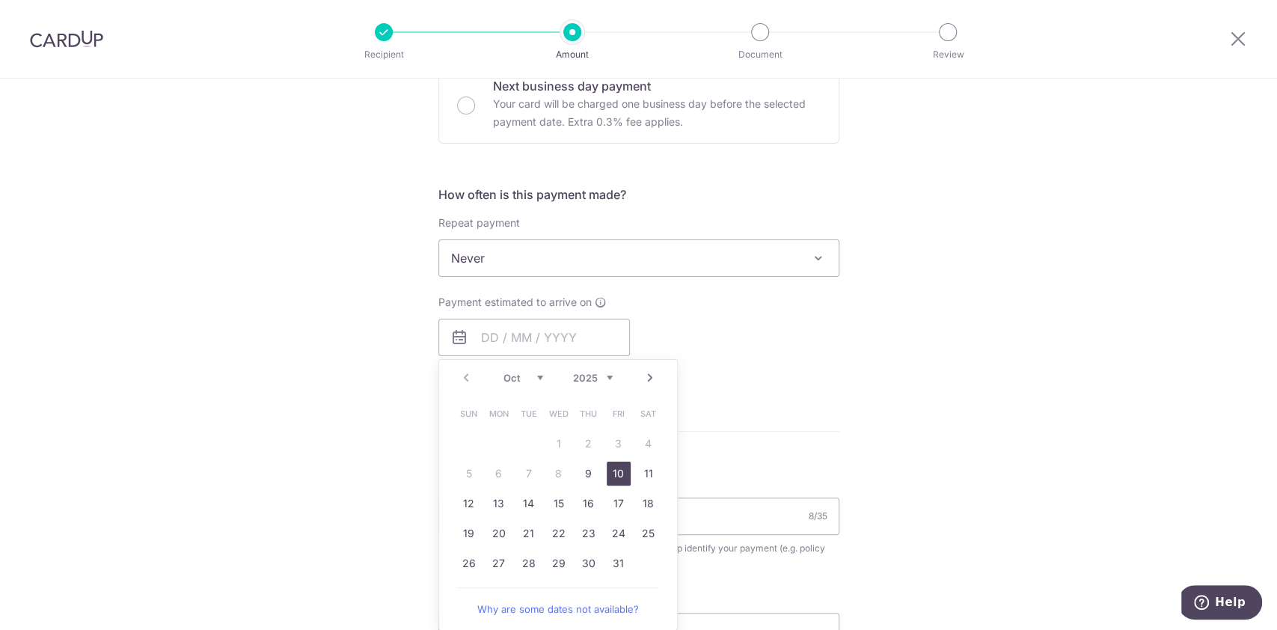
click at [614, 477] on link "10" at bounding box center [619, 473] width 24 height 24
click at [933, 326] on div "Tell us more about your payment Enter payment amount SGD 30,000.00 30000.00 Sel…" at bounding box center [638, 317] width 1277 height 1420
click at [1031, 248] on div "Tell us more about your payment Enter payment amount SGD 30,000.00 30000.00 Sel…" at bounding box center [638, 317] width 1277 height 1420
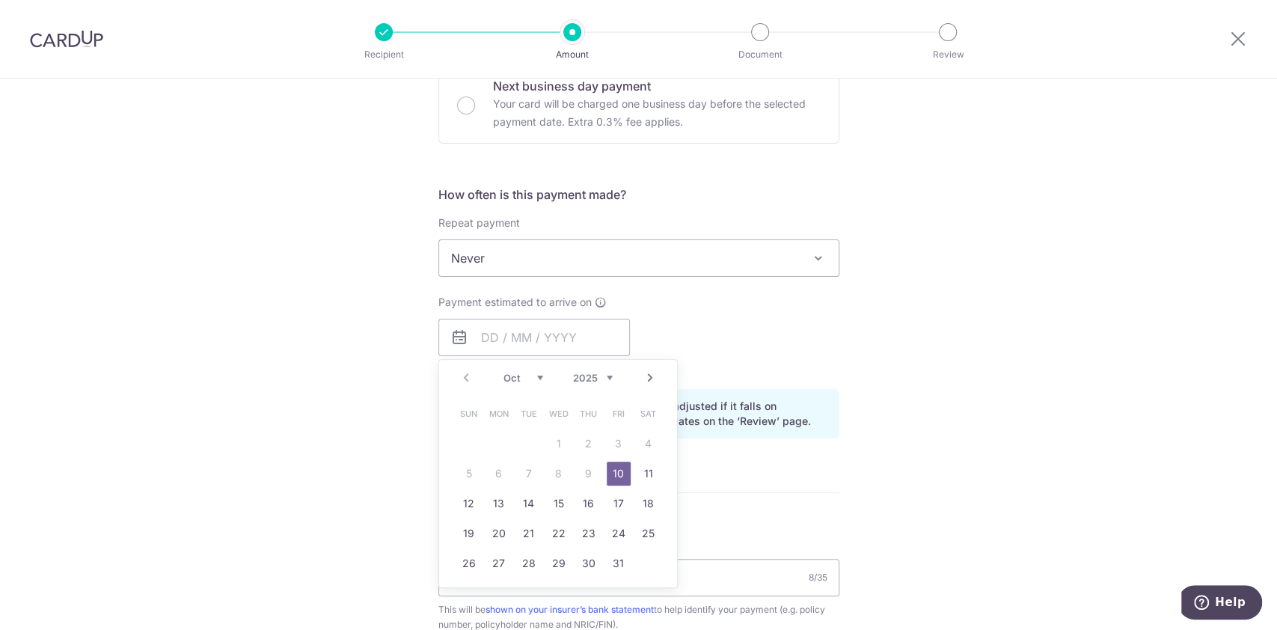
type input "[DATE]"
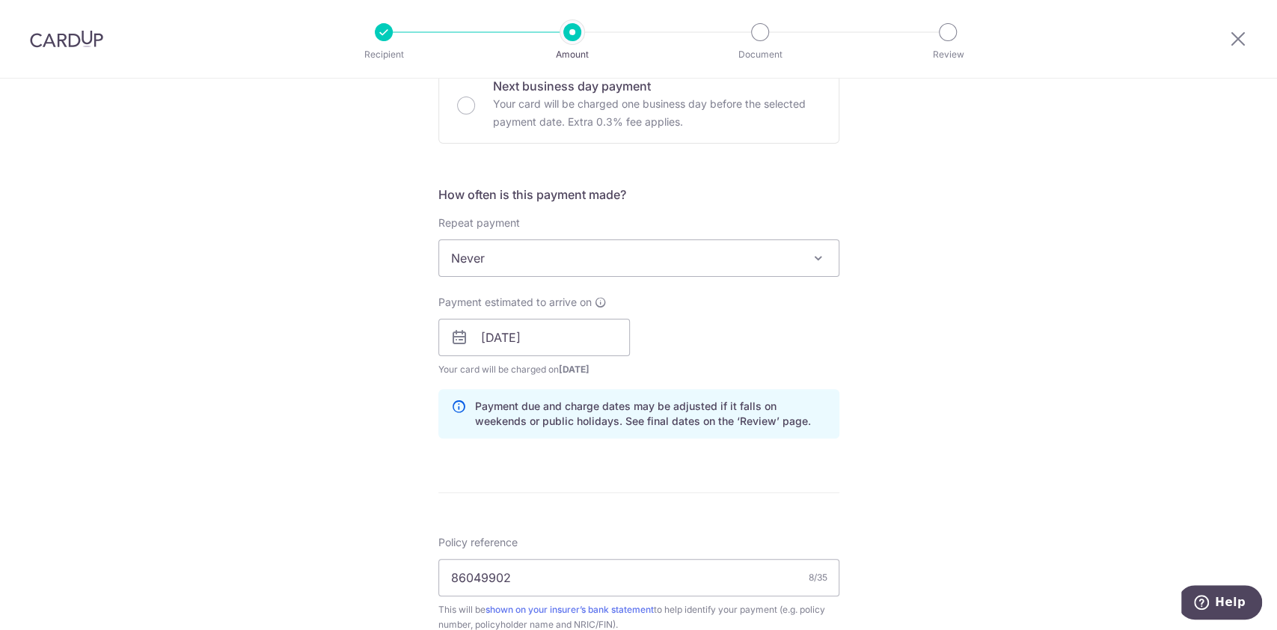
click at [924, 342] on div "Tell us more about your payment Enter payment amount SGD 30,000.00 30000.00 Sel…" at bounding box center [638, 348] width 1277 height 1482
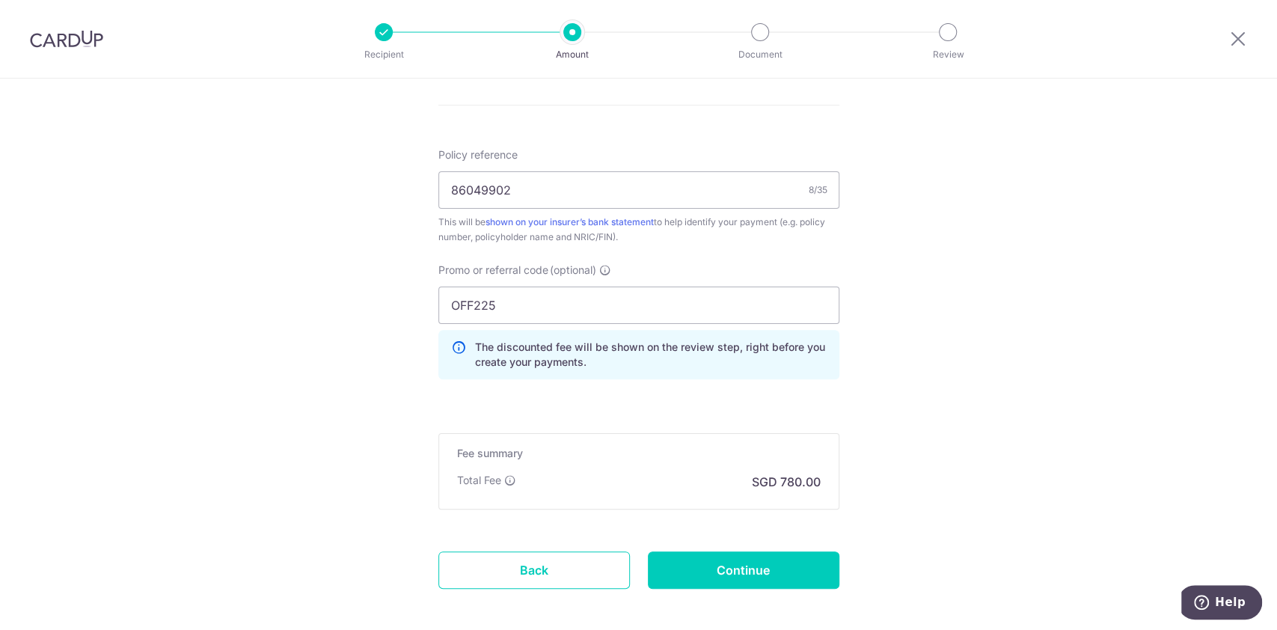
scroll to position [929, 0]
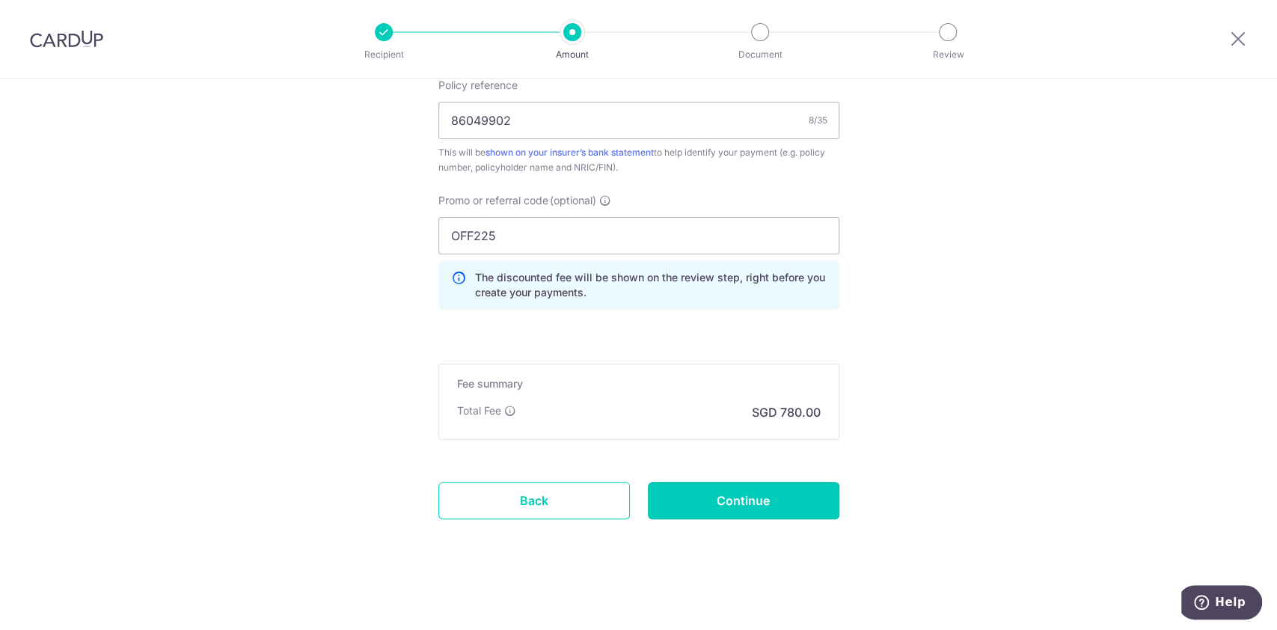
click at [740, 506] on input "Continue" at bounding box center [743, 500] width 191 height 37
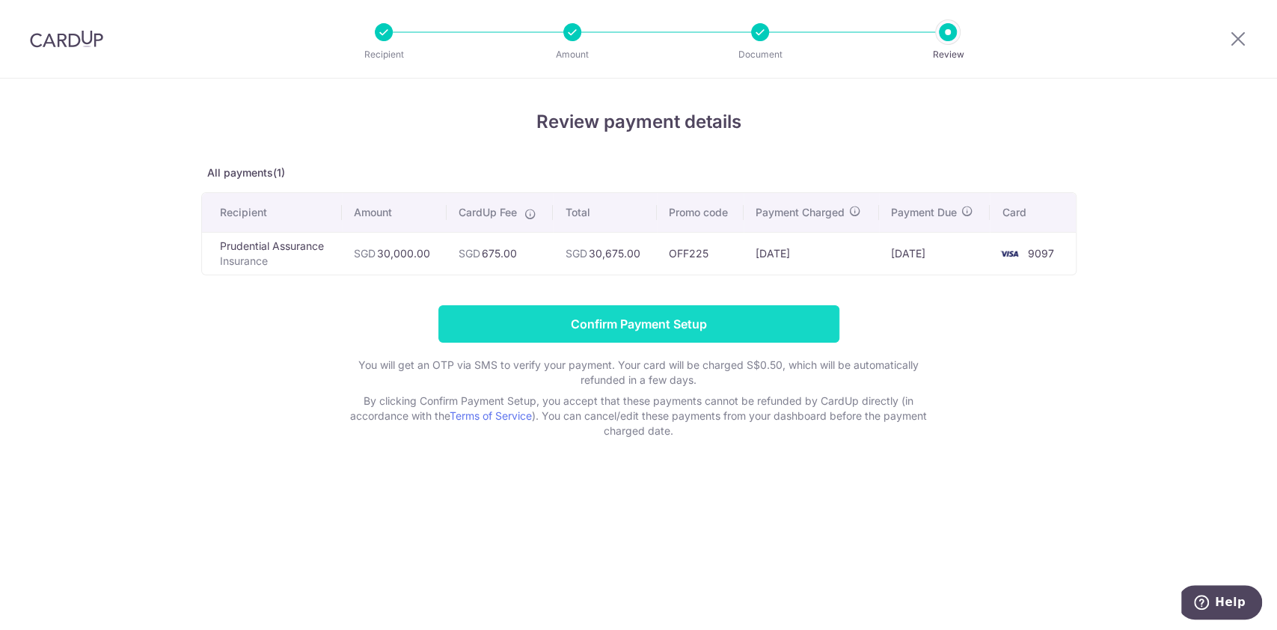
click at [705, 326] on input "Confirm Payment Setup" at bounding box center [638, 323] width 401 height 37
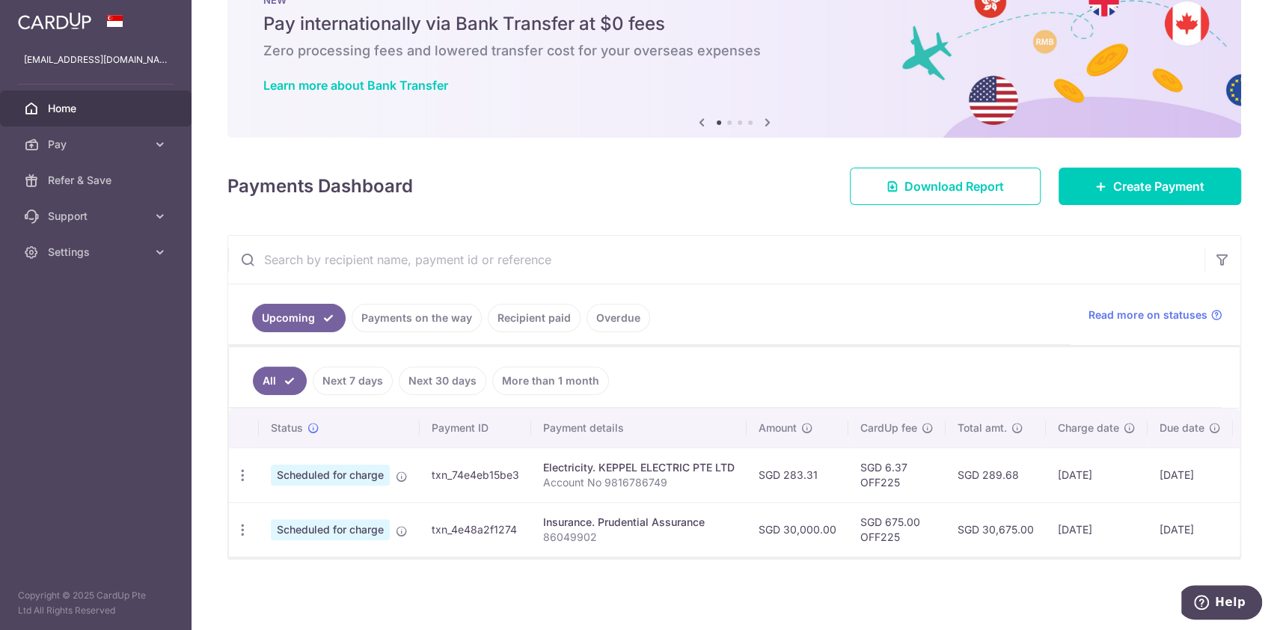
scroll to position [0, 109]
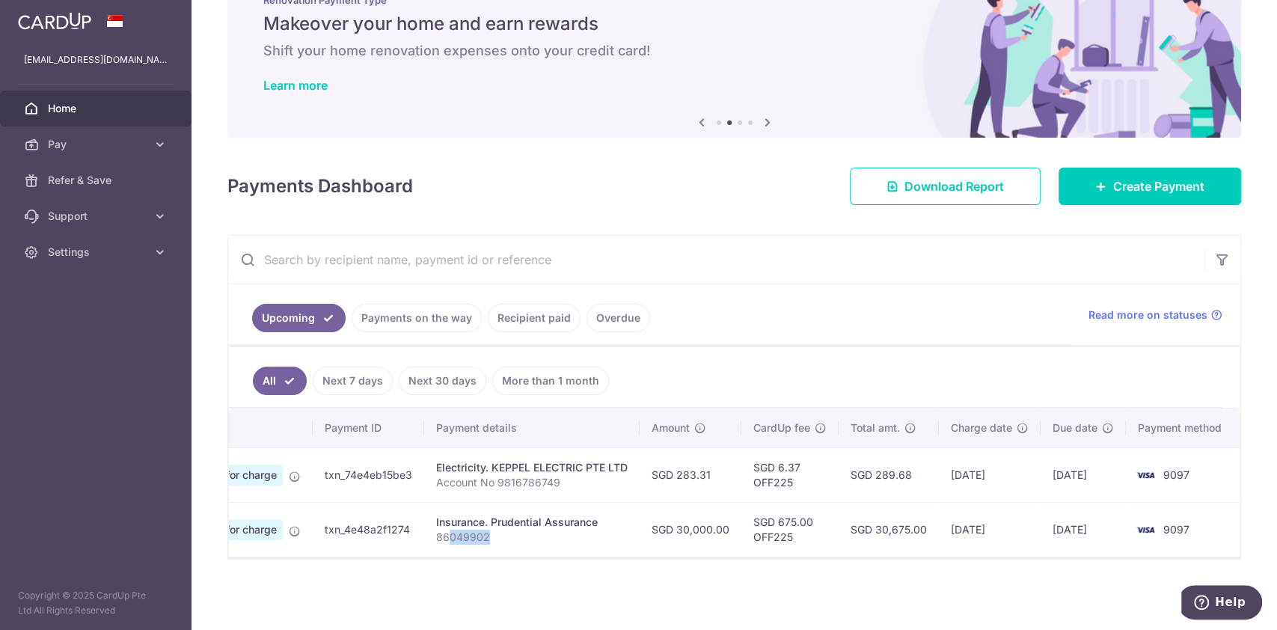
drag, startPoint x: 446, startPoint y: 530, endPoint x: 497, endPoint y: 530, distance: 50.9
click at [497, 530] on p "86049902" at bounding box center [531, 537] width 191 height 15
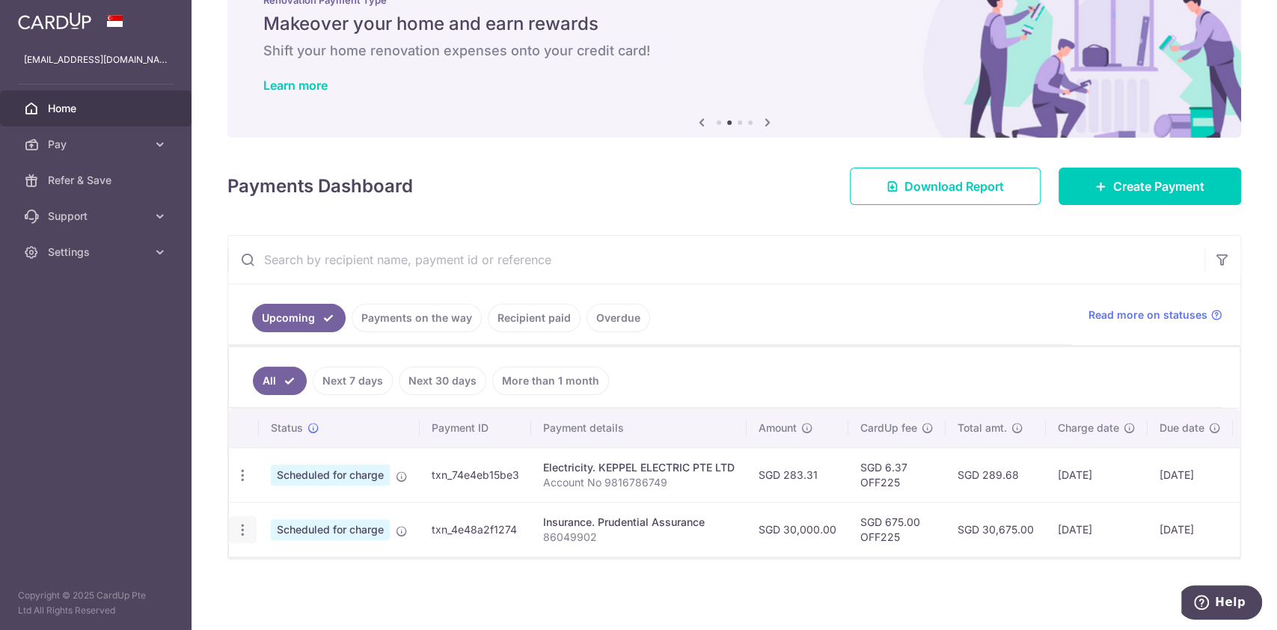
click at [249, 521] on div "Update payment Cancel payment" at bounding box center [243, 530] width 28 height 28
click at [240, 527] on icon "button" at bounding box center [243, 530] width 16 height 16
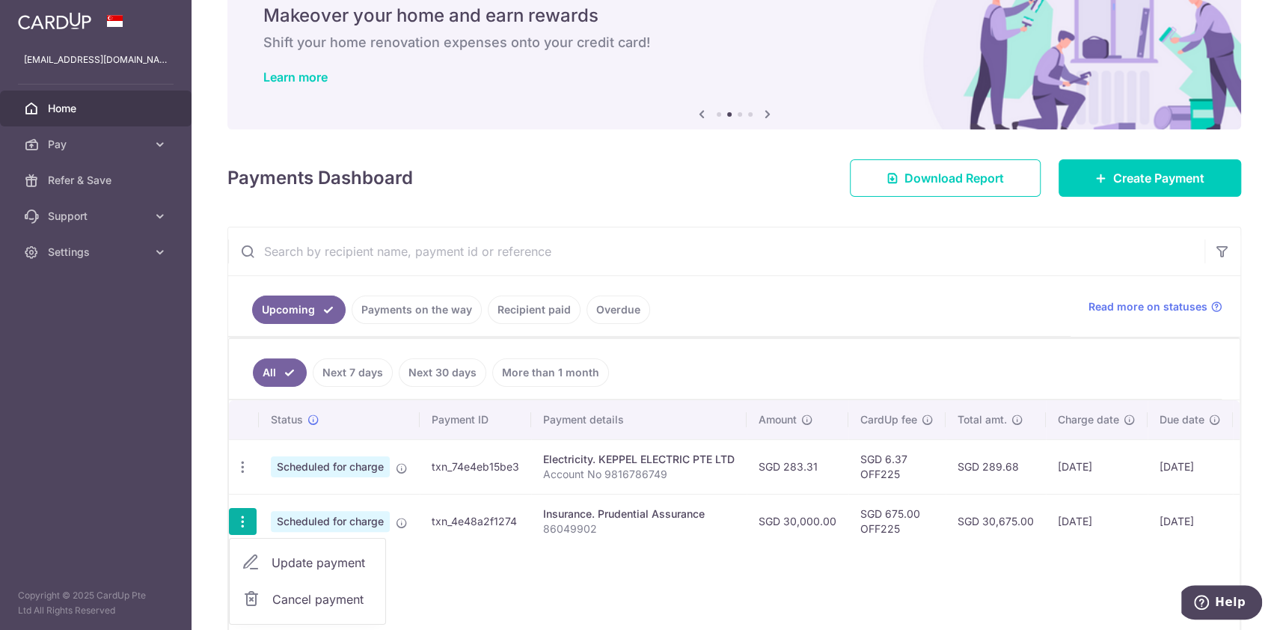
click at [556, 574] on div "Status Payment ID Payment details Amount CardUp fee Total amt. Charge date Due …" at bounding box center [734, 516] width 1010 height 232
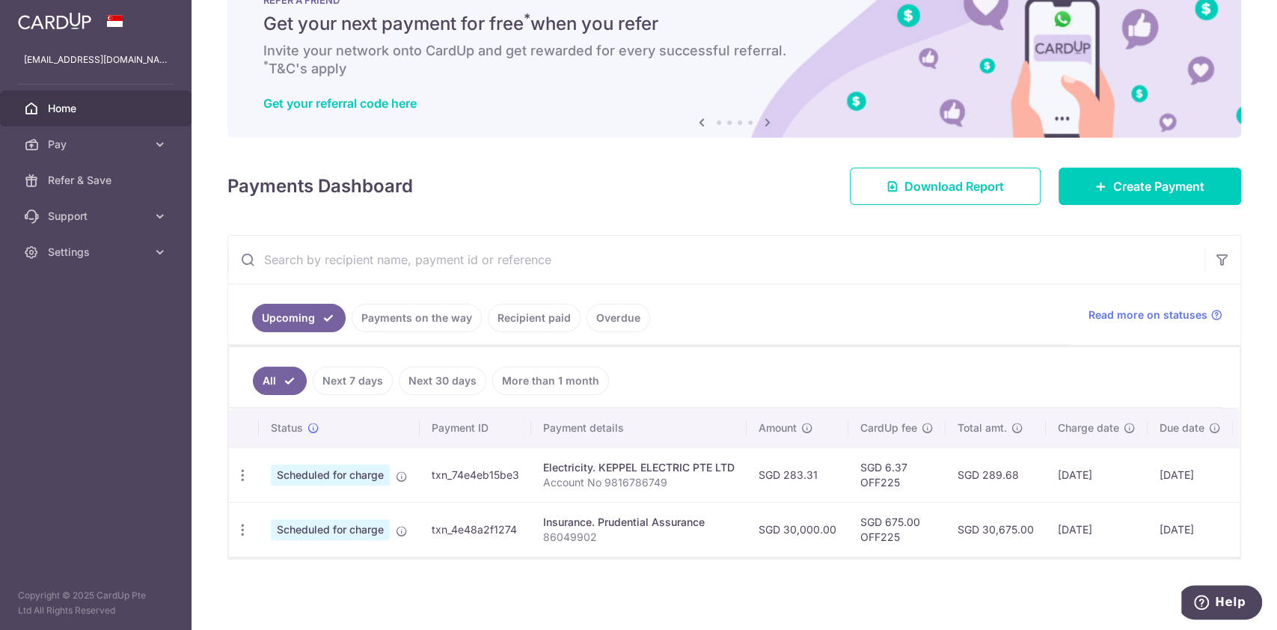
scroll to position [62, 0]
click at [1128, 177] on span "Create Payment" at bounding box center [1158, 186] width 91 height 18
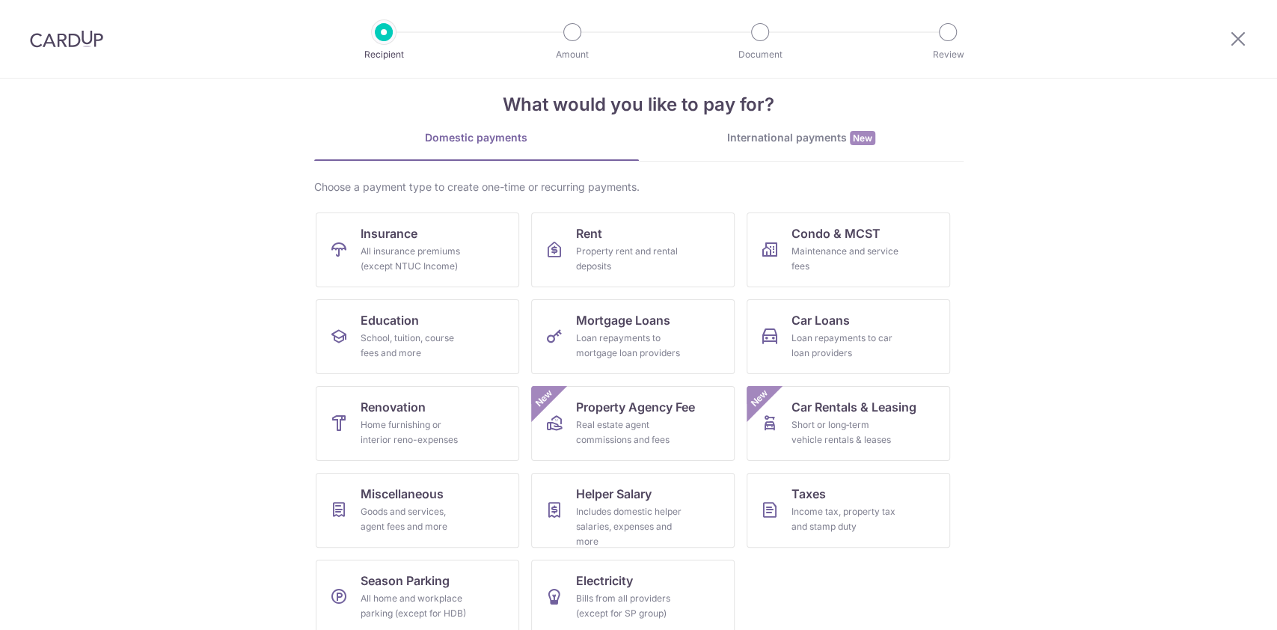
scroll to position [39, 0]
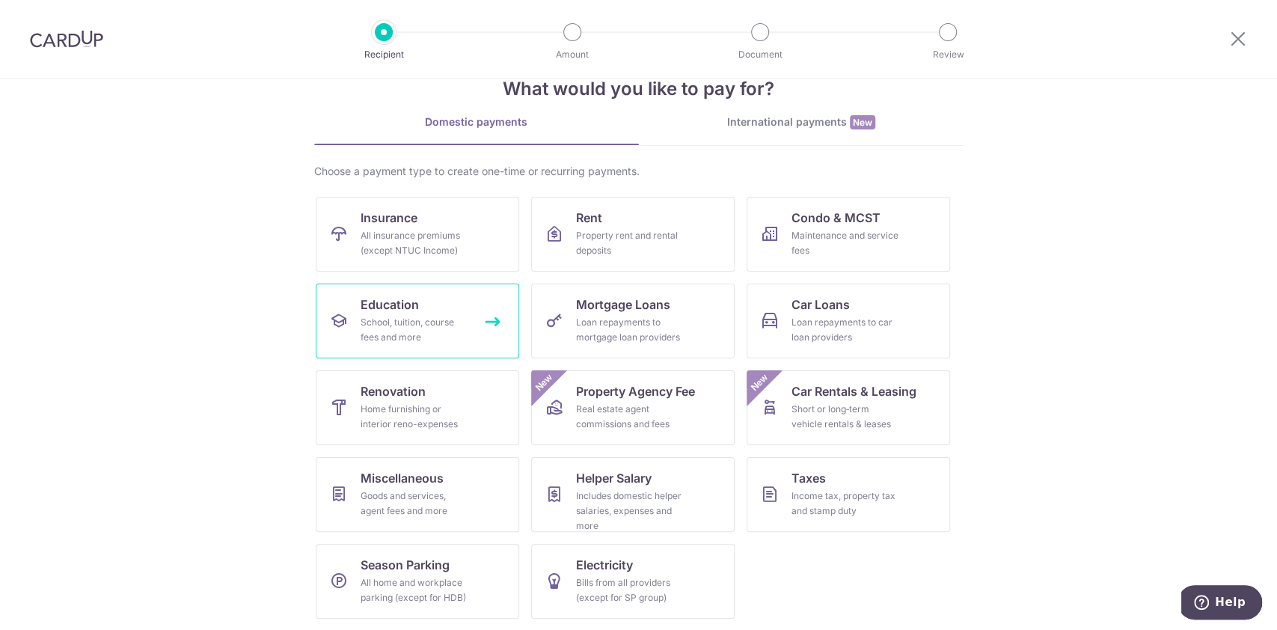
click at [417, 336] on div "School, tuition, course fees and more" at bounding box center [414, 330] width 108 height 30
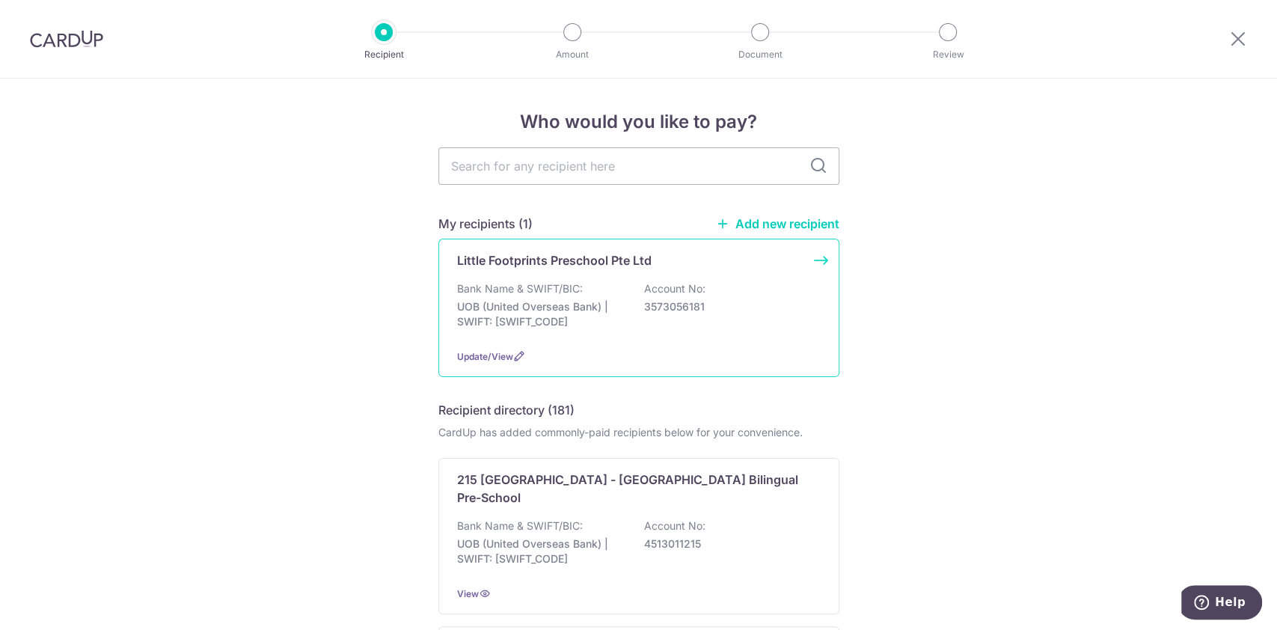
click at [571, 278] on div "Little Footprints Preschool Pte Ltd Bank Name & SWIFT/BIC: UOB (United Overseas…" at bounding box center [638, 308] width 401 height 138
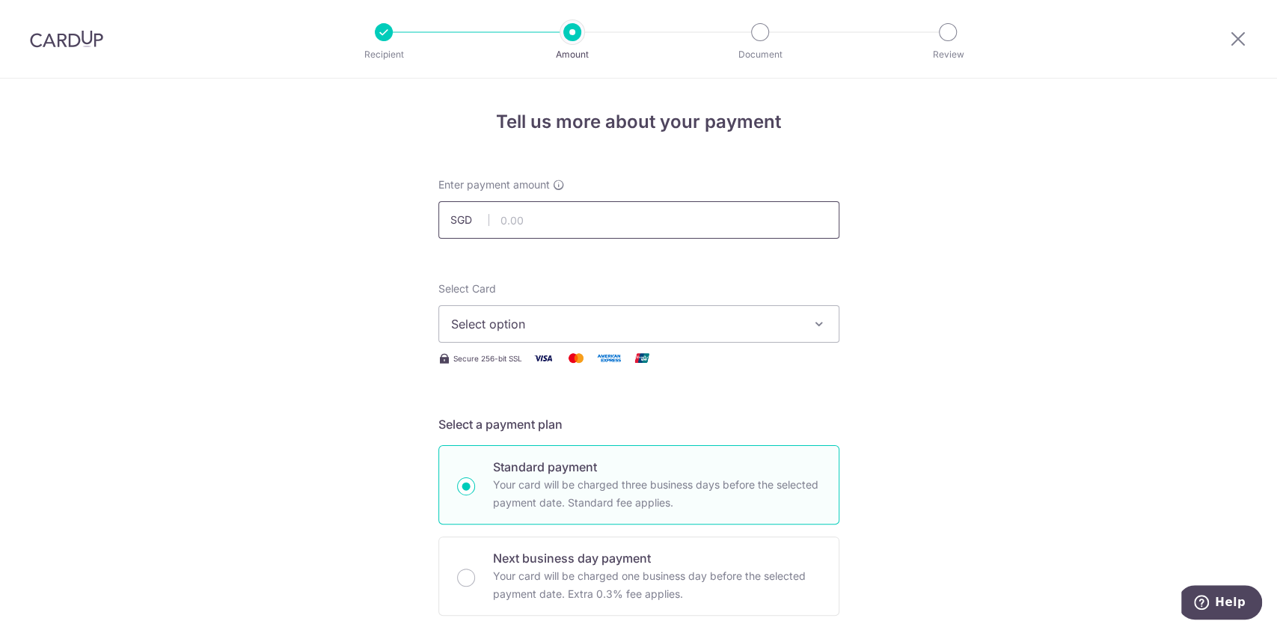
click at [559, 232] on input "text" at bounding box center [638, 219] width 401 height 37
type input "779.10"
click at [551, 338] on button "Select option" at bounding box center [638, 323] width 401 height 37
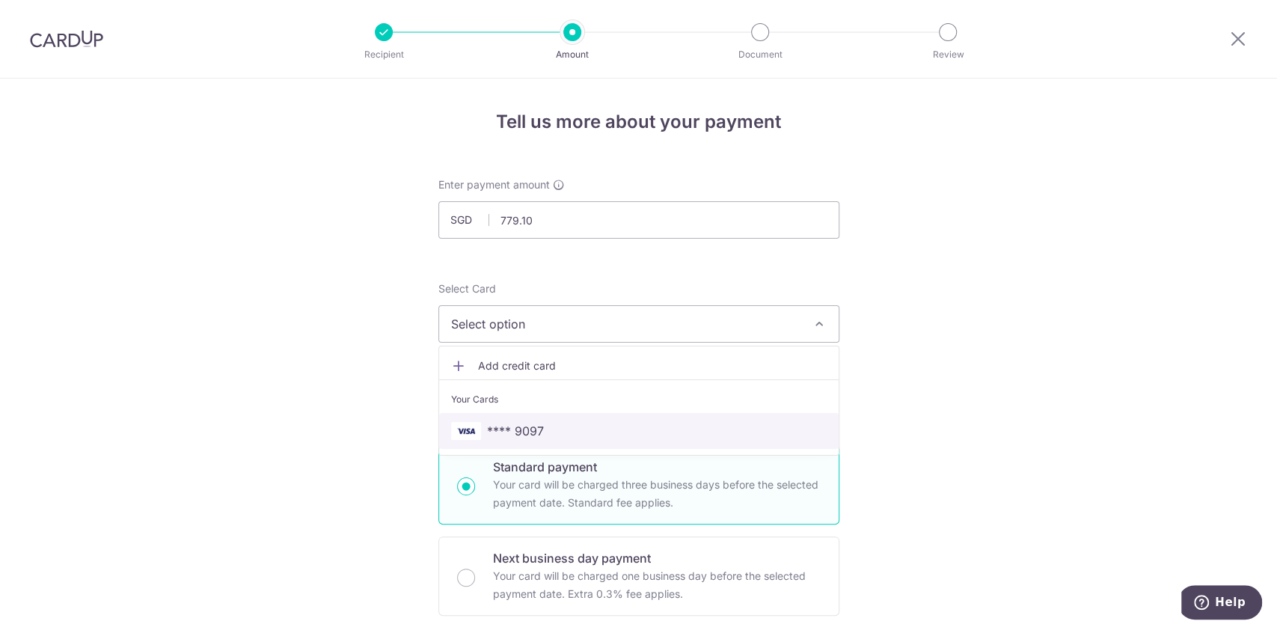
click at [555, 417] on link "**** 9097" at bounding box center [638, 431] width 399 height 36
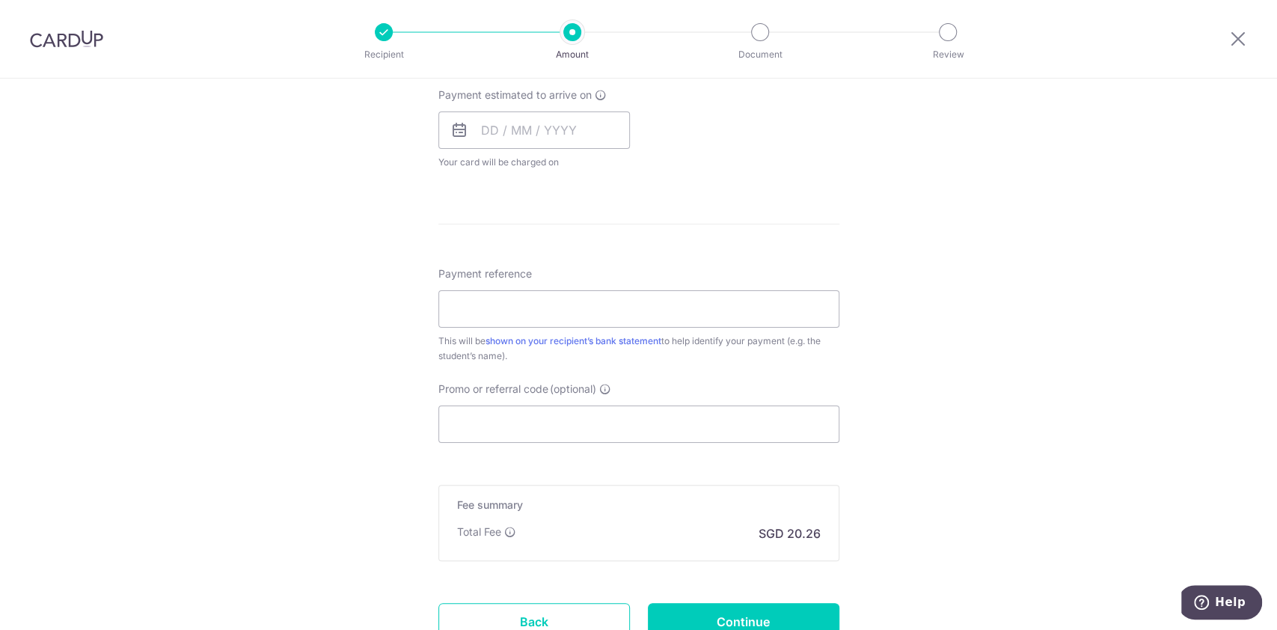
scroll to position [801, 0]
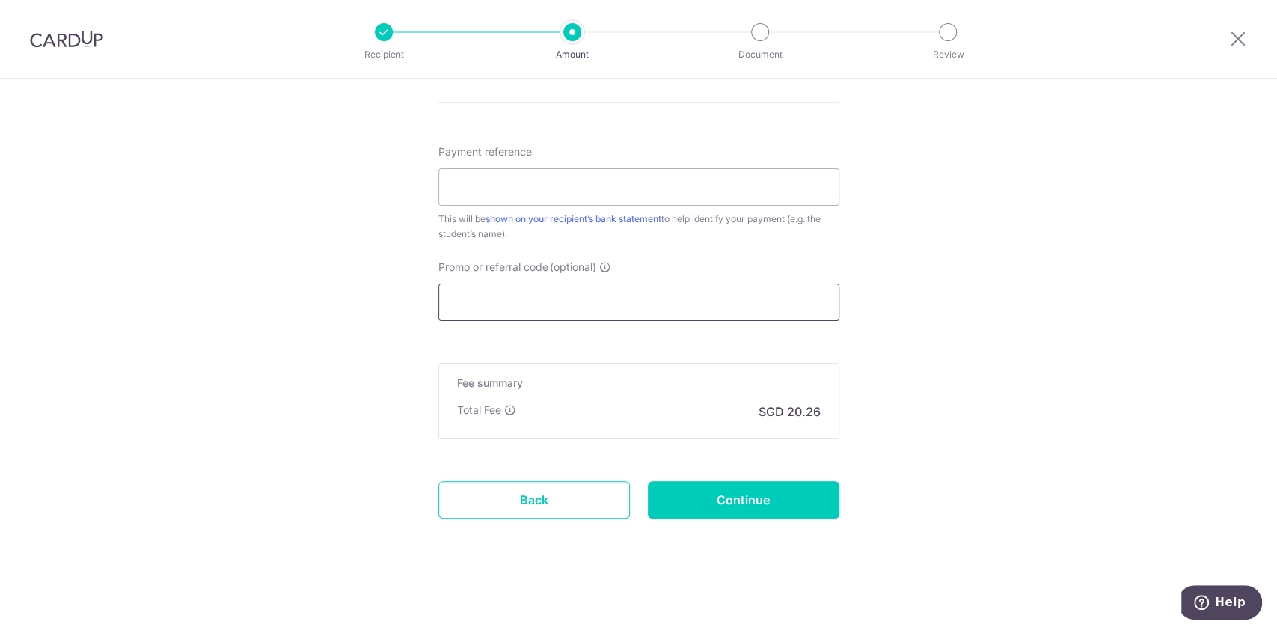
click at [744, 296] on input "Promo or referral code (optional)" at bounding box center [638, 301] width 401 height 37
paste input "OFF225"
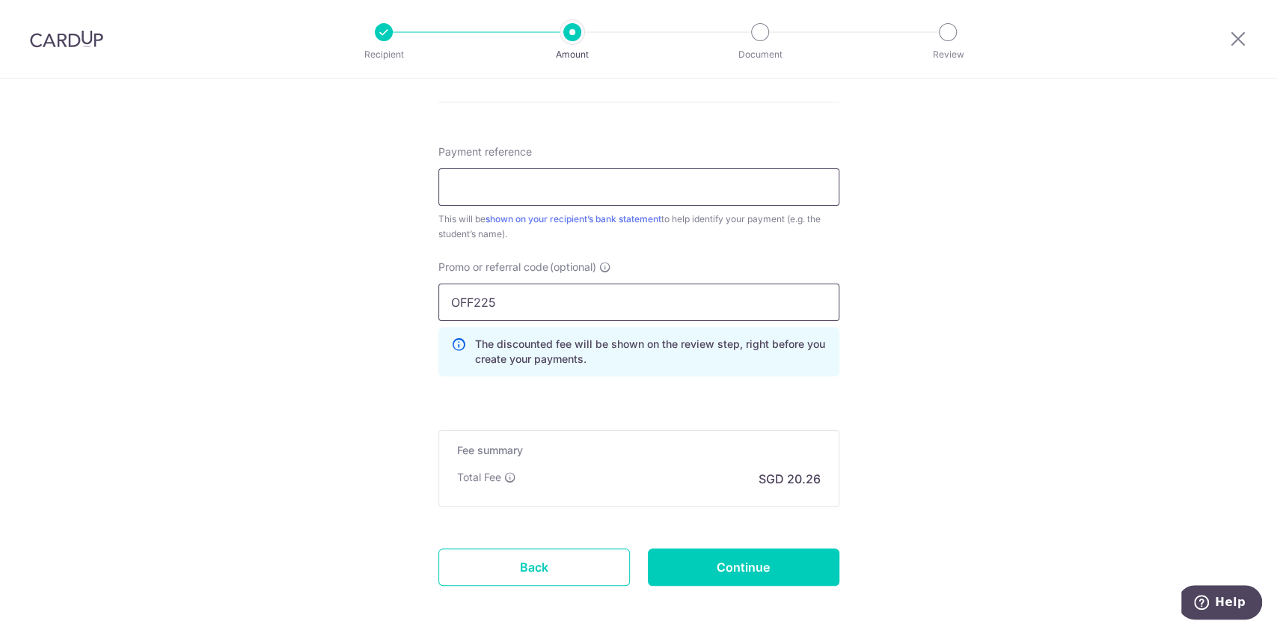
type input "OFF225"
click at [546, 186] on input "Payment reference" at bounding box center [638, 186] width 401 height 37
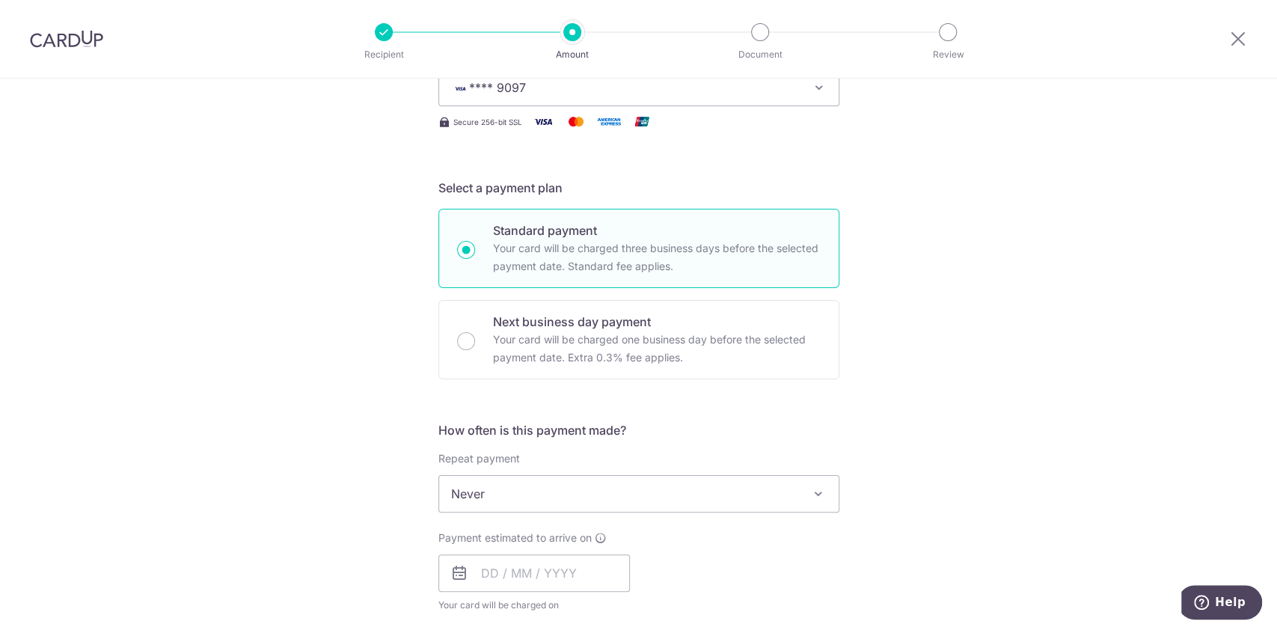
scroll to position [338, 0]
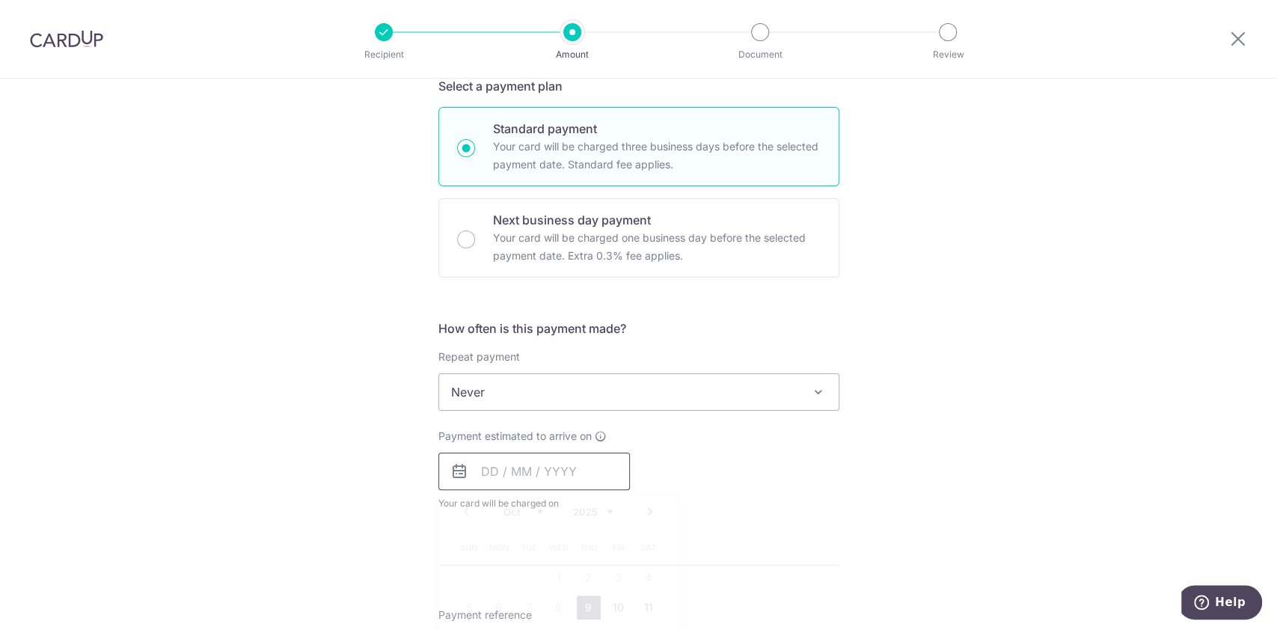
click at [562, 465] on input "text" at bounding box center [533, 470] width 191 height 37
click at [586, 606] on link "9" at bounding box center [589, 607] width 24 height 24
type input "[DATE]"
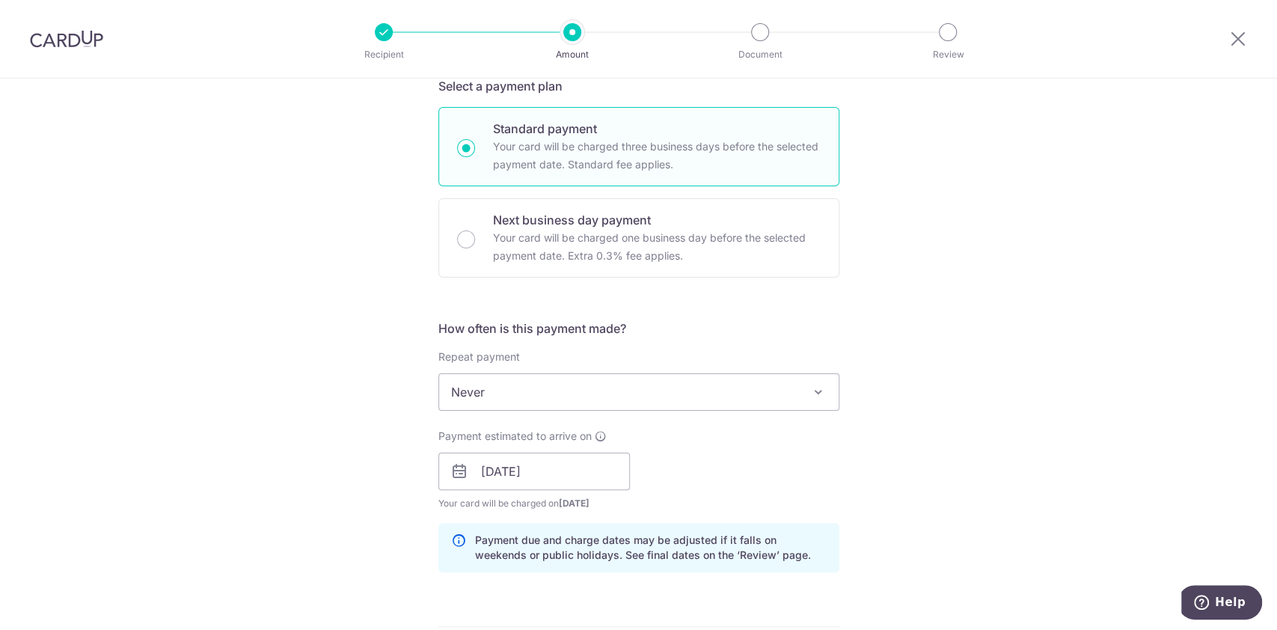
click at [942, 449] on div "Tell us more about your payment Enter payment amount SGD 779.10 779.10 Select C…" at bounding box center [638, 481] width 1277 height 1482
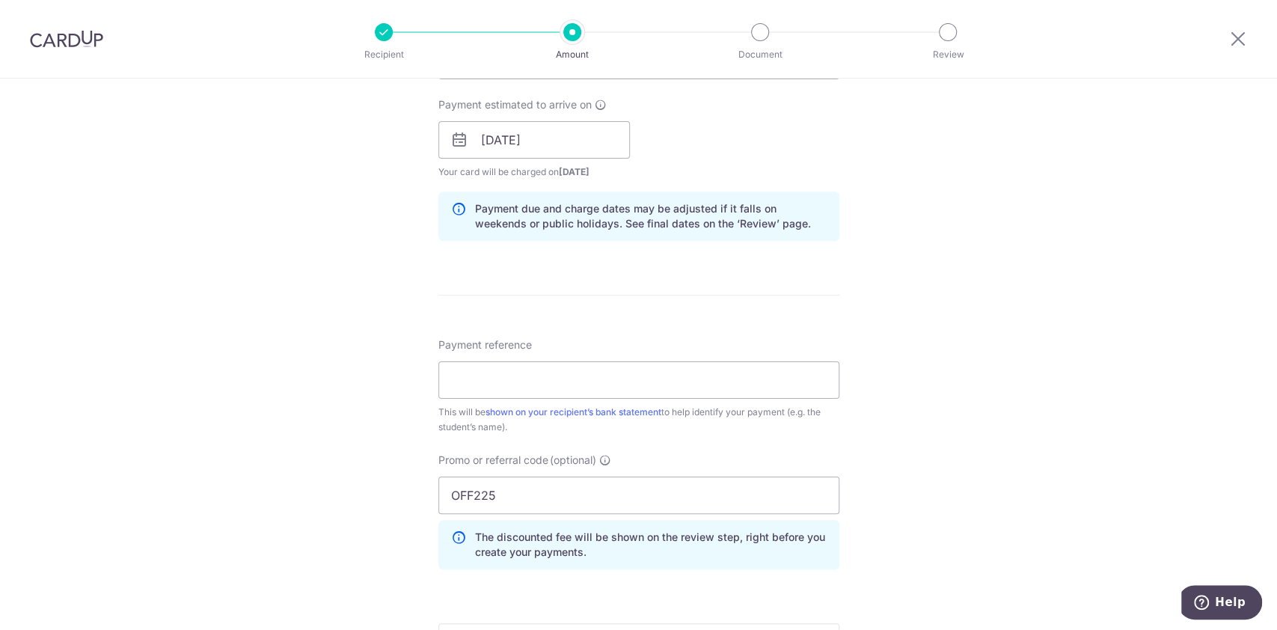
scroll to position [705, 0]
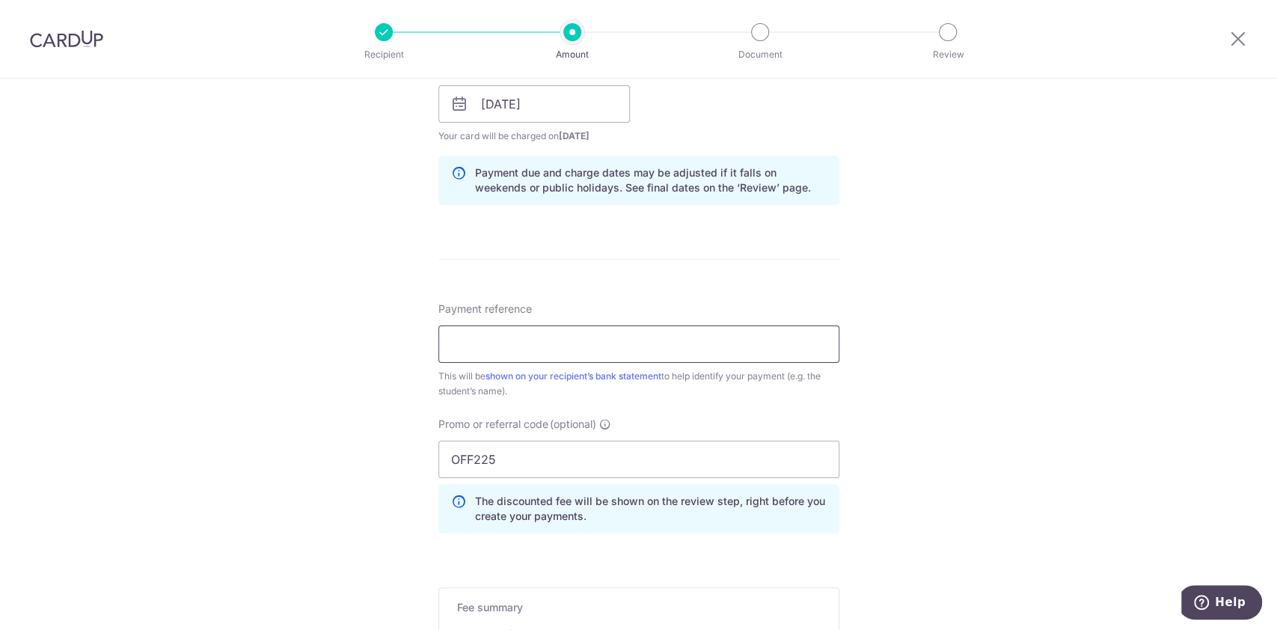
click at [535, 333] on input "Payment reference" at bounding box center [638, 343] width 401 height 37
paste input "20251000029"
type input "20251000029 - ELON LOW"
click at [1106, 302] on div "Tell us more about your payment Enter payment amount SGD 779.10 779.10 Select C…" at bounding box center [638, 114] width 1277 height 1482
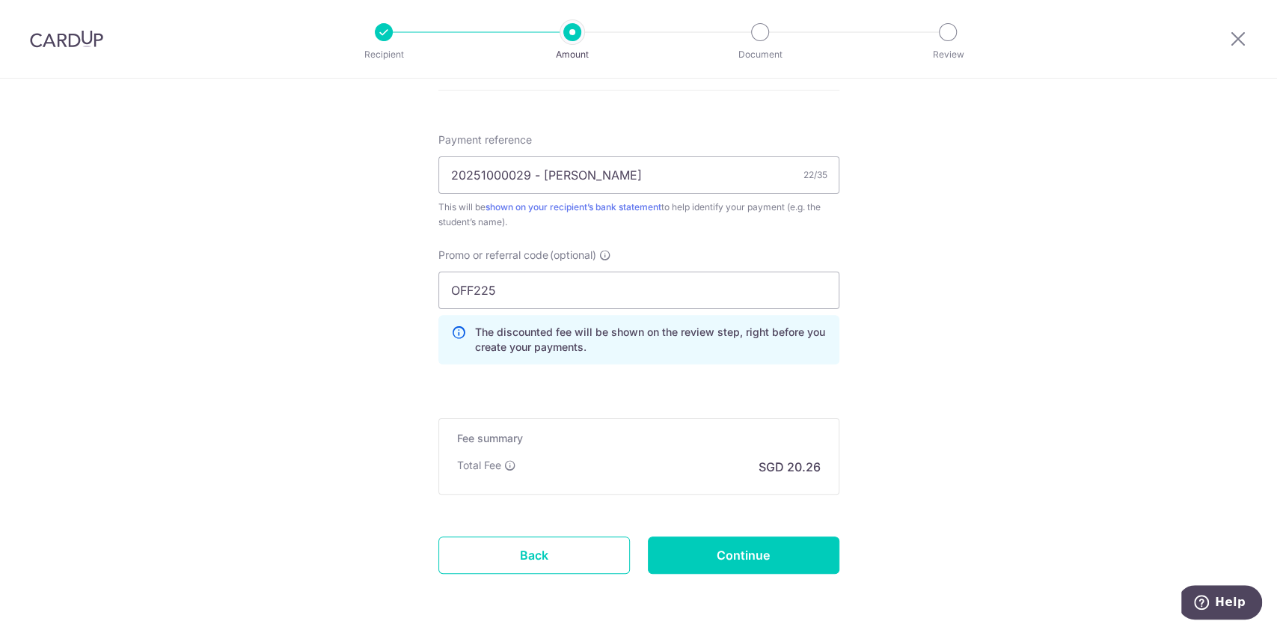
scroll to position [929, 0]
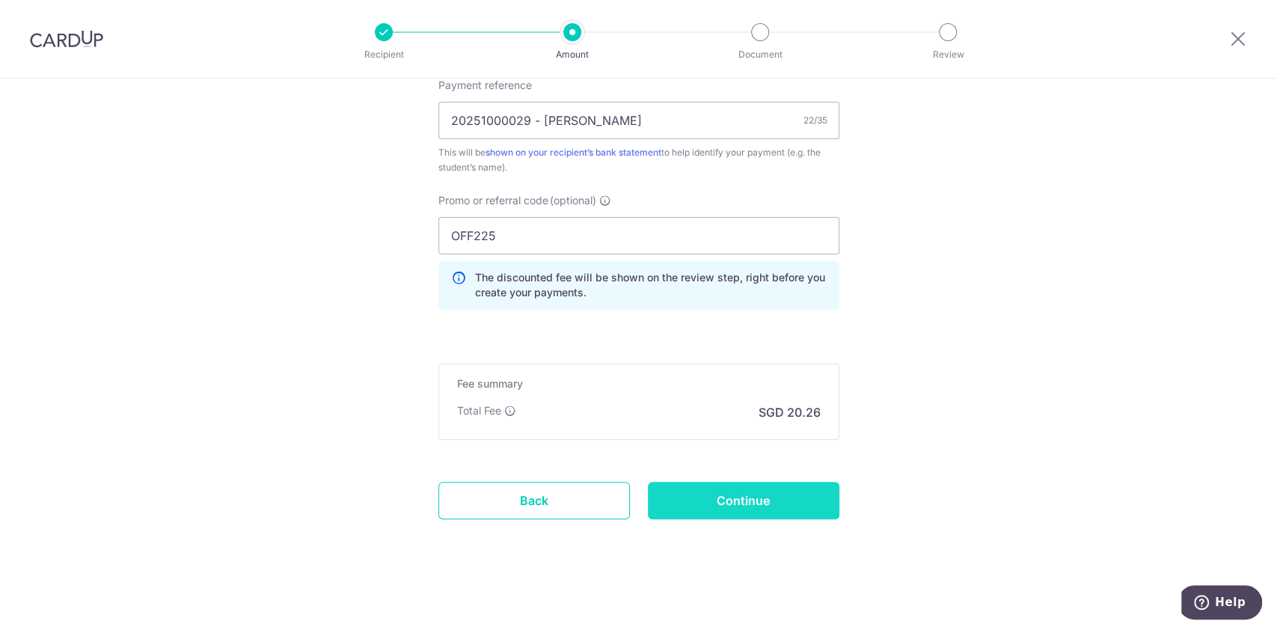
click at [763, 509] on input "Continue" at bounding box center [743, 500] width 191 height 37
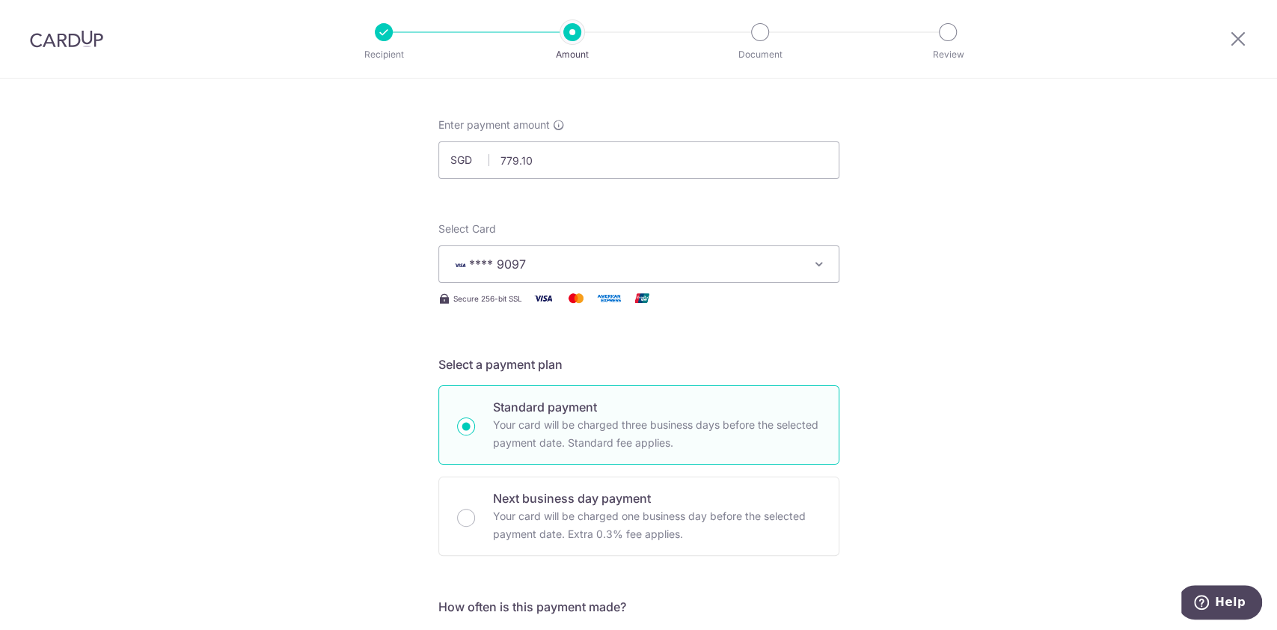
scroll to position [0, 0]
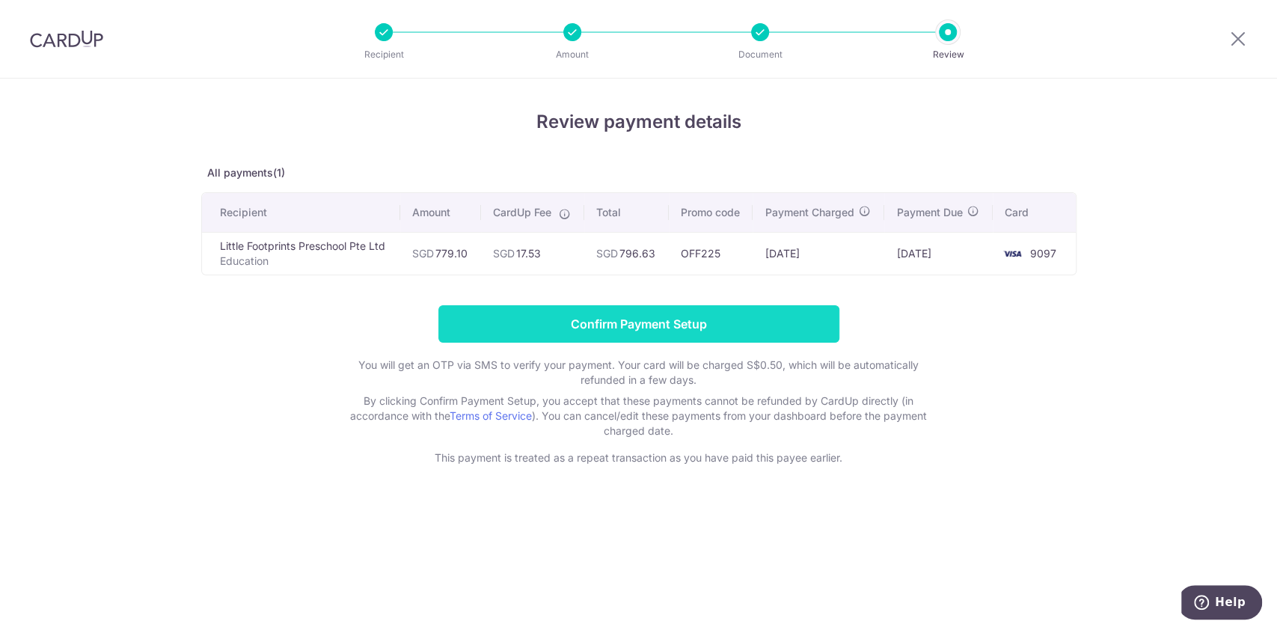
click at [713, 328] on input "Confirm Payment Setup" at bounding box center [638, 323] width 401 height 37
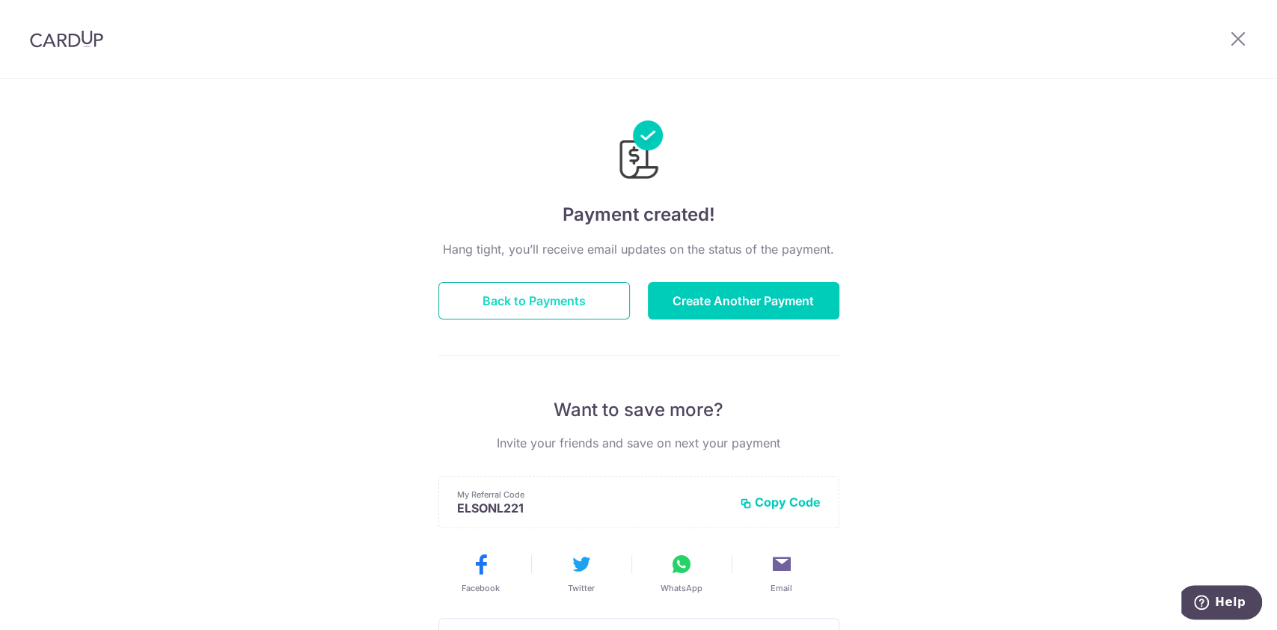
click at [560, 300] on button "Back to Payments" at bounding box center [533, 300] width 191 height 37
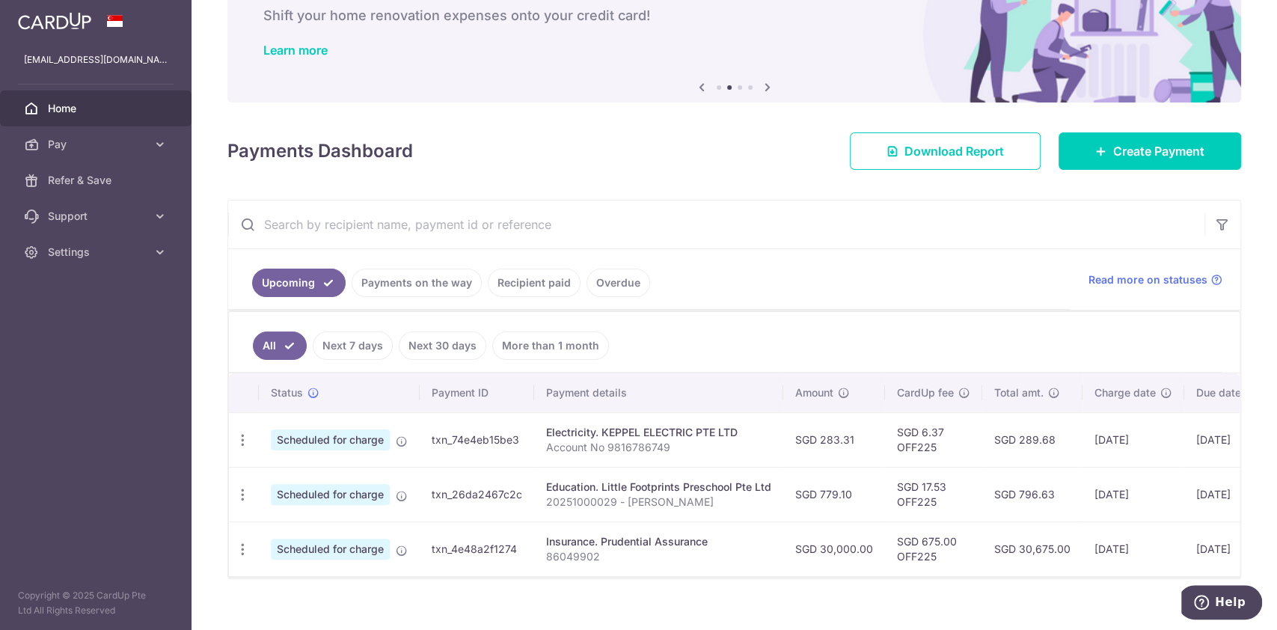
scroll to position [117, 0]
